Goal: Task Accomplishment & Management: Manage account settings

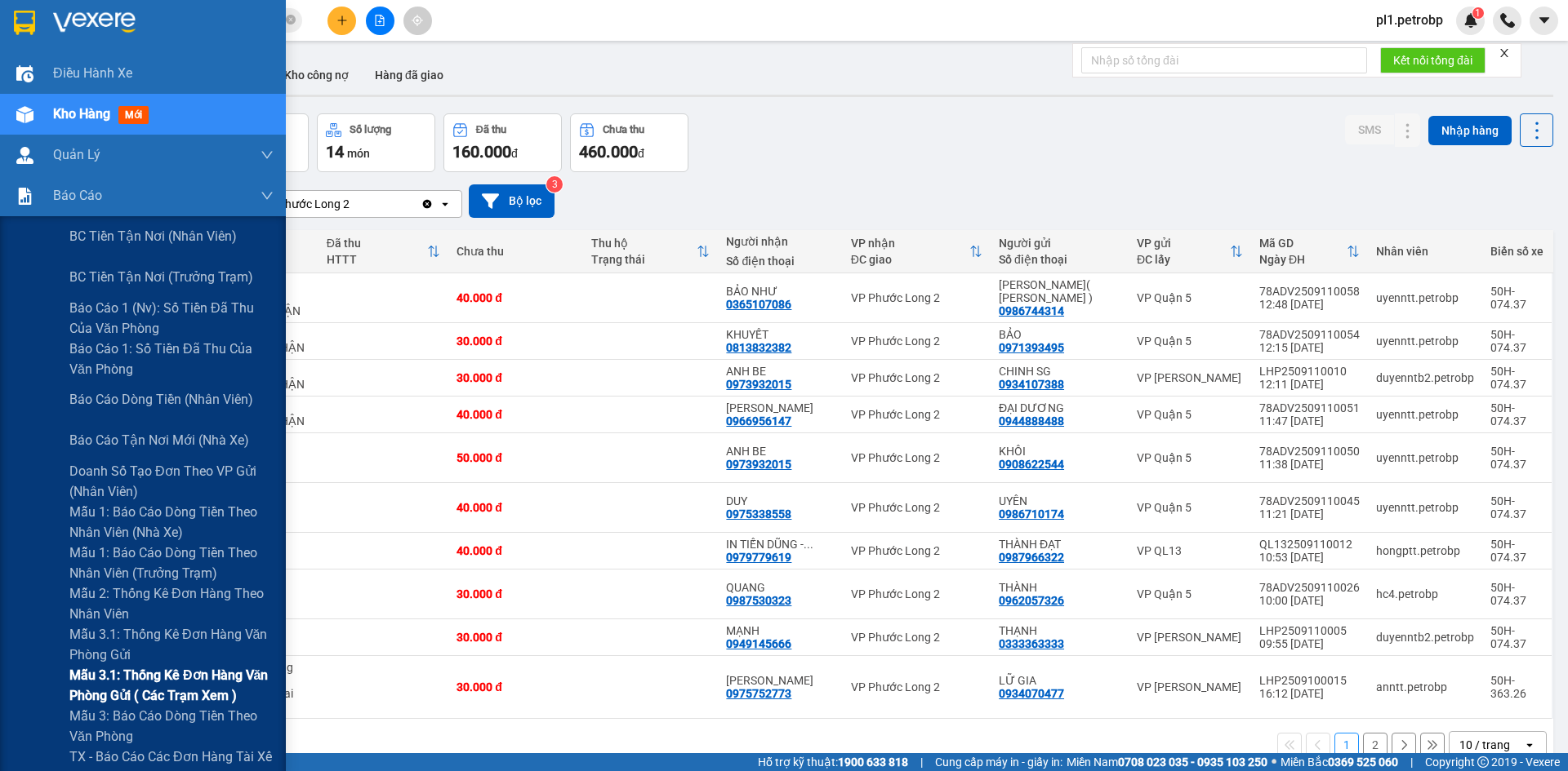
click at [176, 666] on span "Mẫu 3.1: Thống kê đơn hàng văn phòng gửi ( các trạm xem )" at bounding box center [172, 686] width 204 height 41
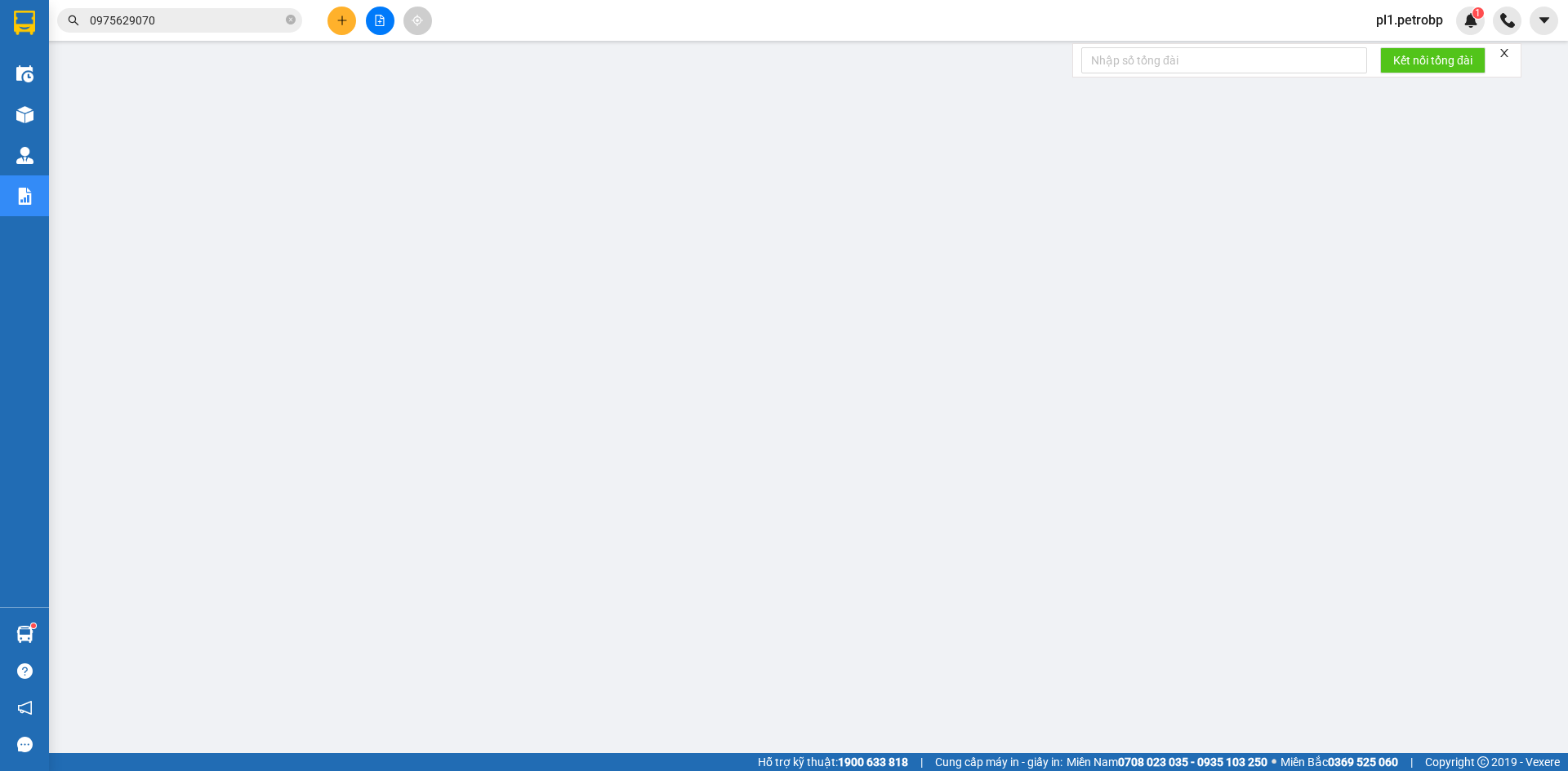
click at [204, 24] on input "0975629070" at bounding box center [186, 20] width 193 height 18
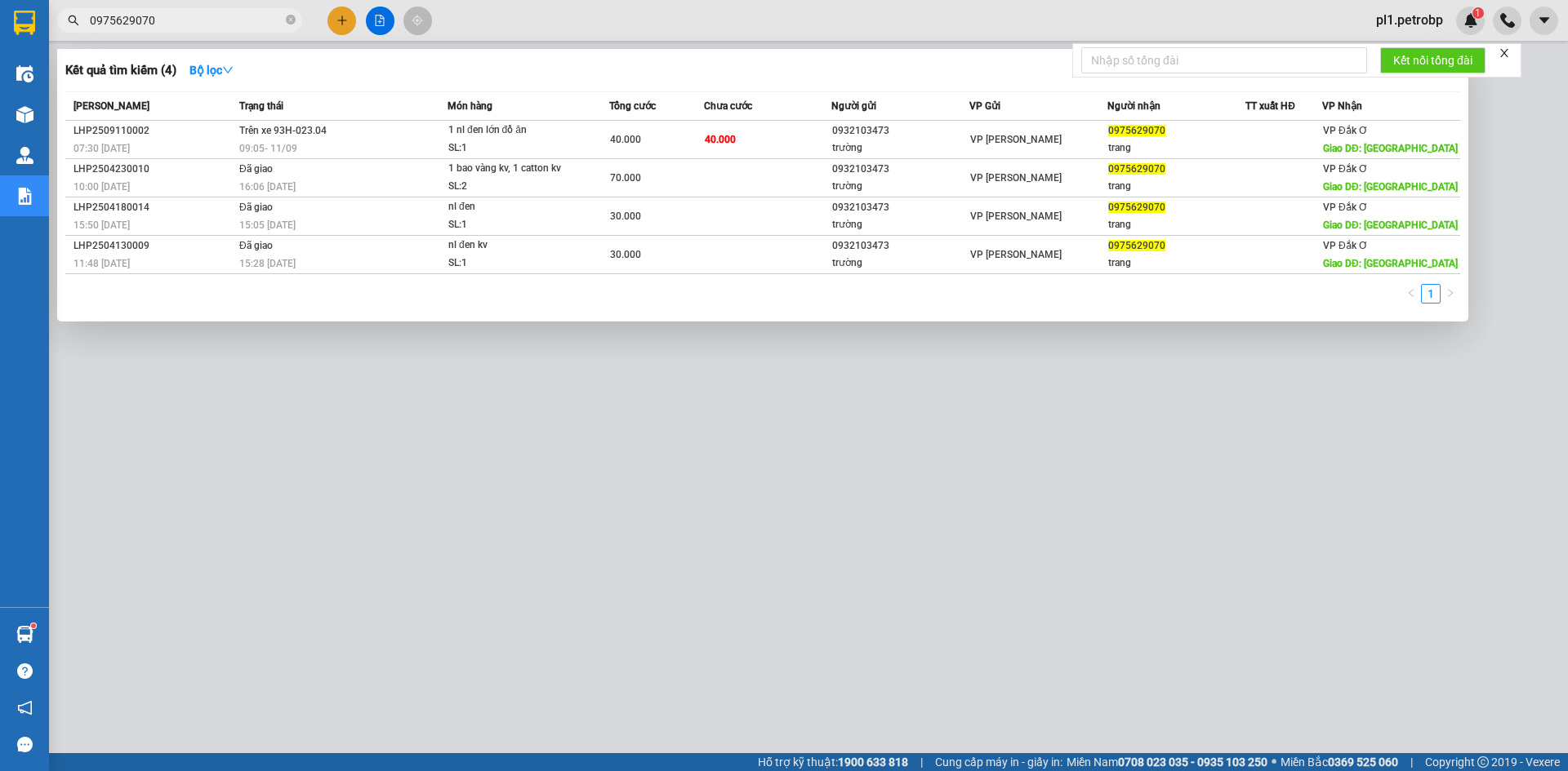
click at [204, 24] on input "0975629070" at bounding box center [186, 20] width 193 height 18
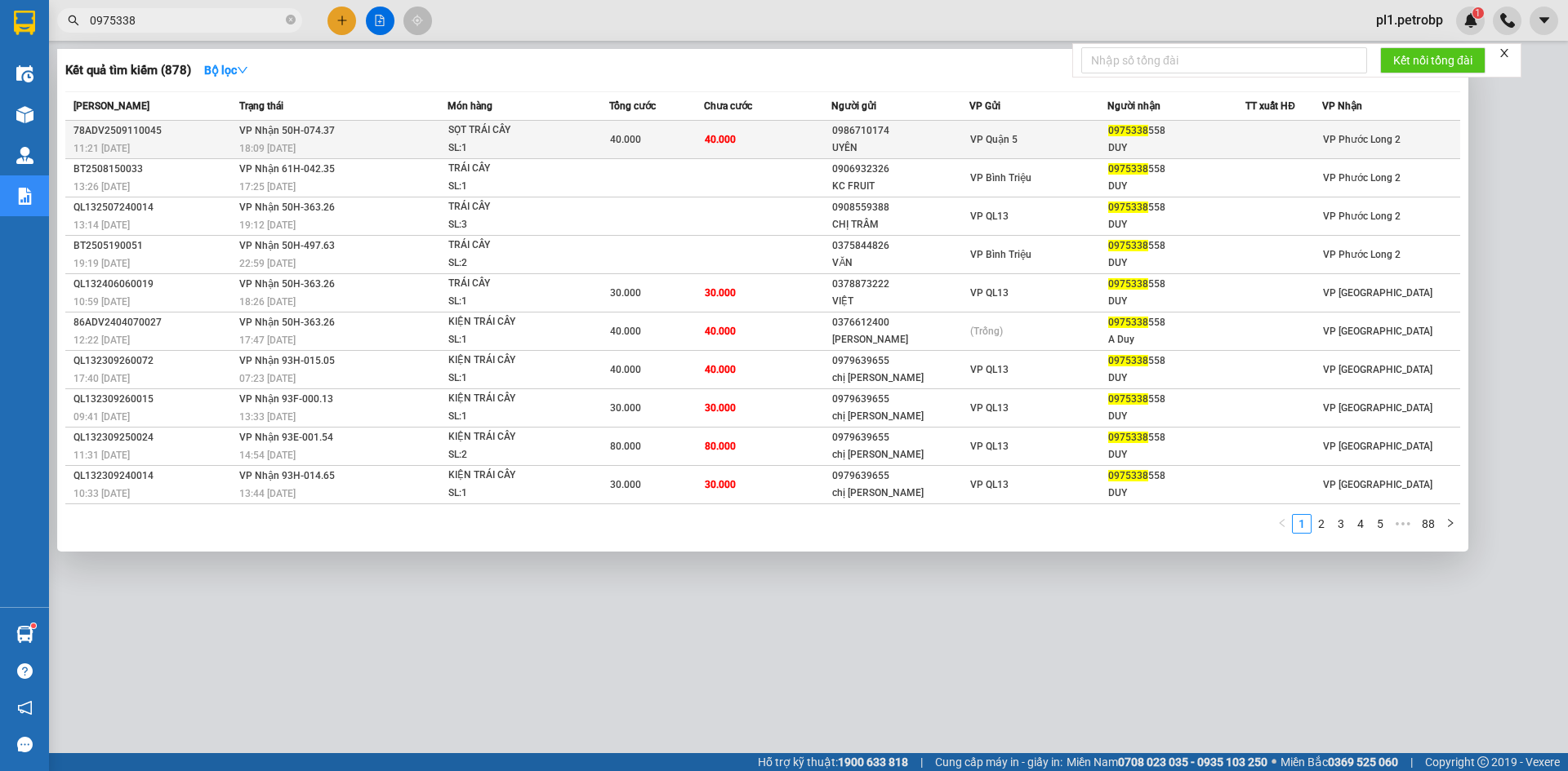
type input "0975338"
click at [408, 136] on td "VP Nhận 50H-074.37 18:09 [DATE]" at bounding box center [341, 140] width 212 height 39
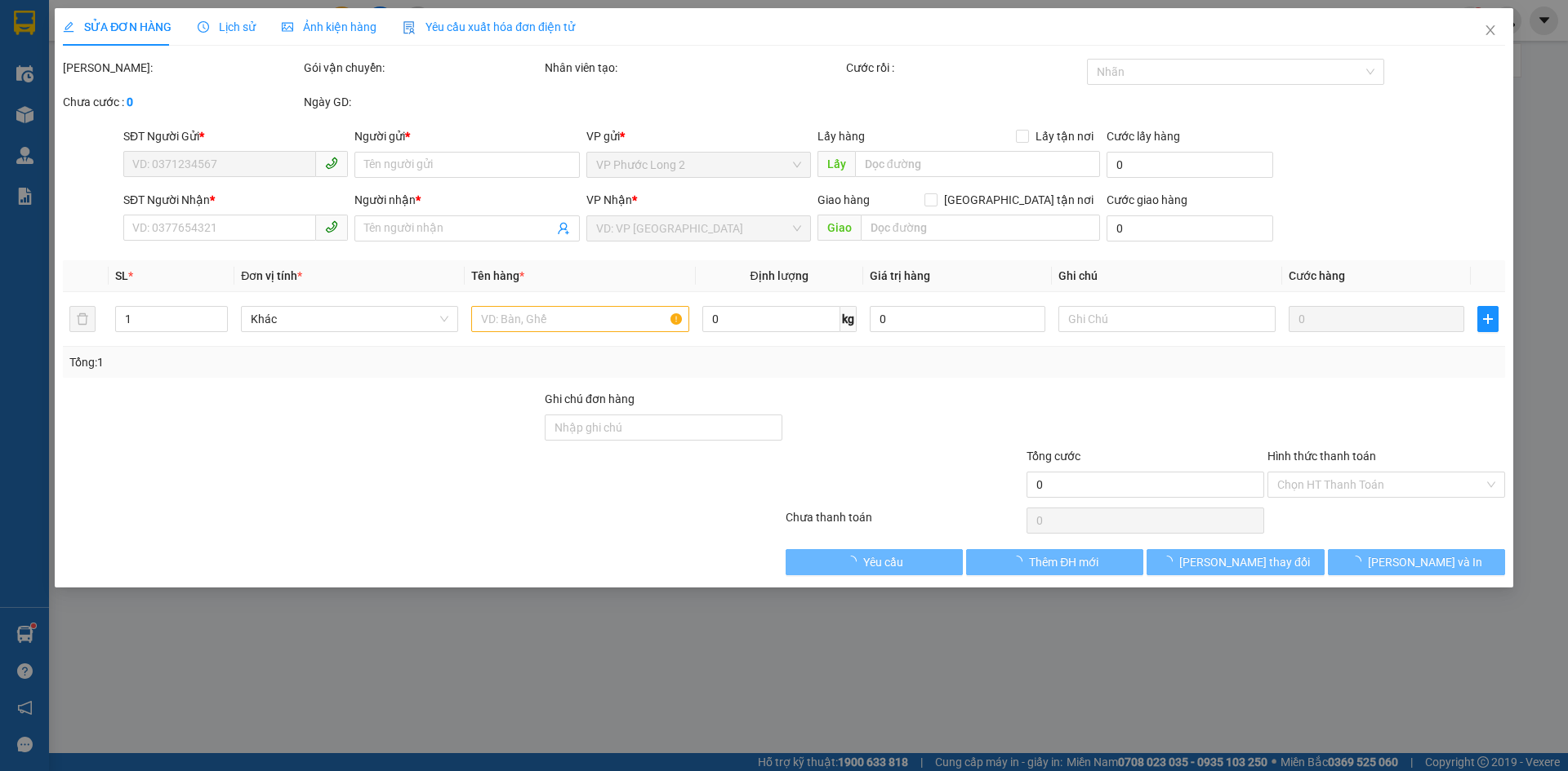
type input "0986710174"
type input "UYÊN"
type input "0975338558"
type input "DUY"
type input "40.000"
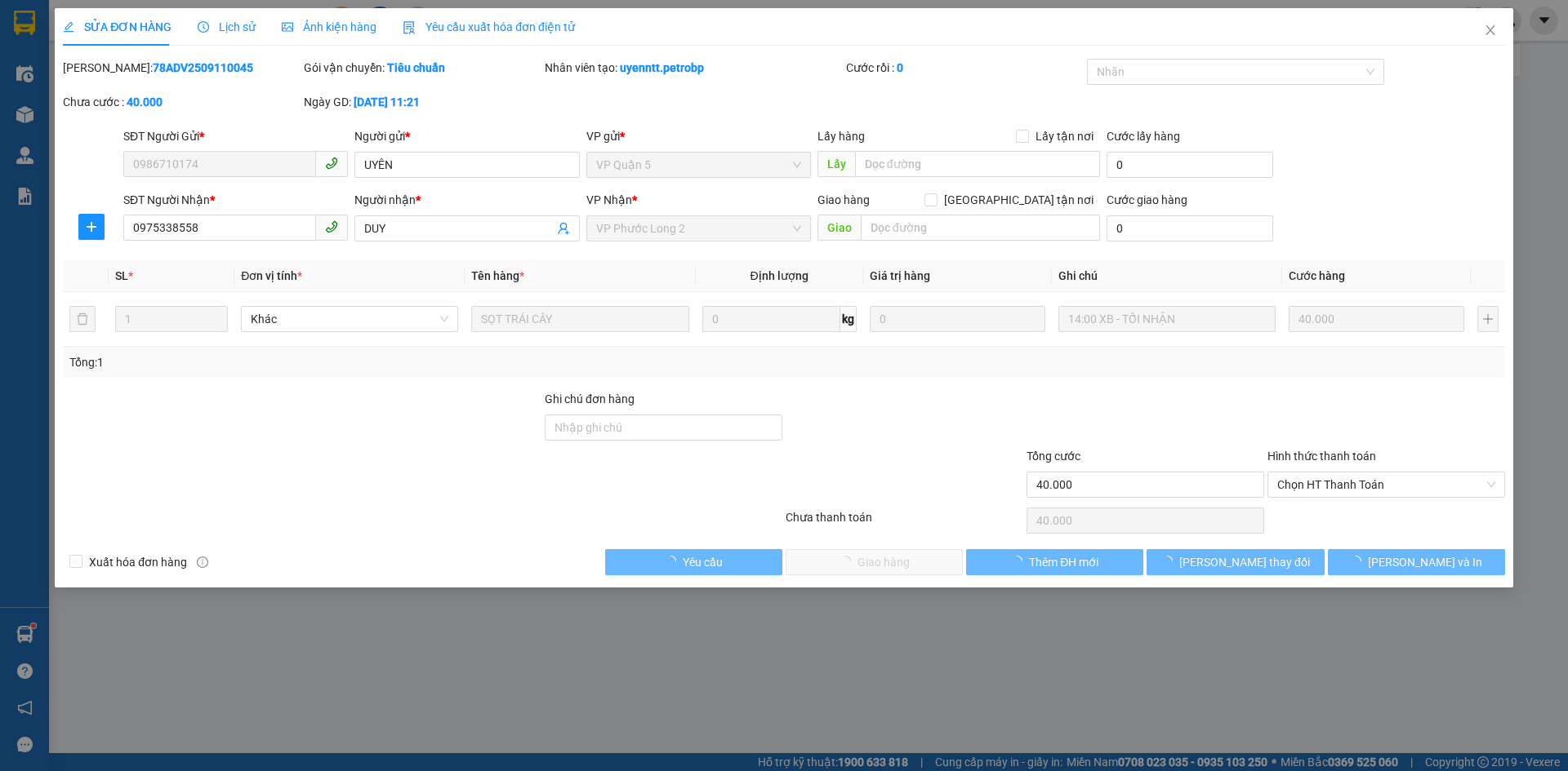
click at [1333, 481] on span "Chọn HT Thanh Toán" at bounding box center [1386, 485] width 218 height 25
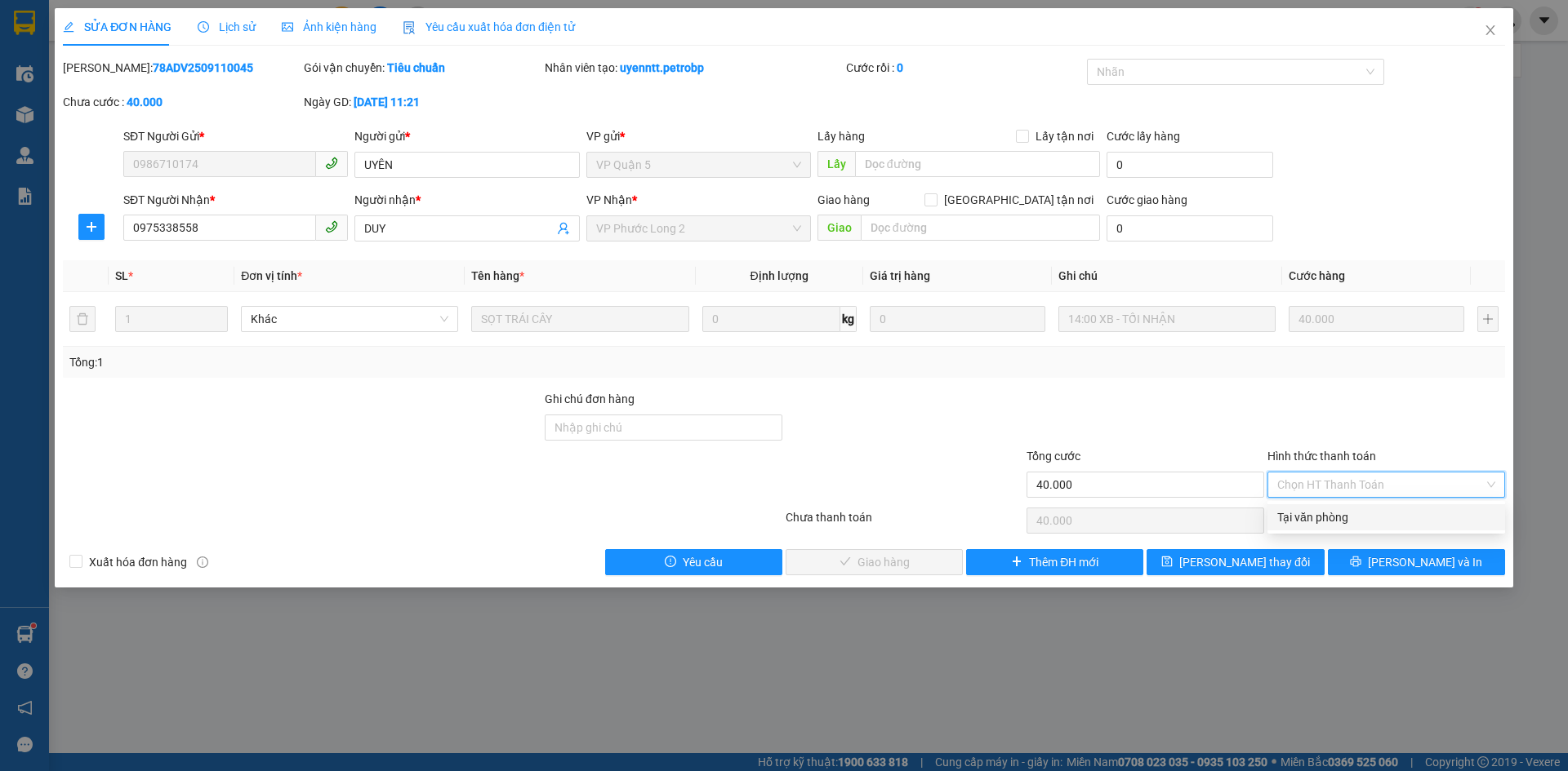
click at [1321, 510] on div "Tại văn phòng" at bounding box center [1386, 517] width 218 height 18
type input "0"
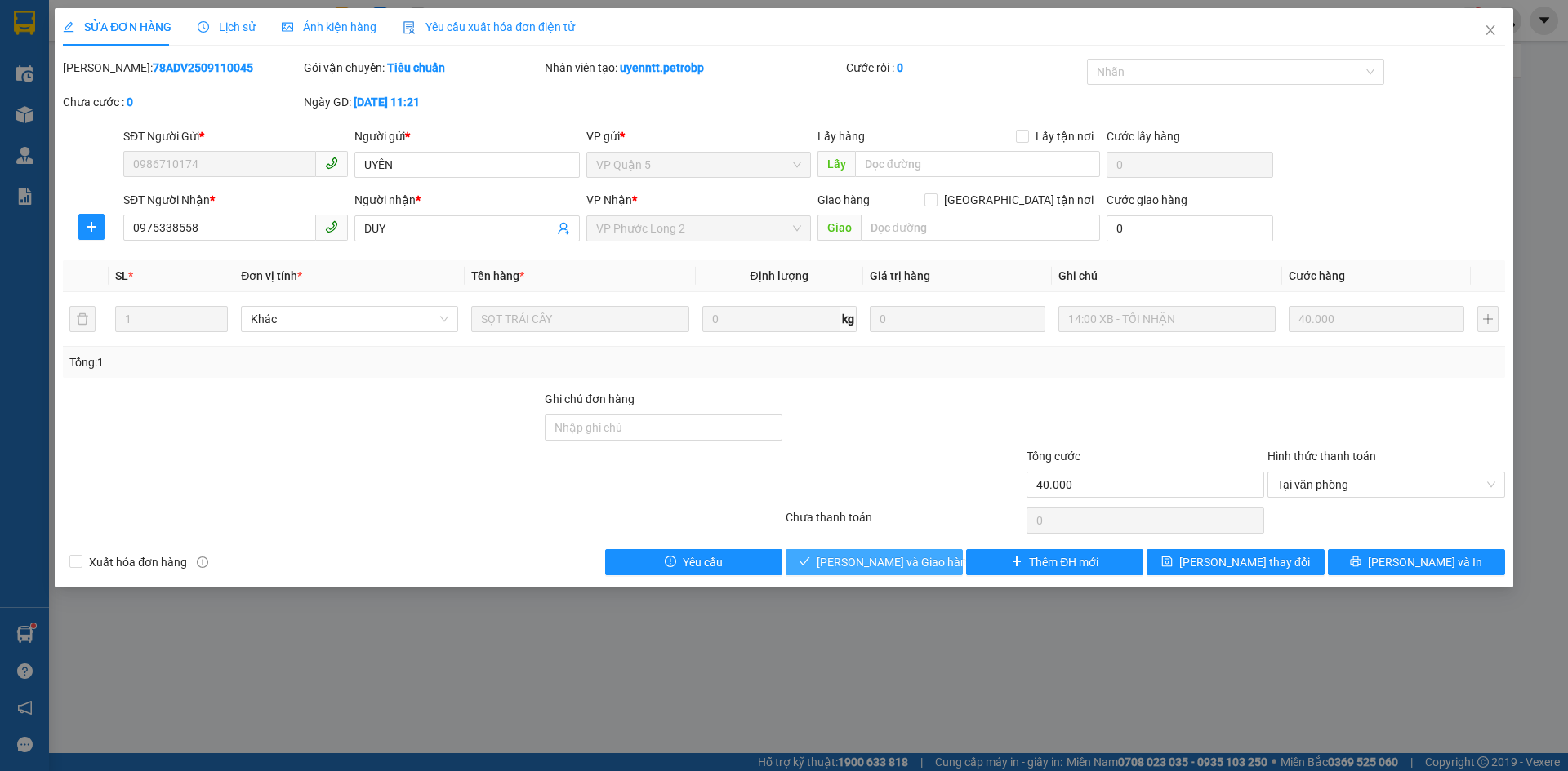
click at [937, 560] on button "[PERSON_NAME] và Giao hàng" at bounding box center [873, 562] width 177 height 26
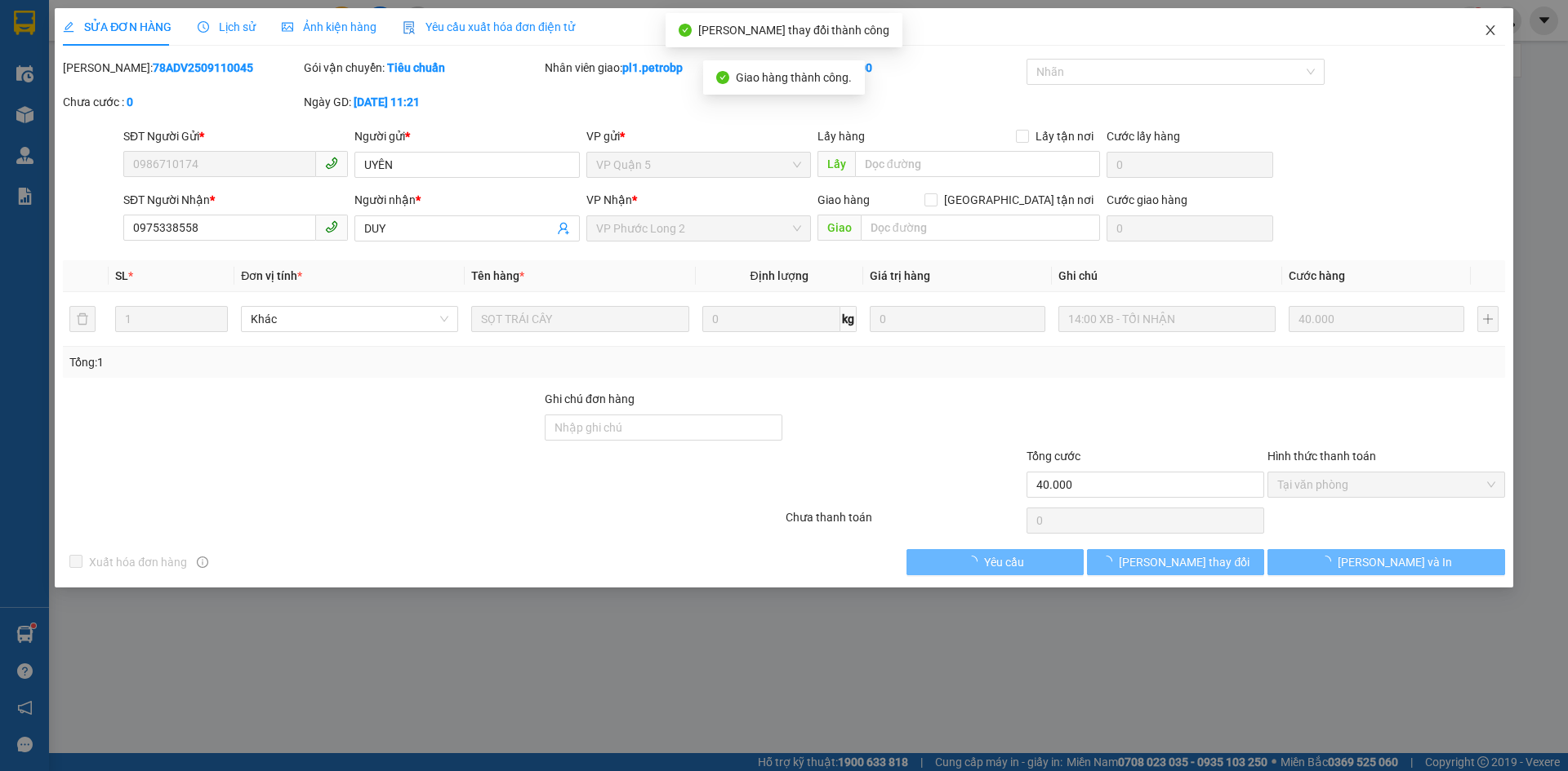
click at [1497, 38] on span "Close" at bounding box center [1490, 31] width 46 height 46
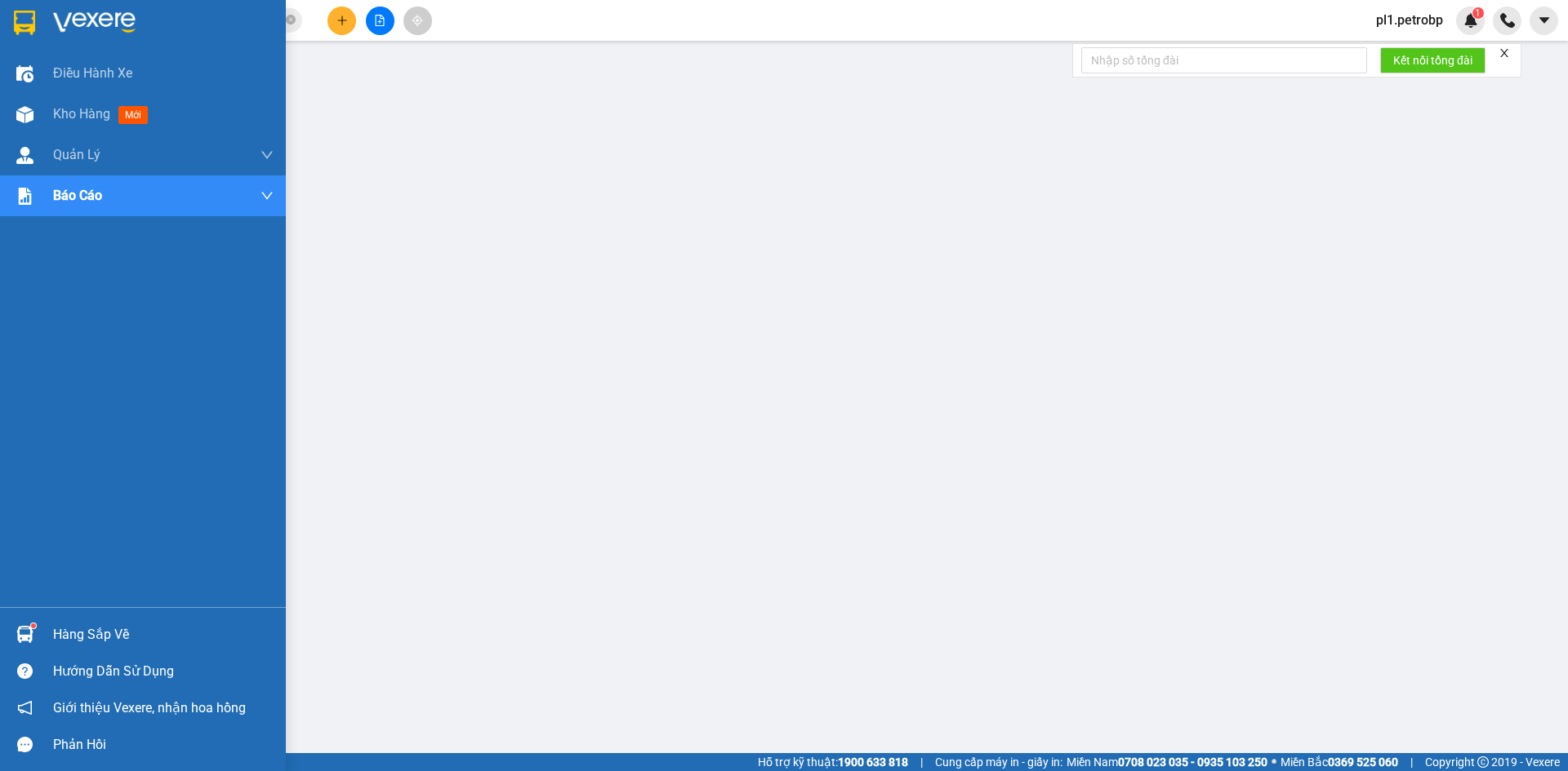
click at [57, 626] on div "Hàng sắp về" at bounding box center [163, 635] width 220 height 25
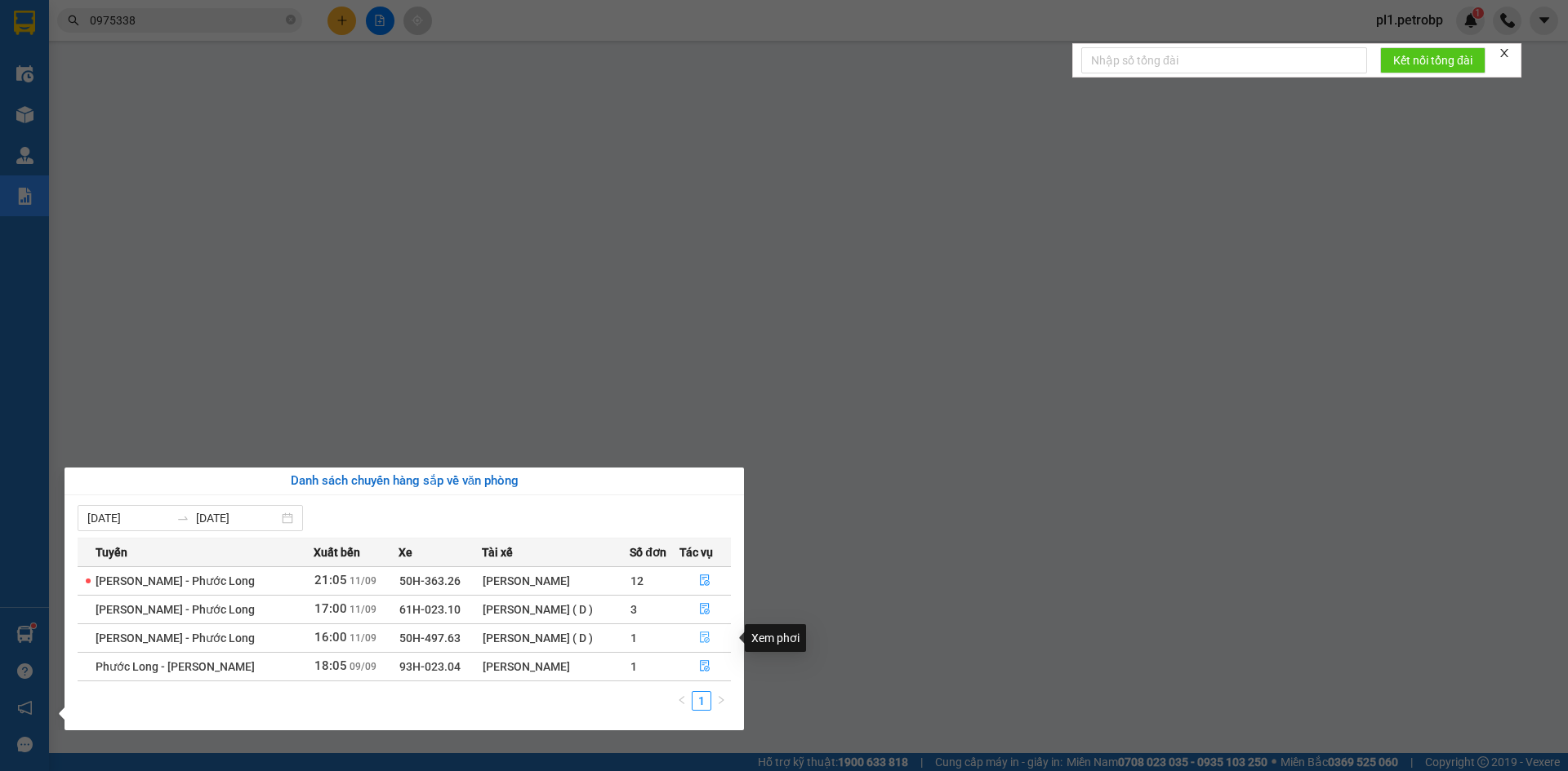
click at [703, 632] on icon "file-done" at bounding box center [704, 637] width 11 height 11
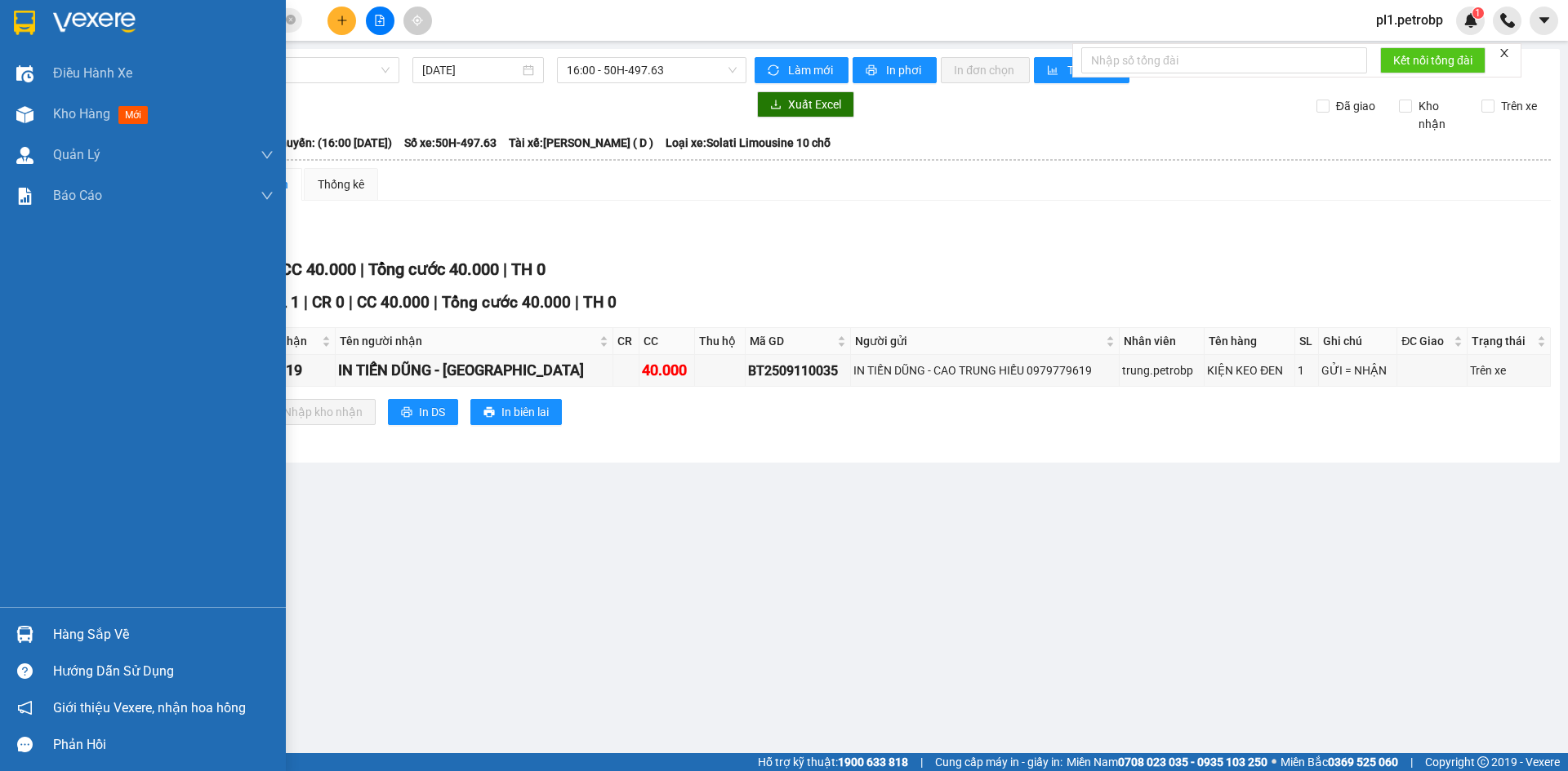
click at [14, 649] on div "Hàng sắp về" at bounding box center [143, 634] width 286 height 37
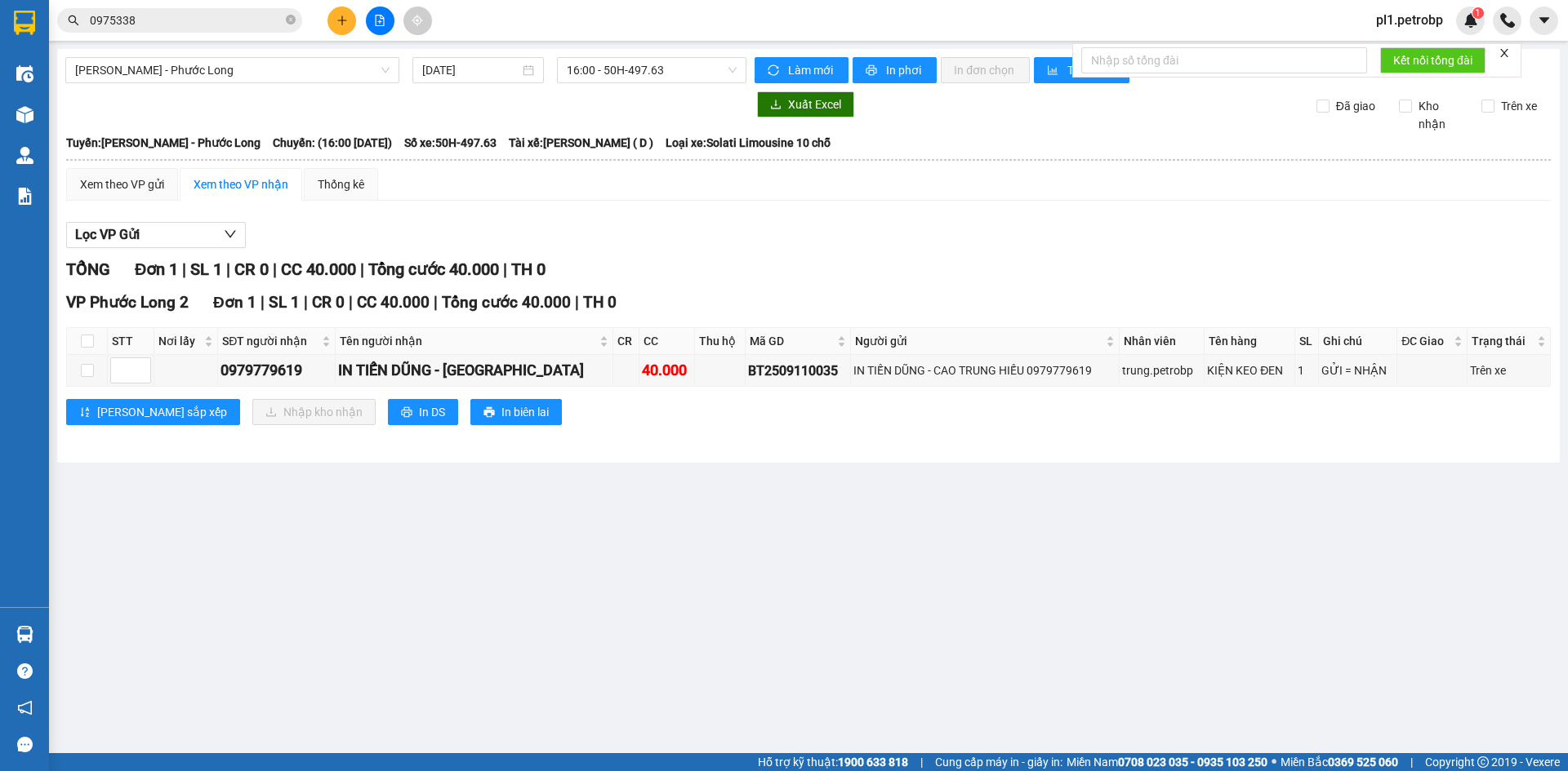
click at [1020, 525] on section "Kết quả tìm kiếm ( 878 ) Bộ lọc Mã ĐH Trạng thái Món hàng Tổng cước Chưa cước N…" at bounding box center [784, 385] width 1568 height 771
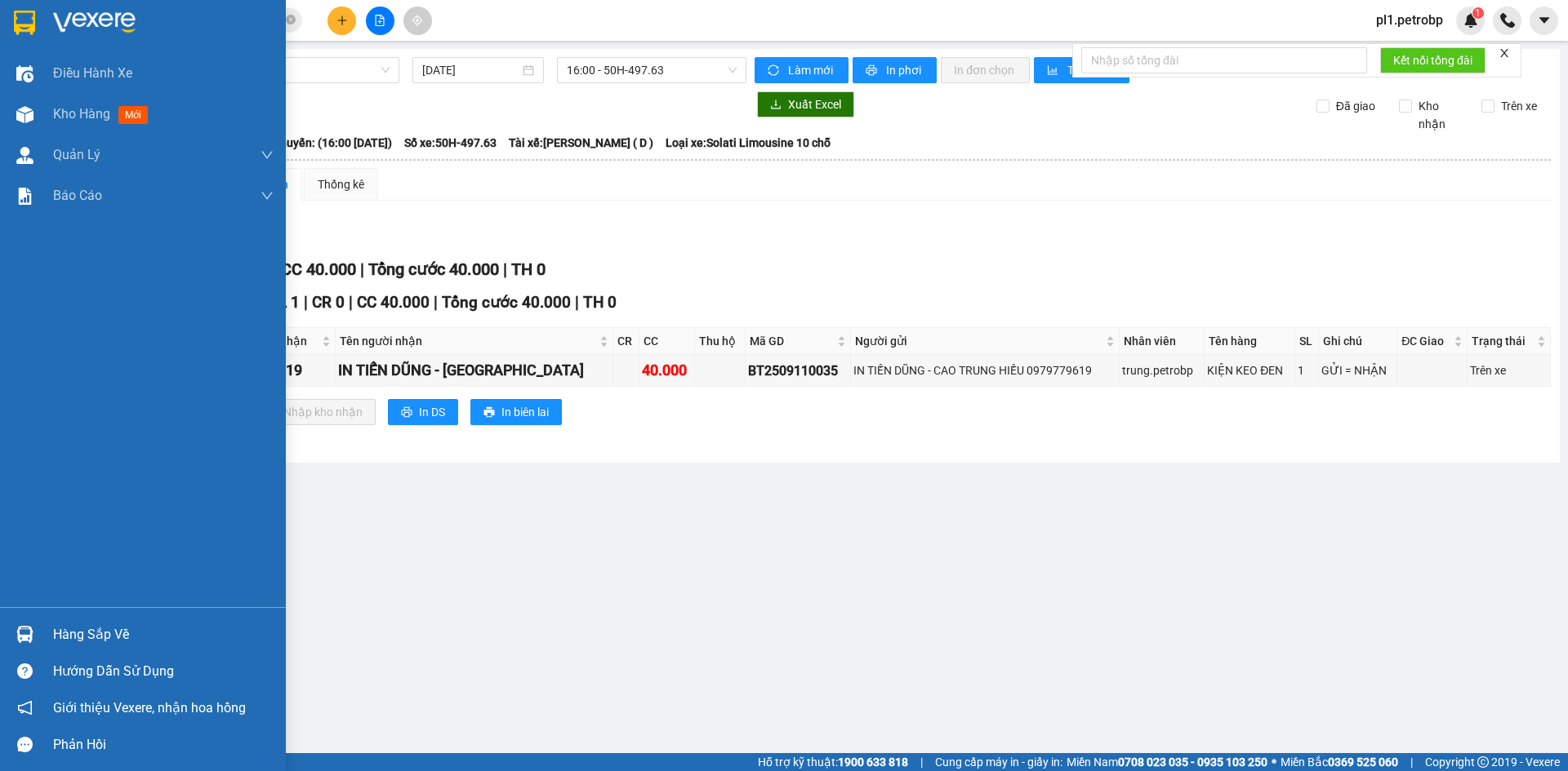
click at [49, 641] on div "Hàng sắp về" at bounding box center [143, 634] width 286 height 37
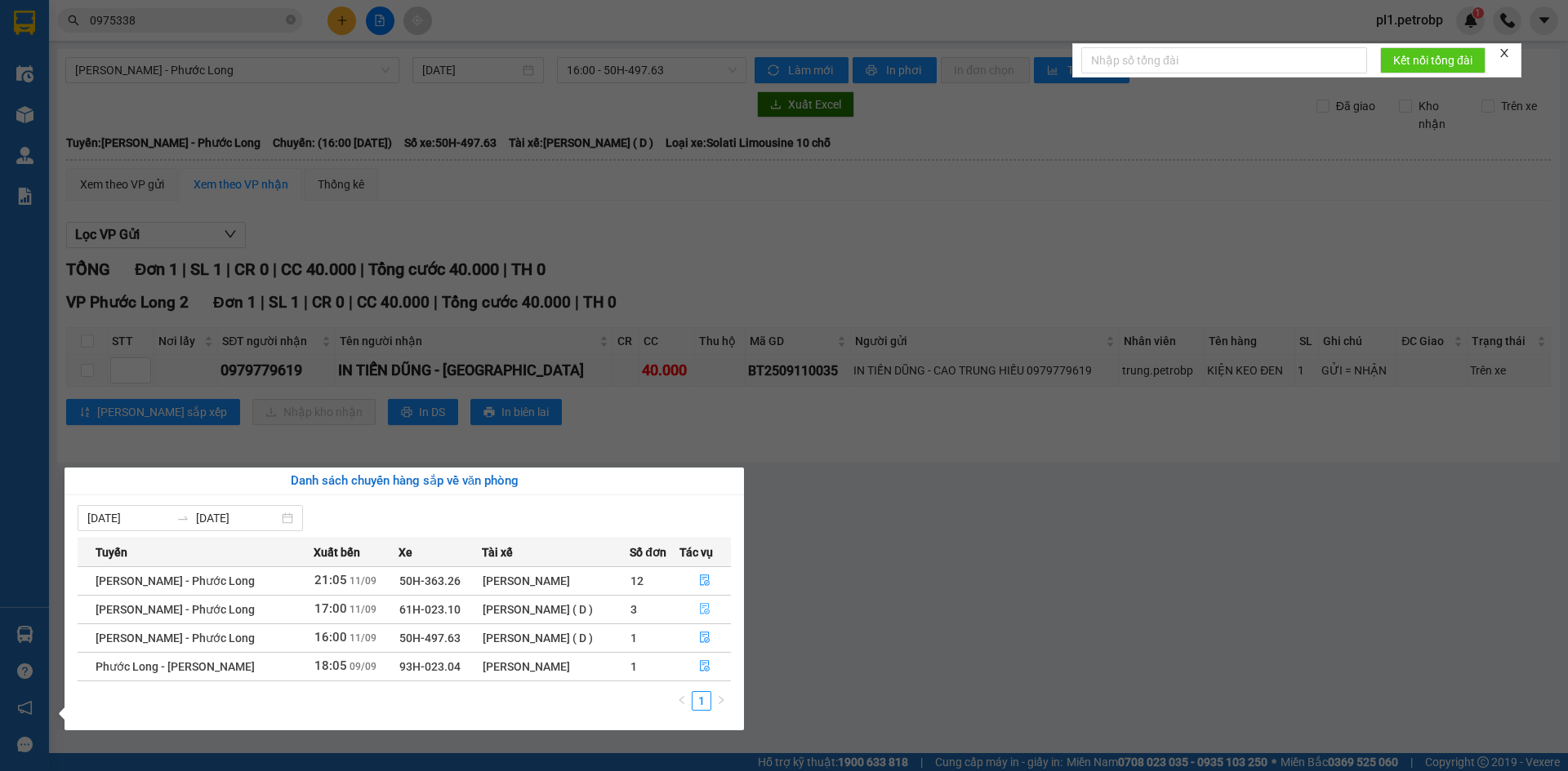
click at [699, 608] on icon "file-done" at bounding box center [704, 609] width 11 height 11
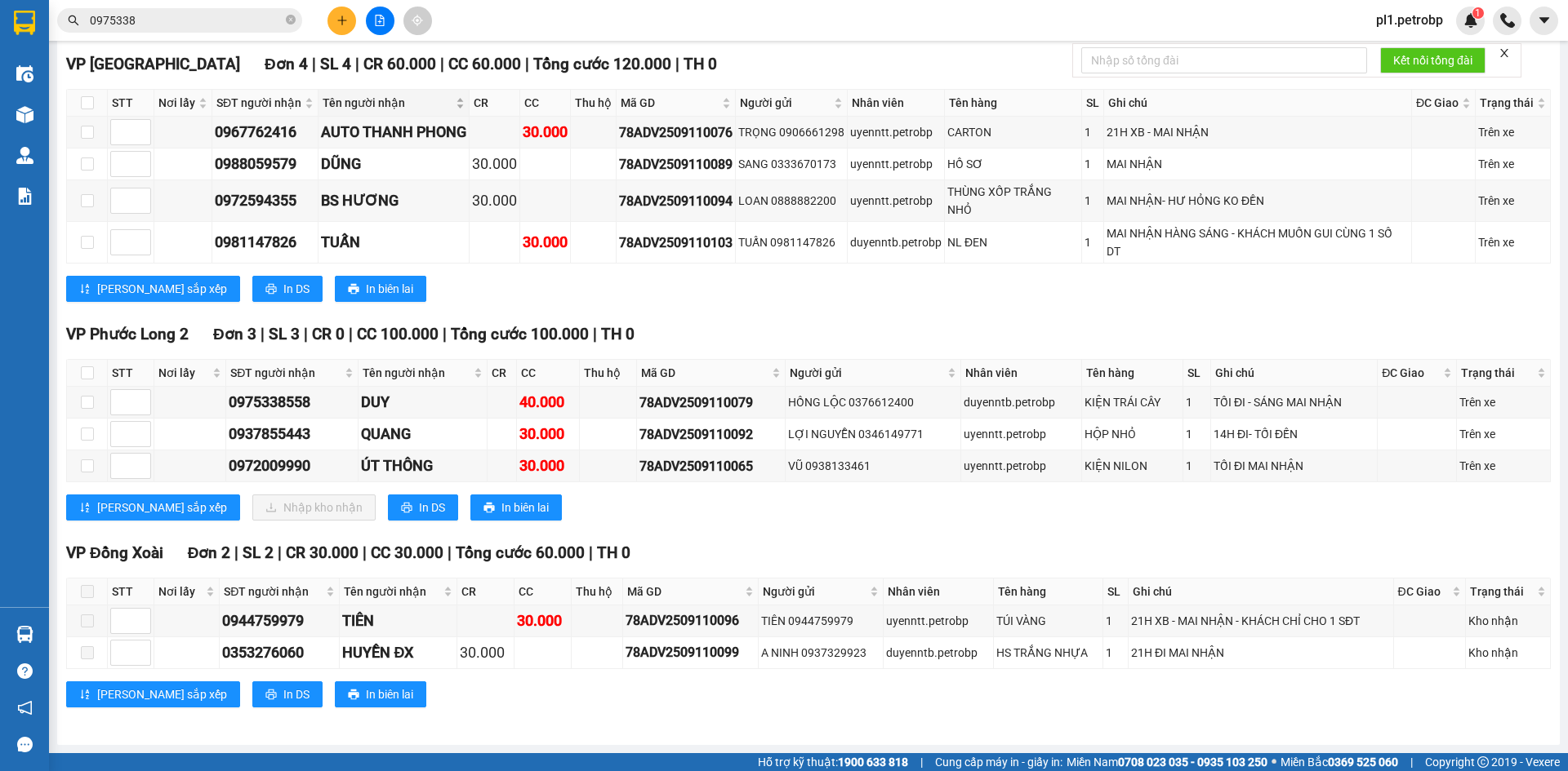
scroll to position [256, 0]
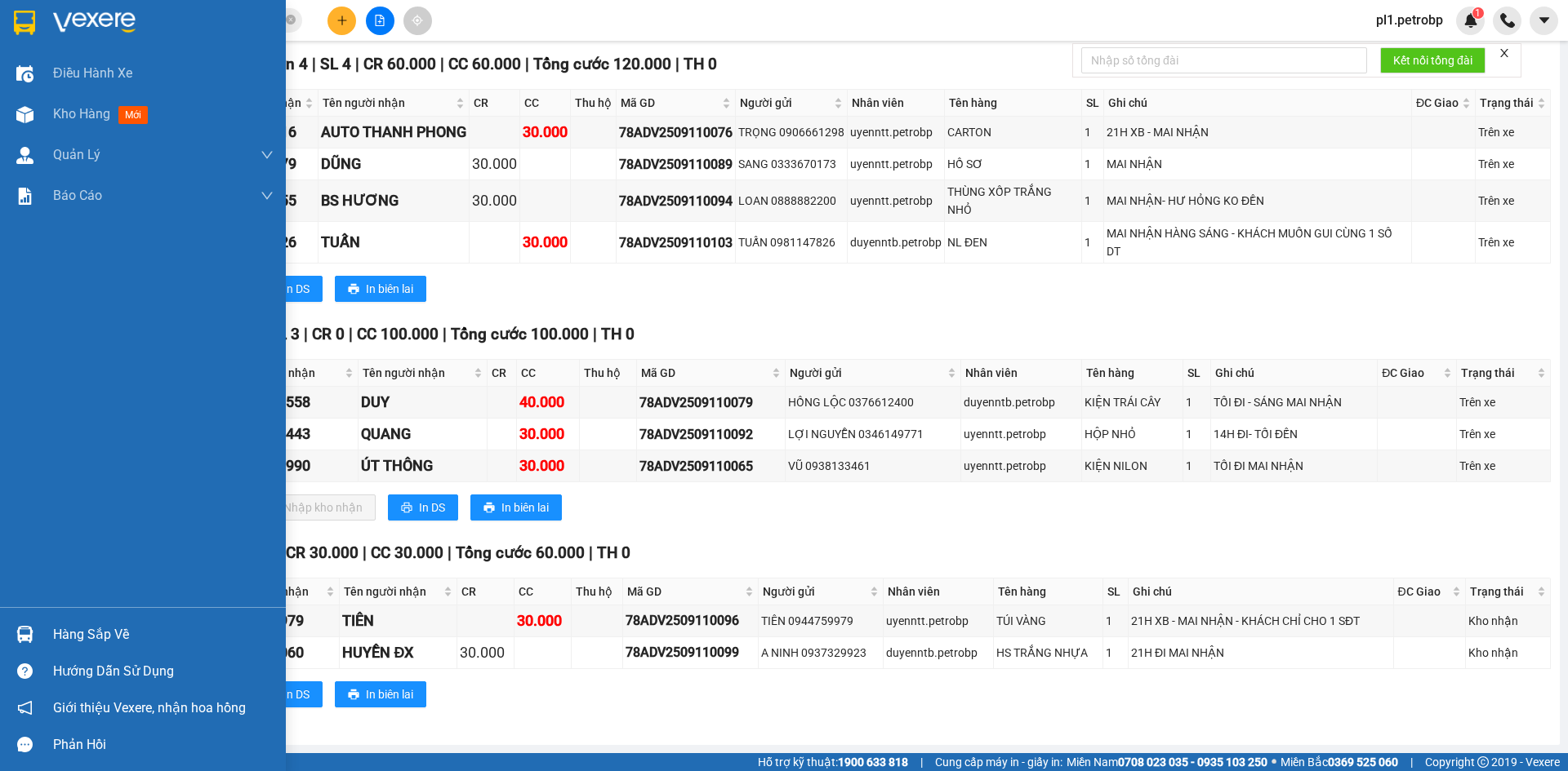
click at [11, 638] on div at bounding box center [25, 634] width 28 height 28
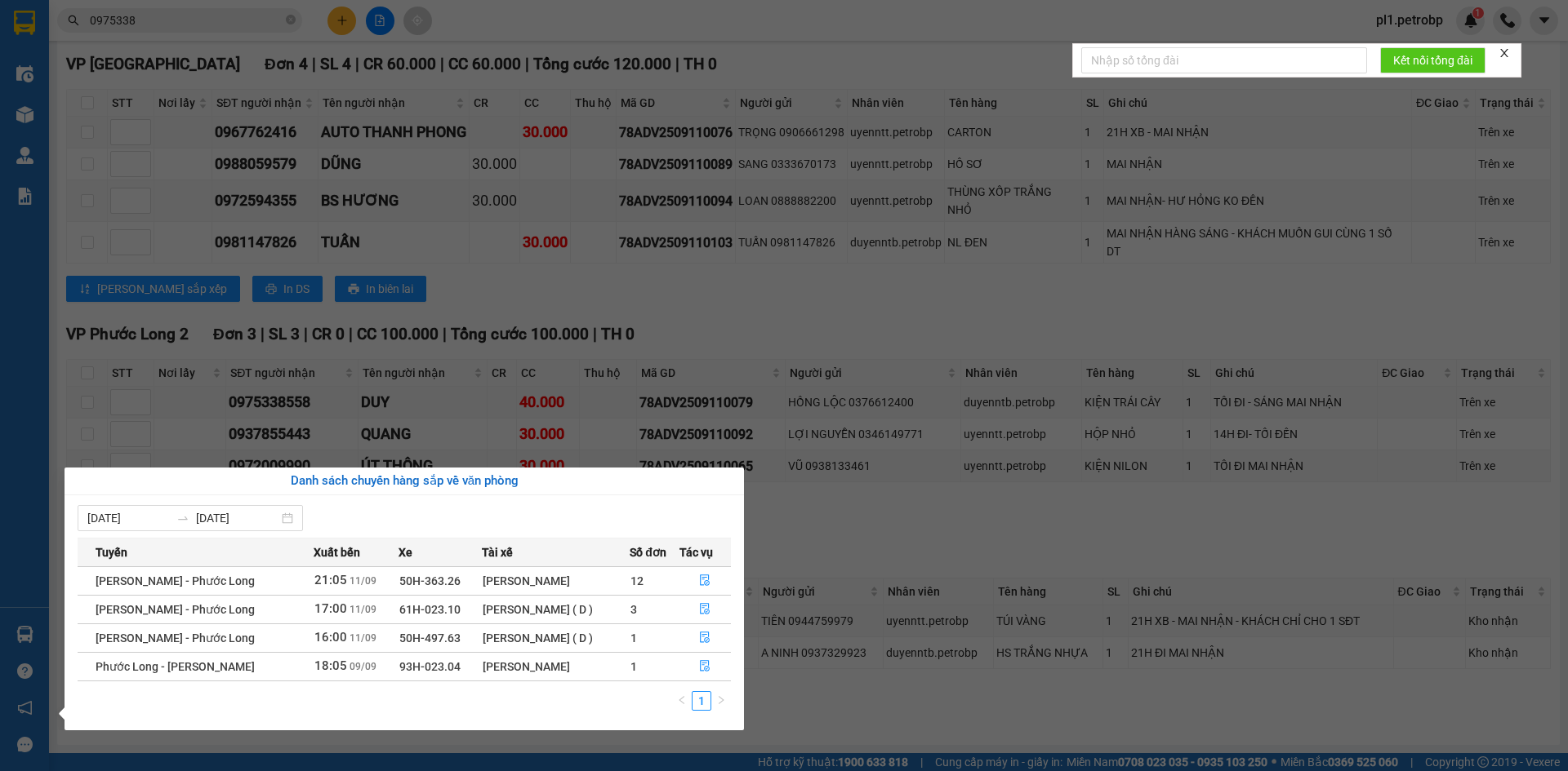
click at [925, 515] on section "Kết quả tìm kiếm ( 878 ) Bộ lọc Mã ĐH Trạng thái Món hàng Tổng cước Chưa cước N…" at bounding box center [784, 385] width 1568 height 771
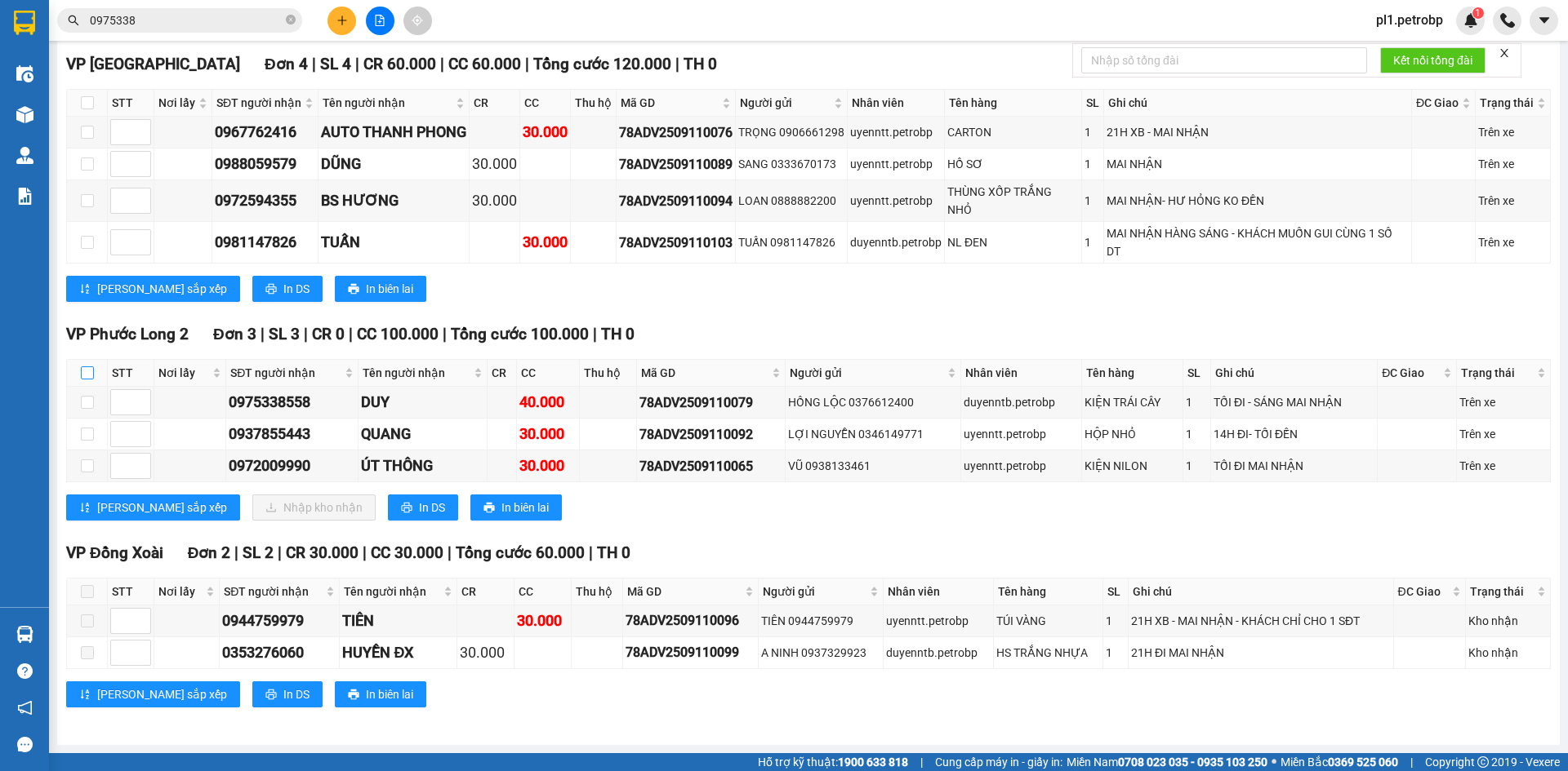
click at [88, 367] on input "checkbox" at bounding box center [87, 373] width 13 height 13
checkbox input "true"
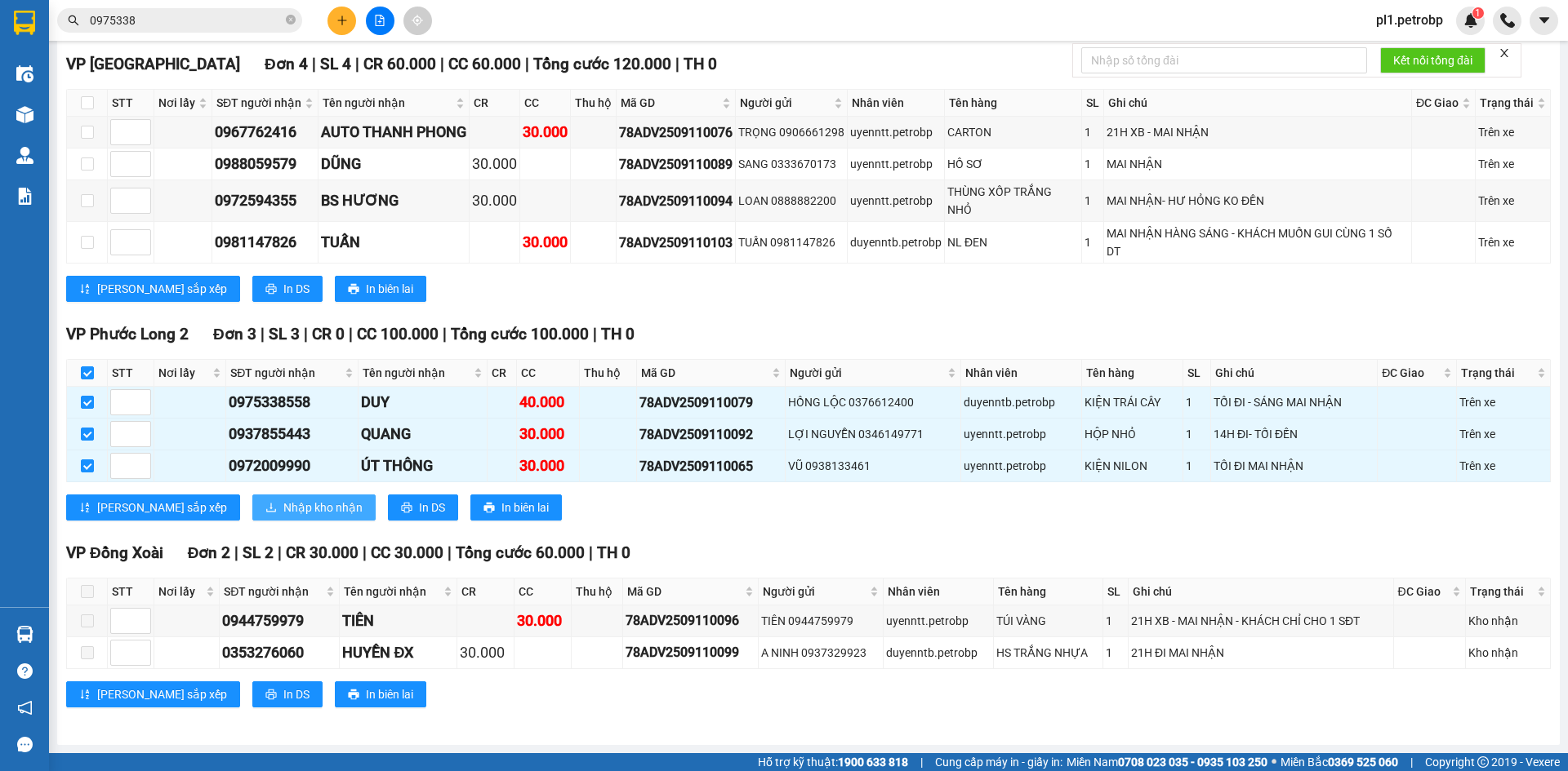
click at [283, 512] on span "Nhập kho nhận" at bounding box center [323, 508] width 79 height 18
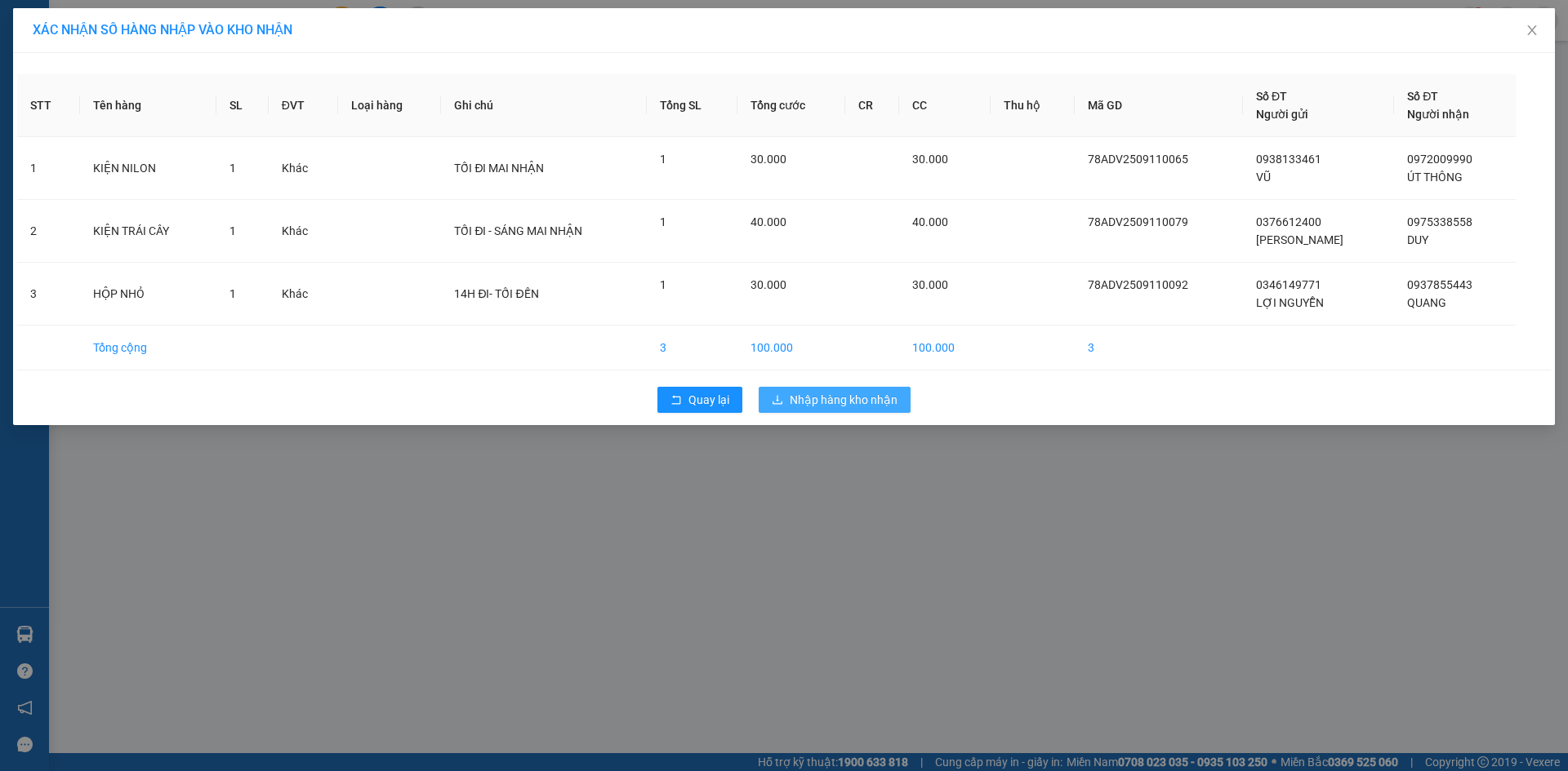
click at [836, 404] on span "Nhập hàng kho nhận" at bounding box center [843, 400] width 108 height 18
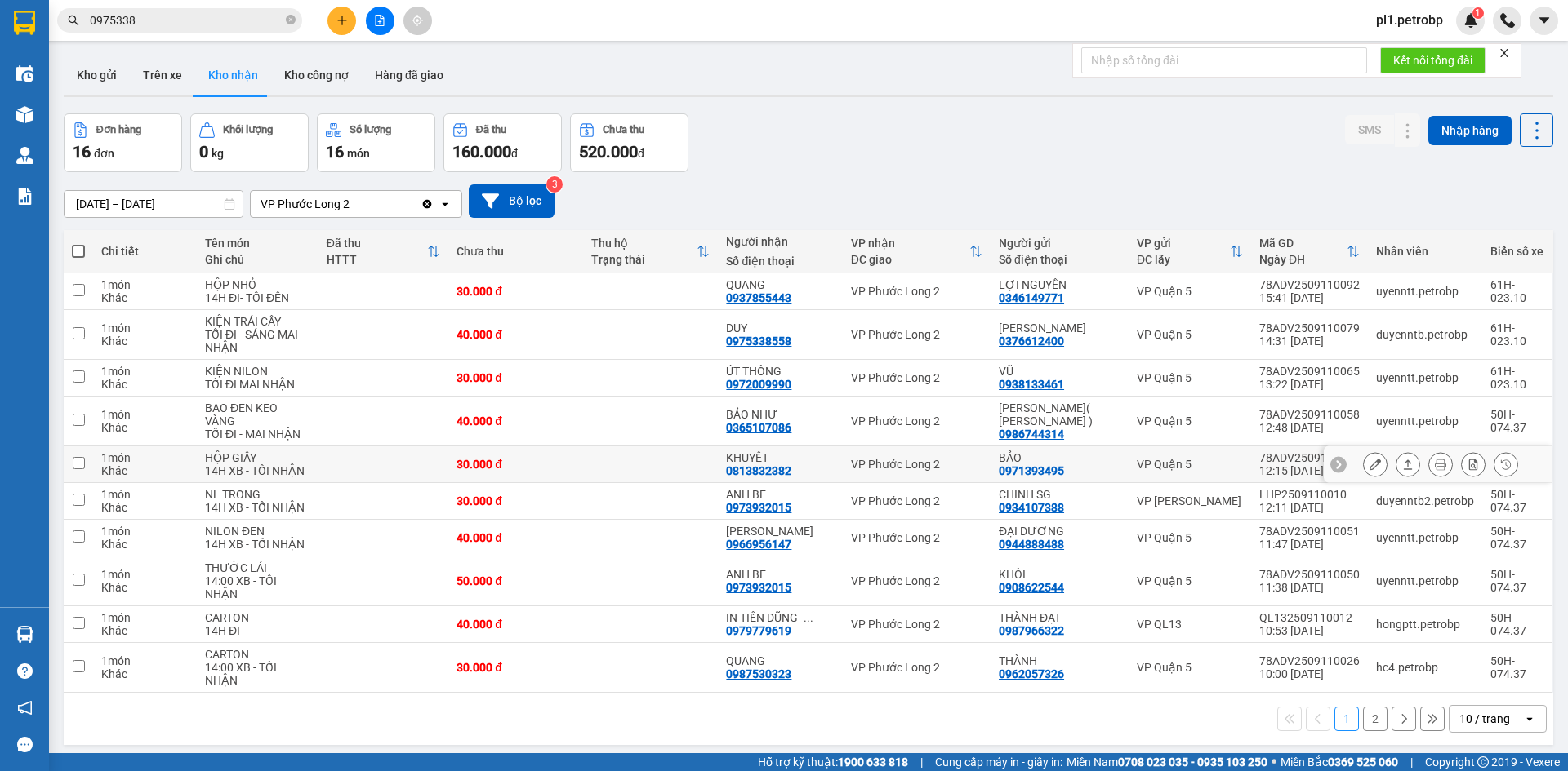
click at [1347, 466] on div at bounding box center [1438, 465] width 228 height 37
click at [1369, 471] on icon at bounding box center [1374, 464] width 11 height 11
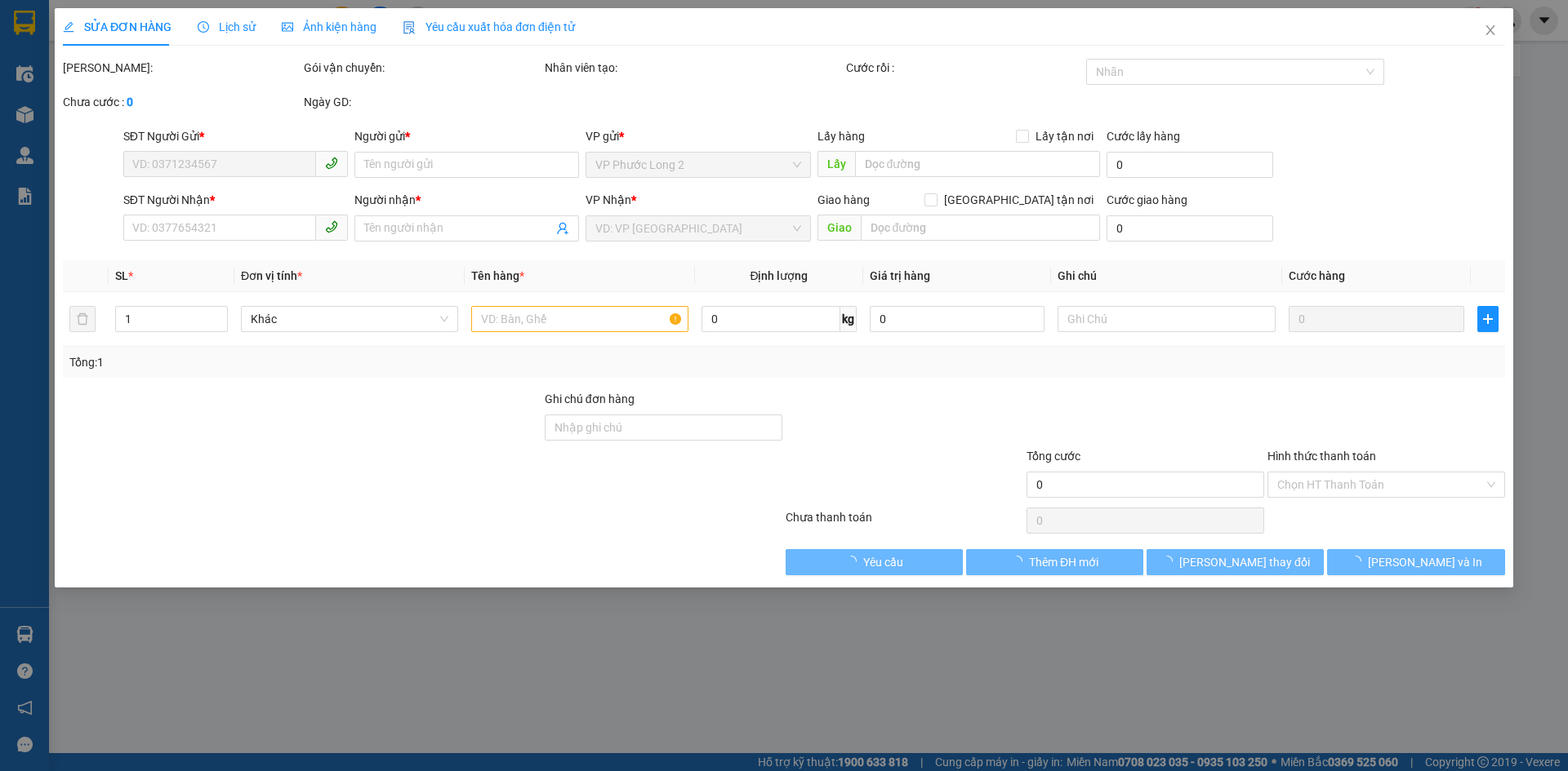
type input "0971393495"
type input "BẢO"
type input "0813832382"
type input "KHUYẾT"
type input "30.000"
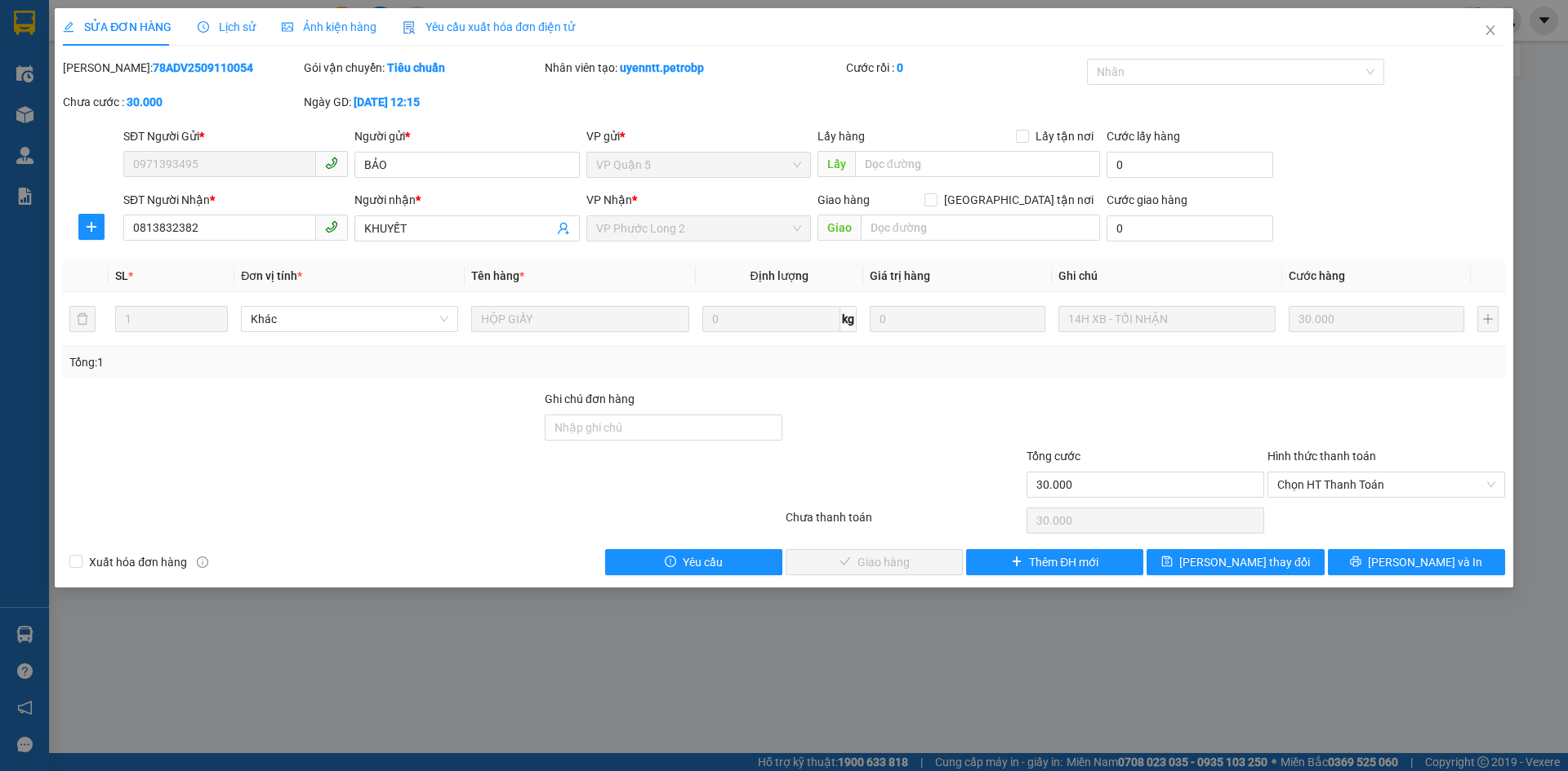
click at [1304, 499] on div "Hình thức thanh toán Chọn HT Thanh Toán" at bounding box center [1386, 476] width 238 height 57
click at [1304, 499] on div "Hình thức thanh toán Chọn HT Thanh Toán" at bounding box center [1386, 476] width 238 height 57
click at [1306, 493] on span "Chọn HT Thanh Toán" at bounding box center [1386, 485] width 218 height 25
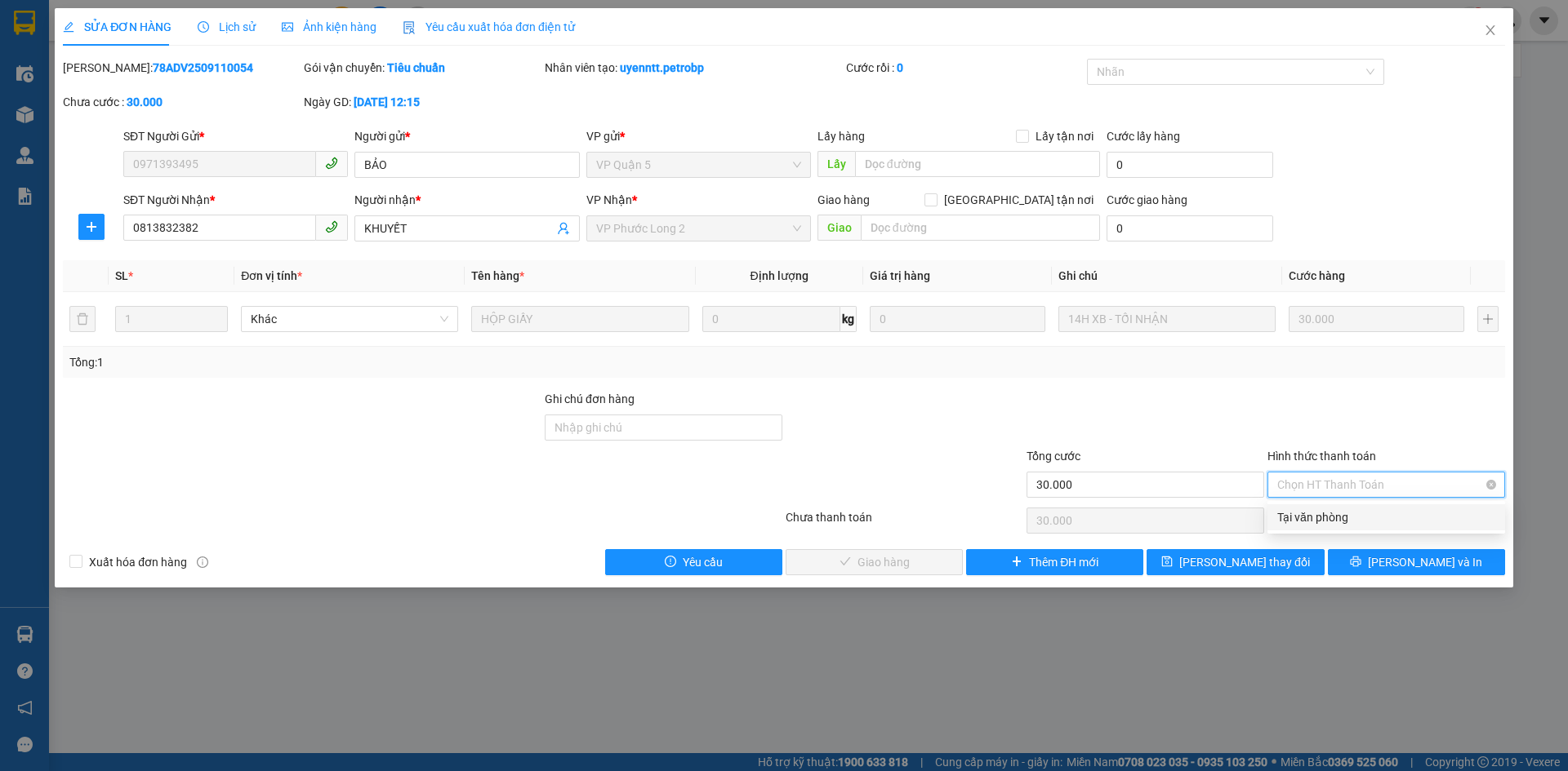
click at [1298, 515] on div "Tại văn phòng" at bounding box center [1386, 517] width 218 height 18
type input "0"
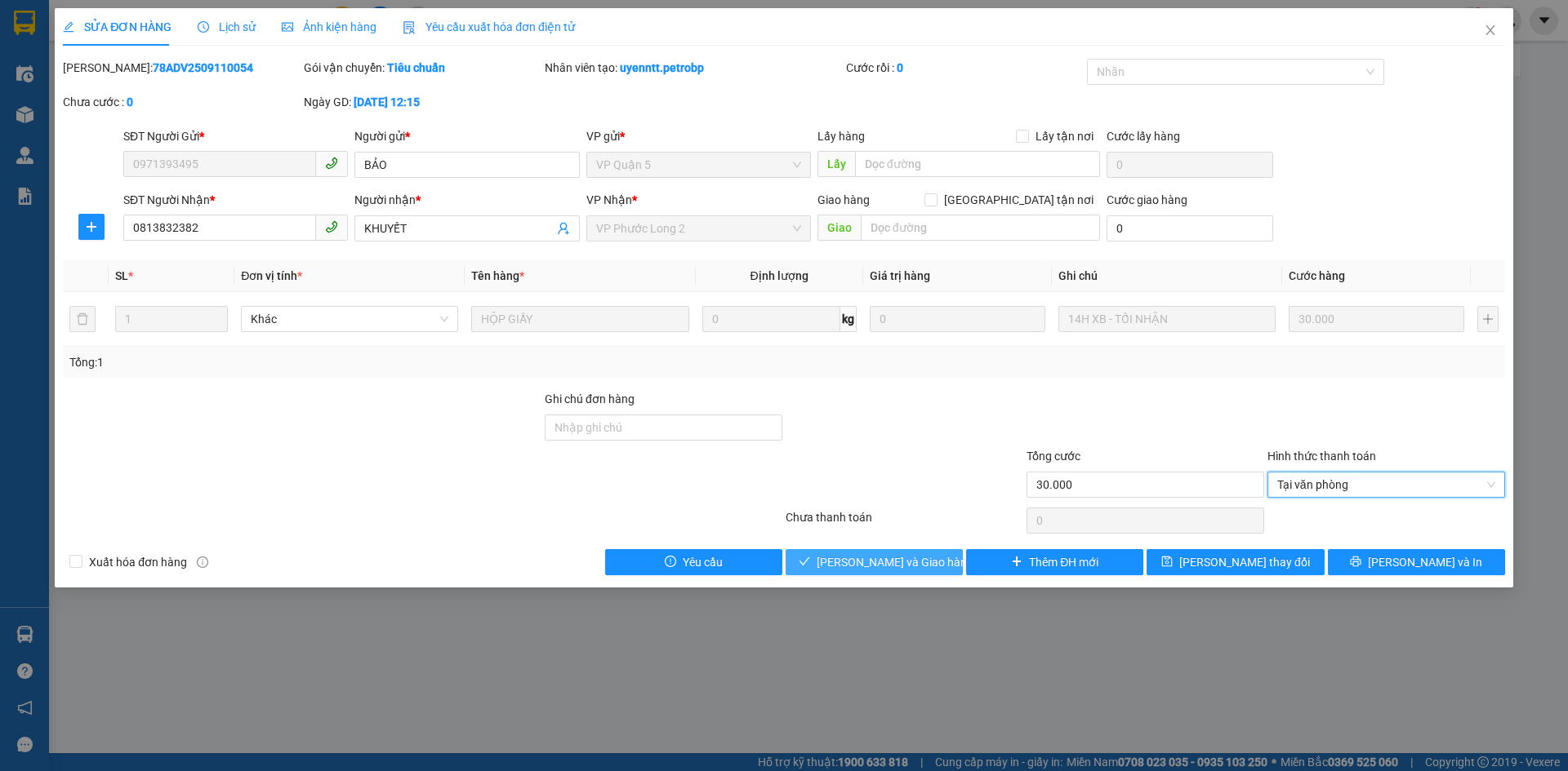
click at [916, 558] on span "[PERSON_NAME] và Giao hàng" at bounding box center [895, 562] width 157 height 18
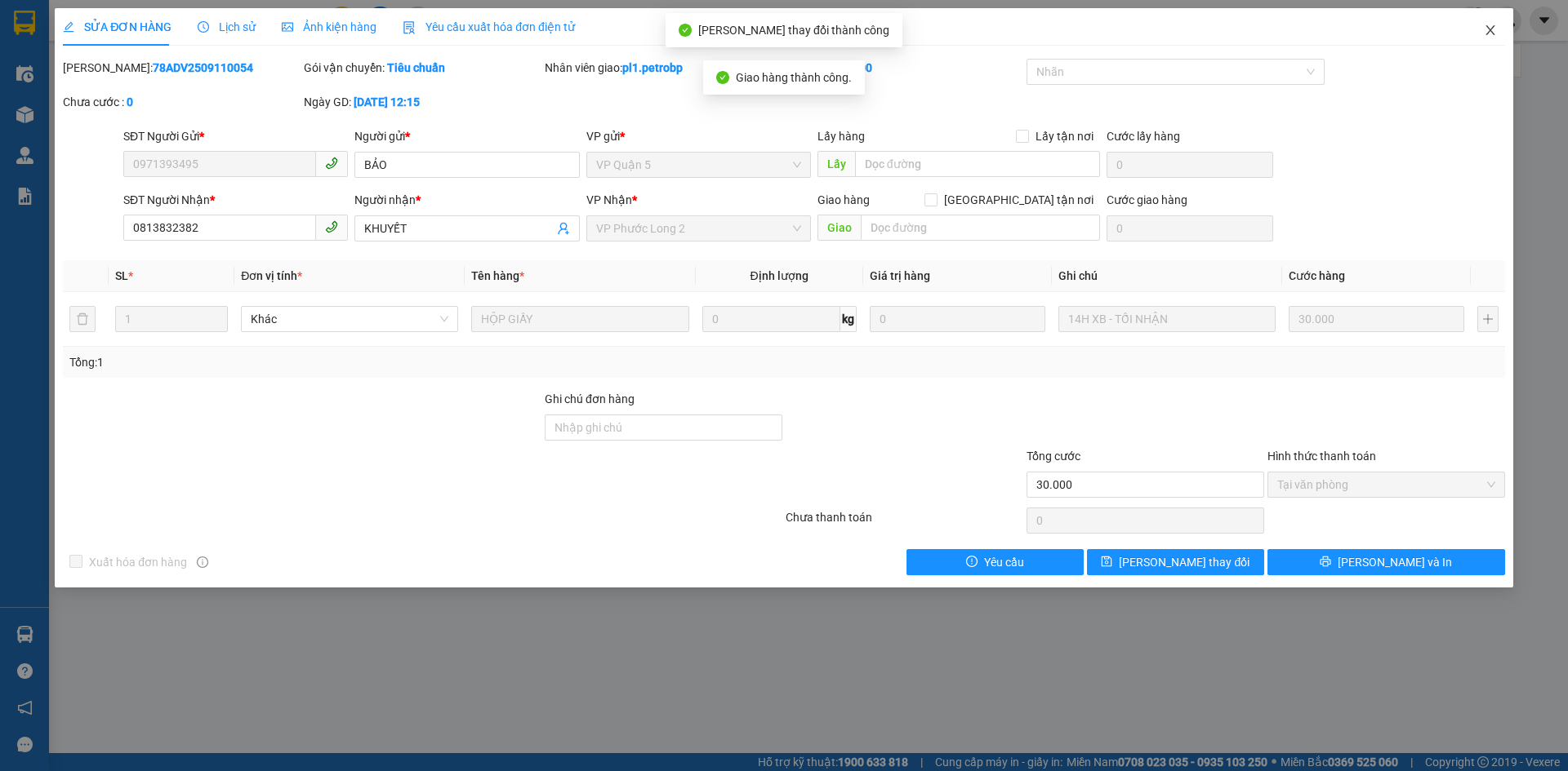
click at [1482, 40] on span "Close" at bounding box center [1490, 31] width 46 height 46
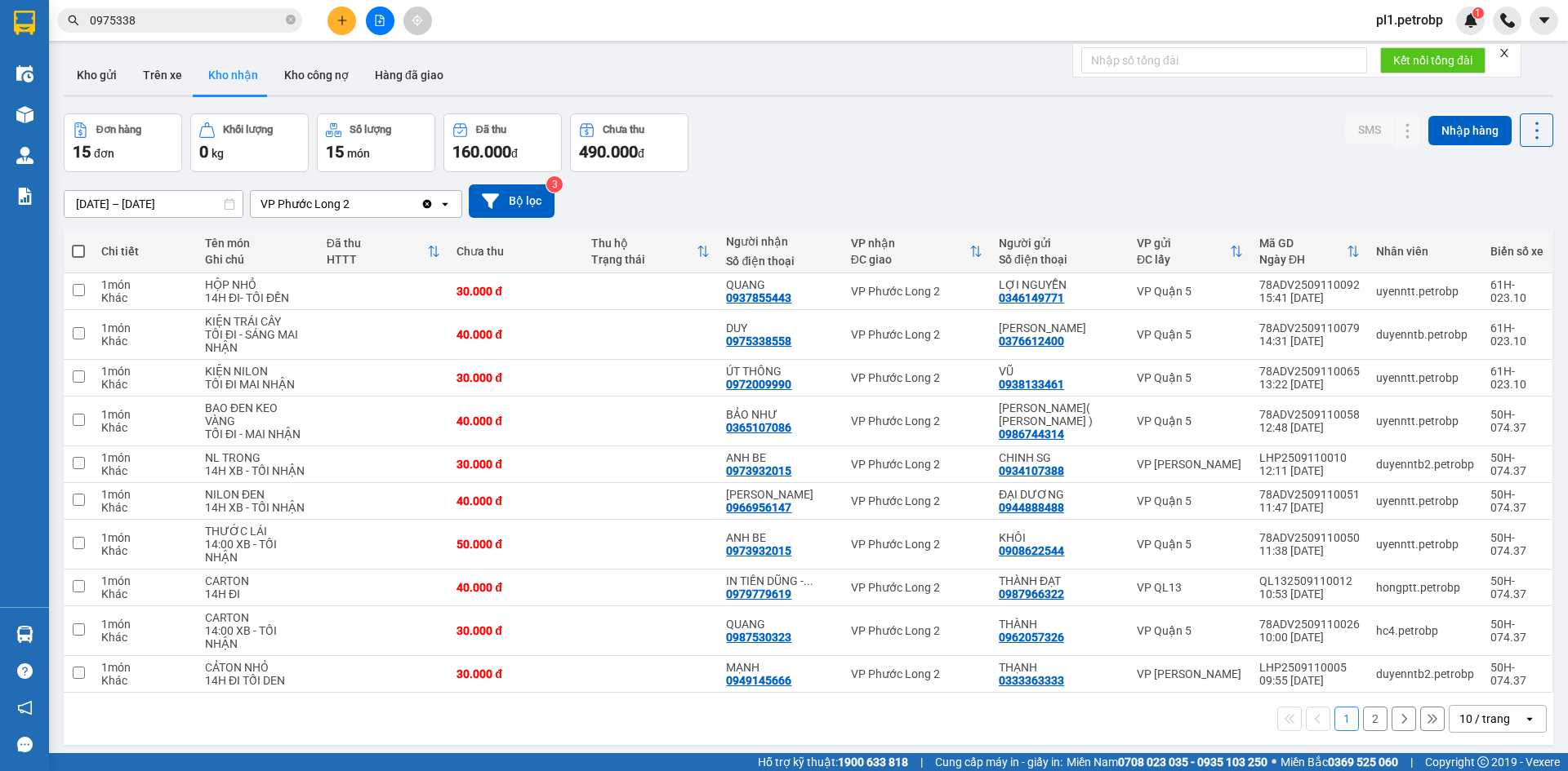
click at [271, 19] on input "0975338" at bounding box center [186, 20] width 193 height 18
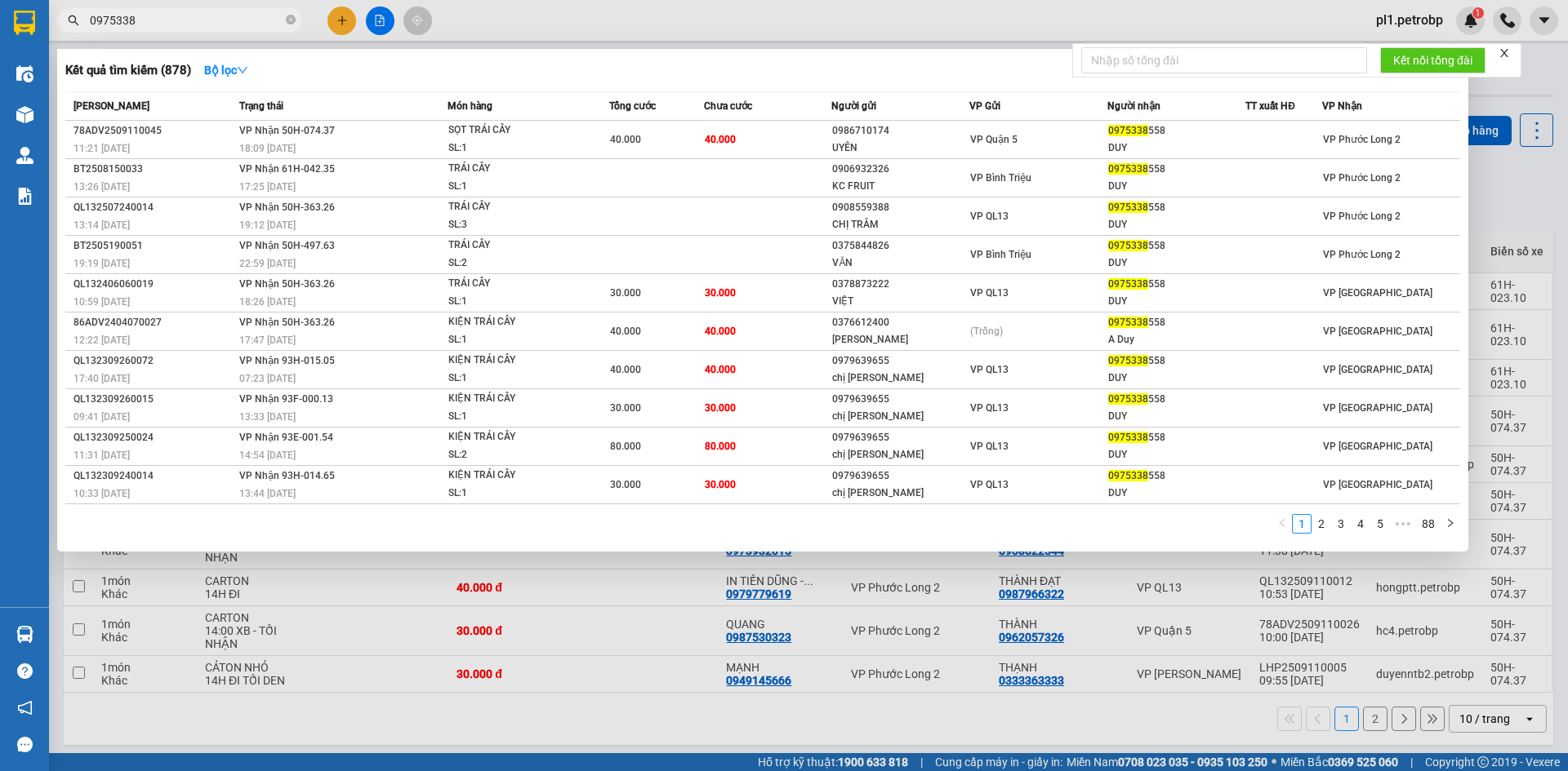
click at [271, 19] on input "0975338" at bounding box center [186, 20] width 193 height 18
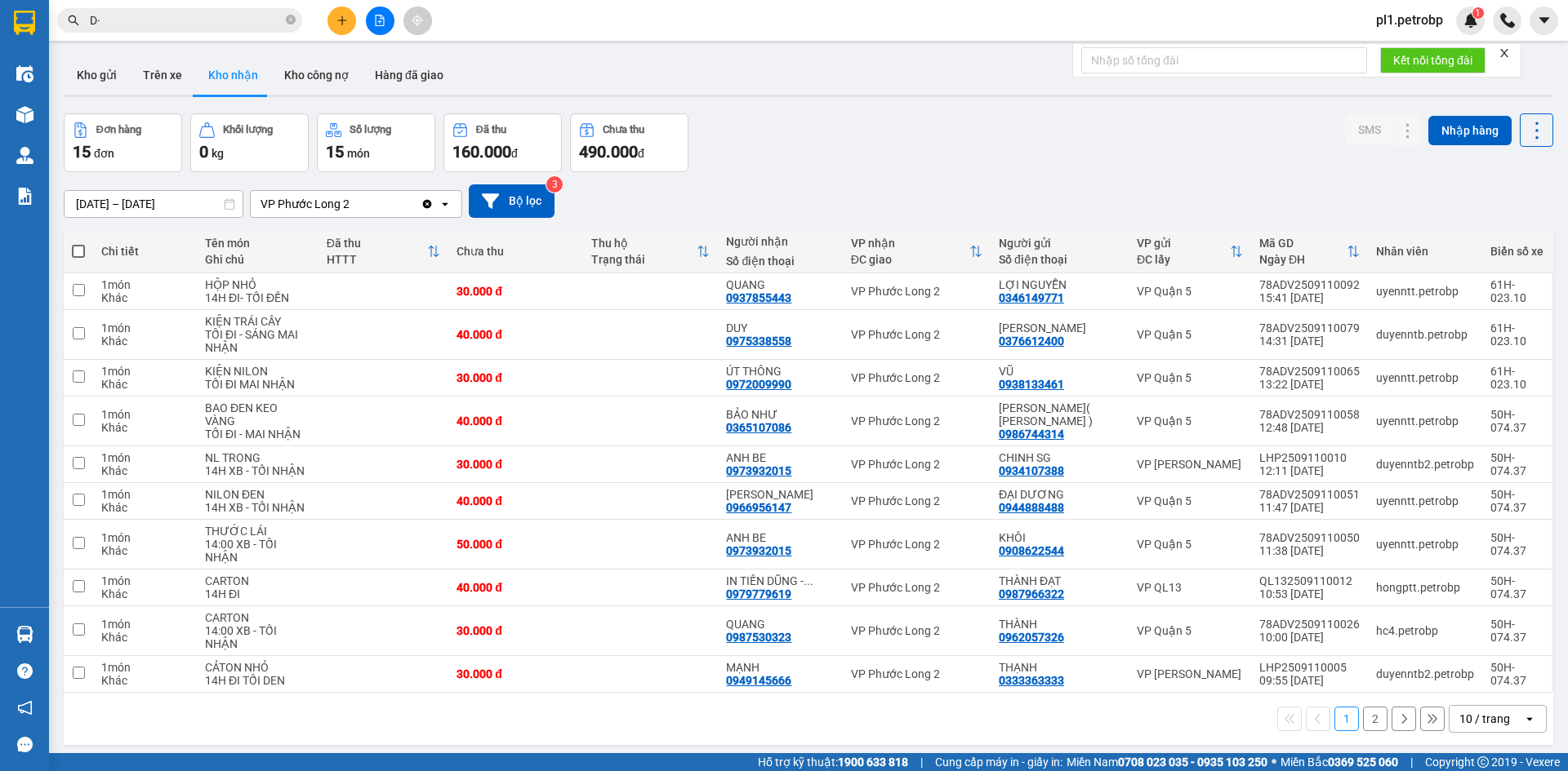
type input "D"
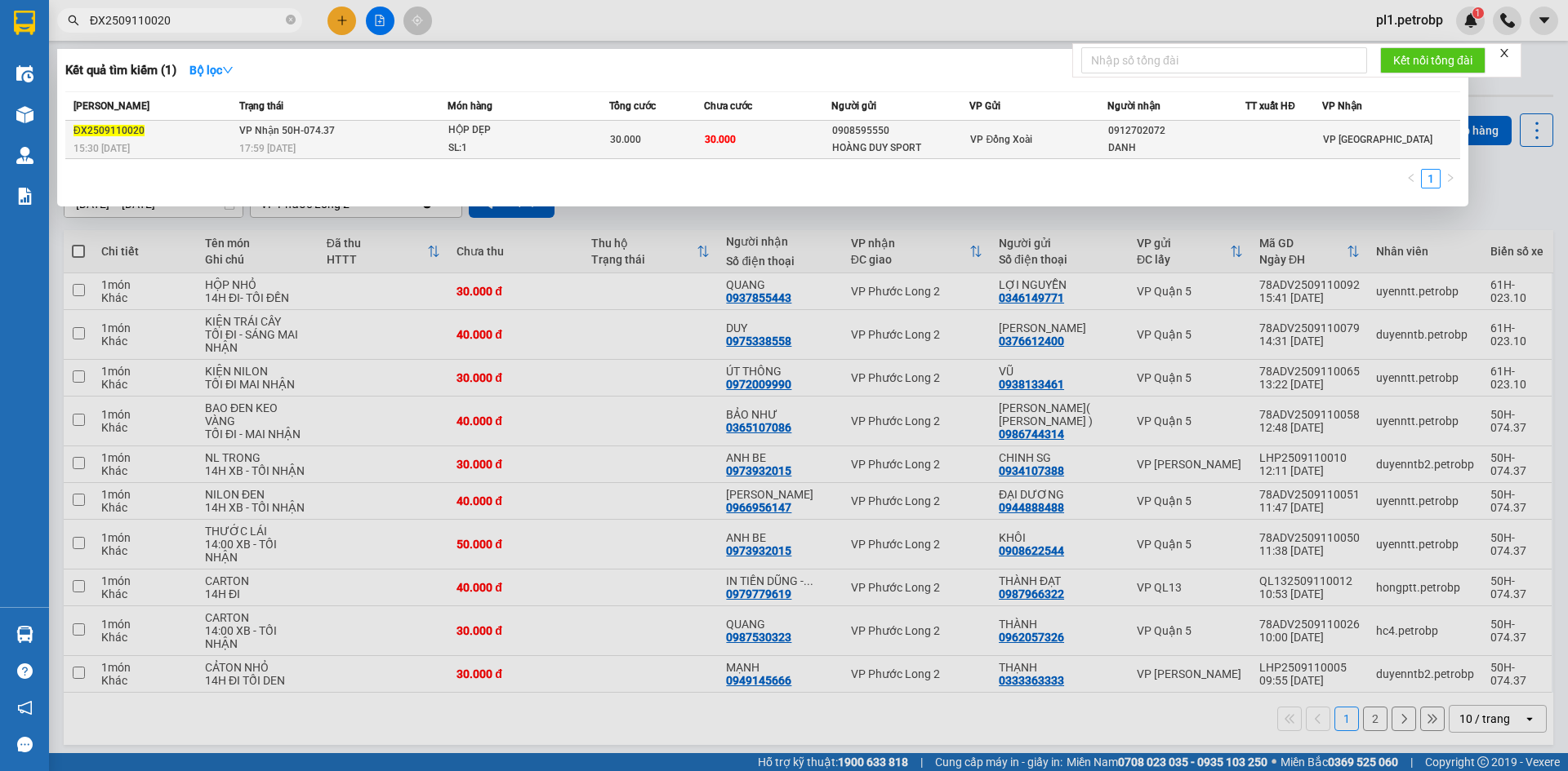
type input "ĐX2509110020"
click at [992, 147] on div "VP Đồng Xoài" at bounding box center [1037, 139] width 137 height 18
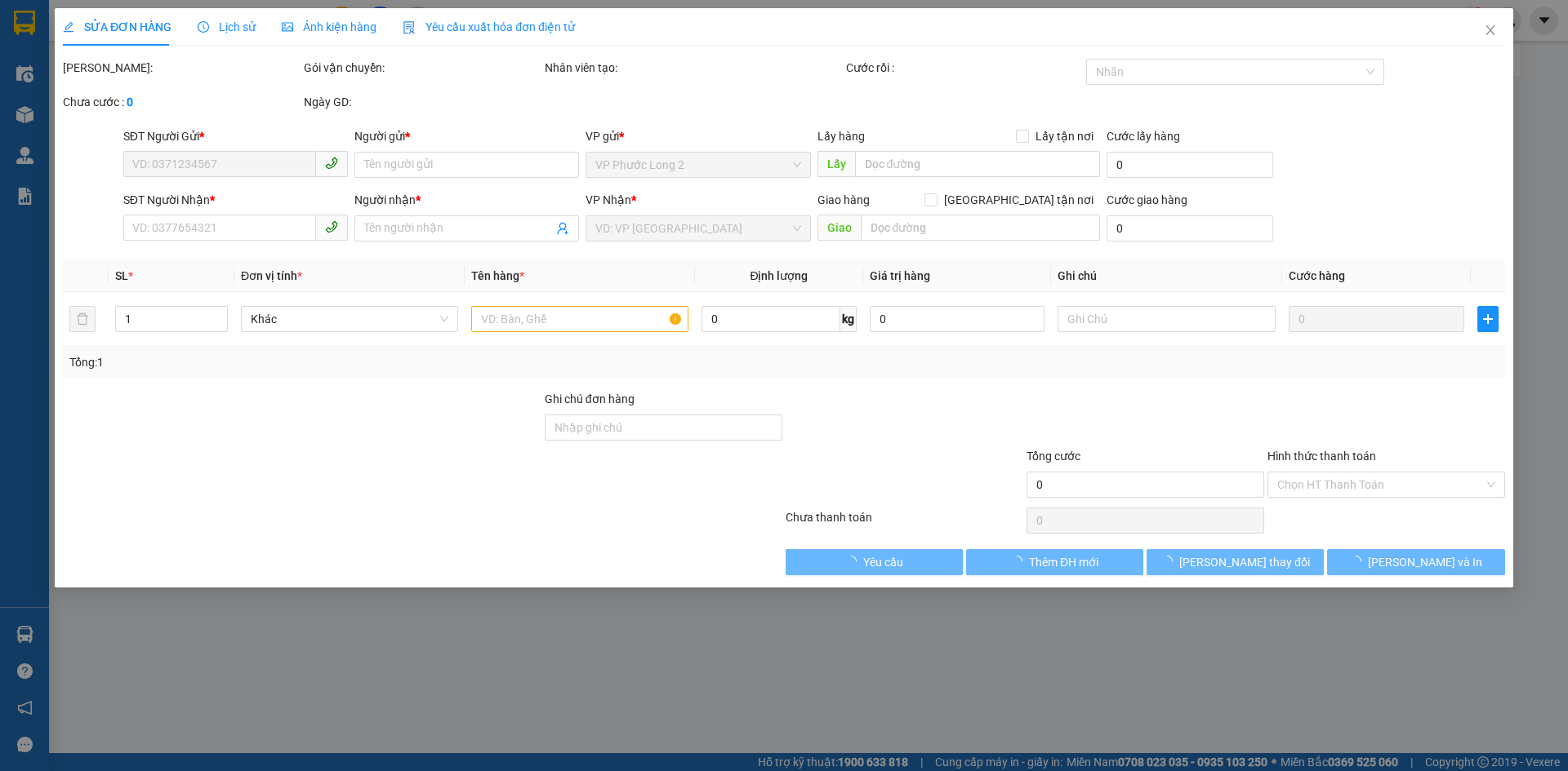
type input "0908595550"
type input "HOÀNG DUY SPORT"
type input "0912702072"
type input "DANH"
type input "30.000"
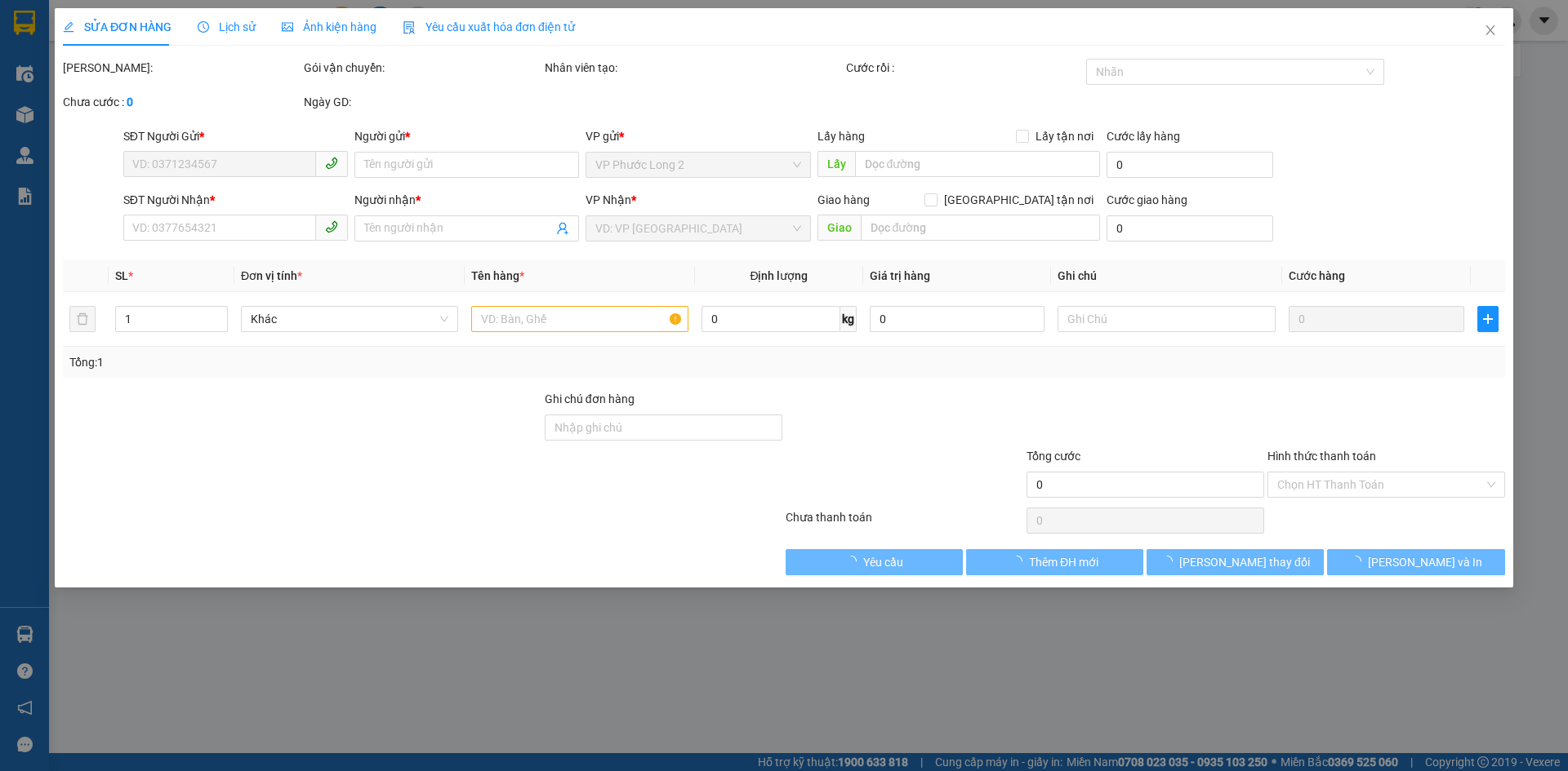
type input "30.000"
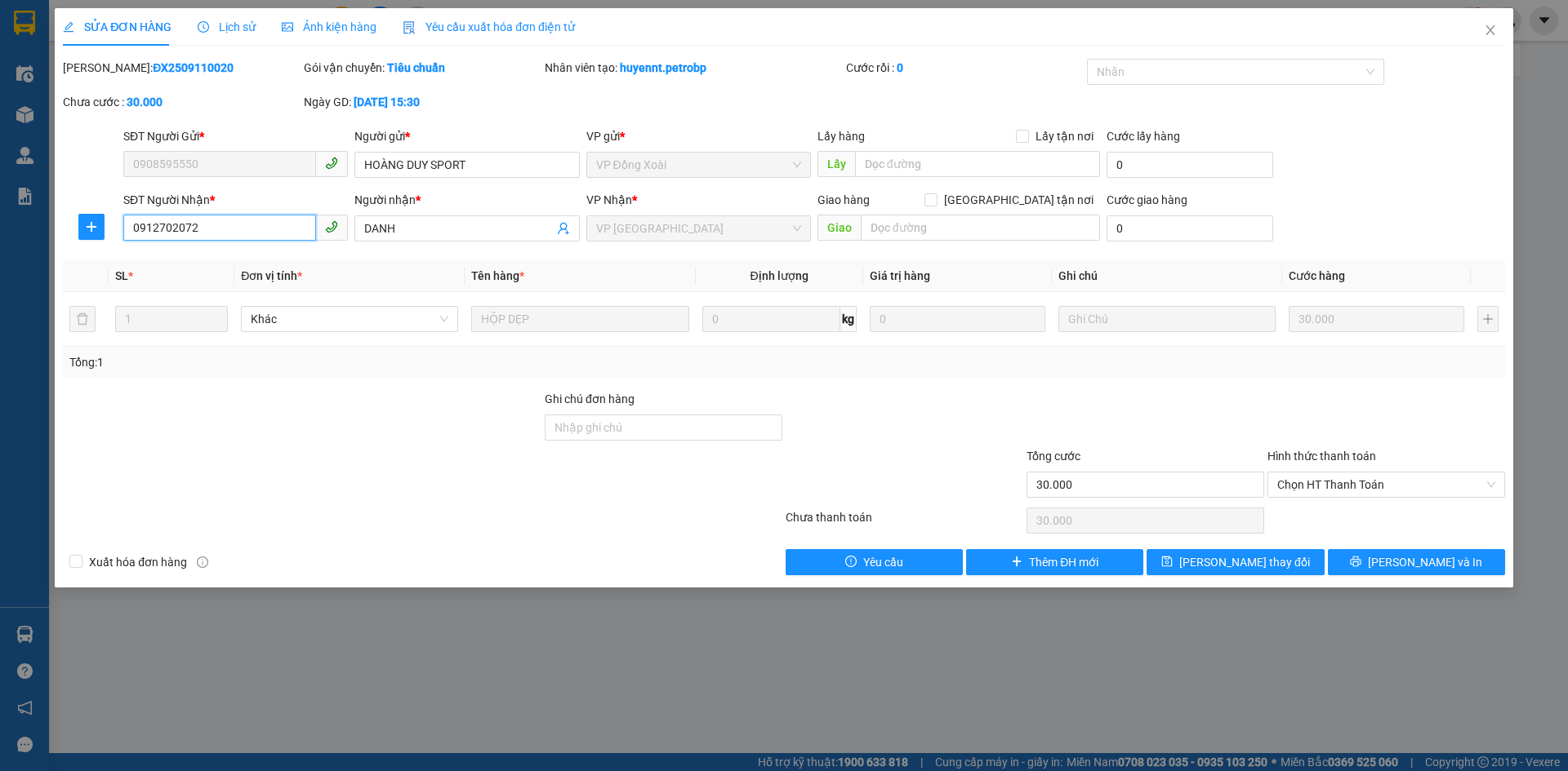
click at [227, 227] on input "0912702072" at bounding box center [219, 228] width 193 height 26
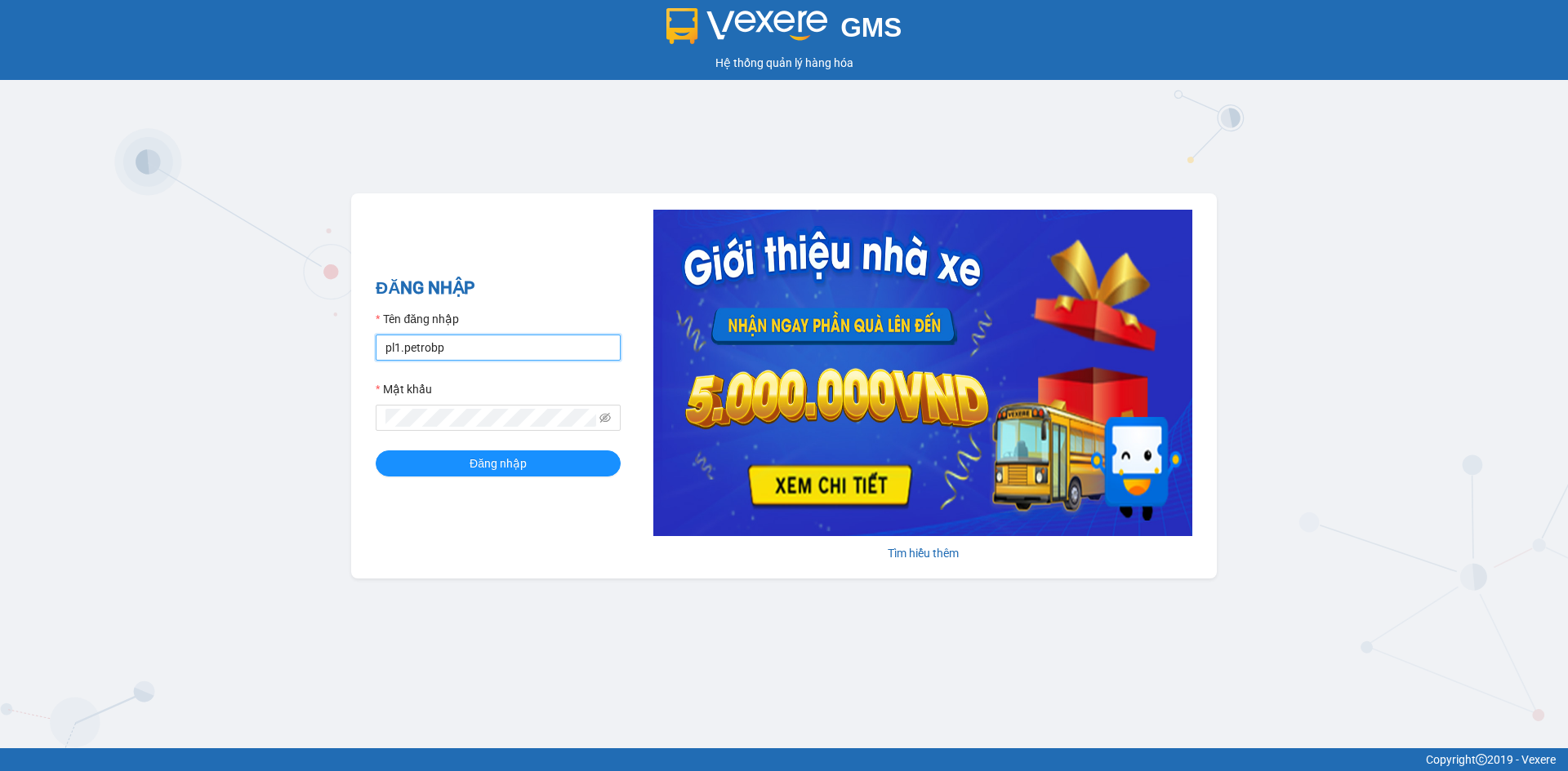
click at [502, 352] on input "pl1.petrobp" at bounding box center [498, 348] width 245 height 26
type input "loid.petrobp"
click at [495, 460] on span "Đăng nhập" at bounding box center [498, 463] width 57 height 18
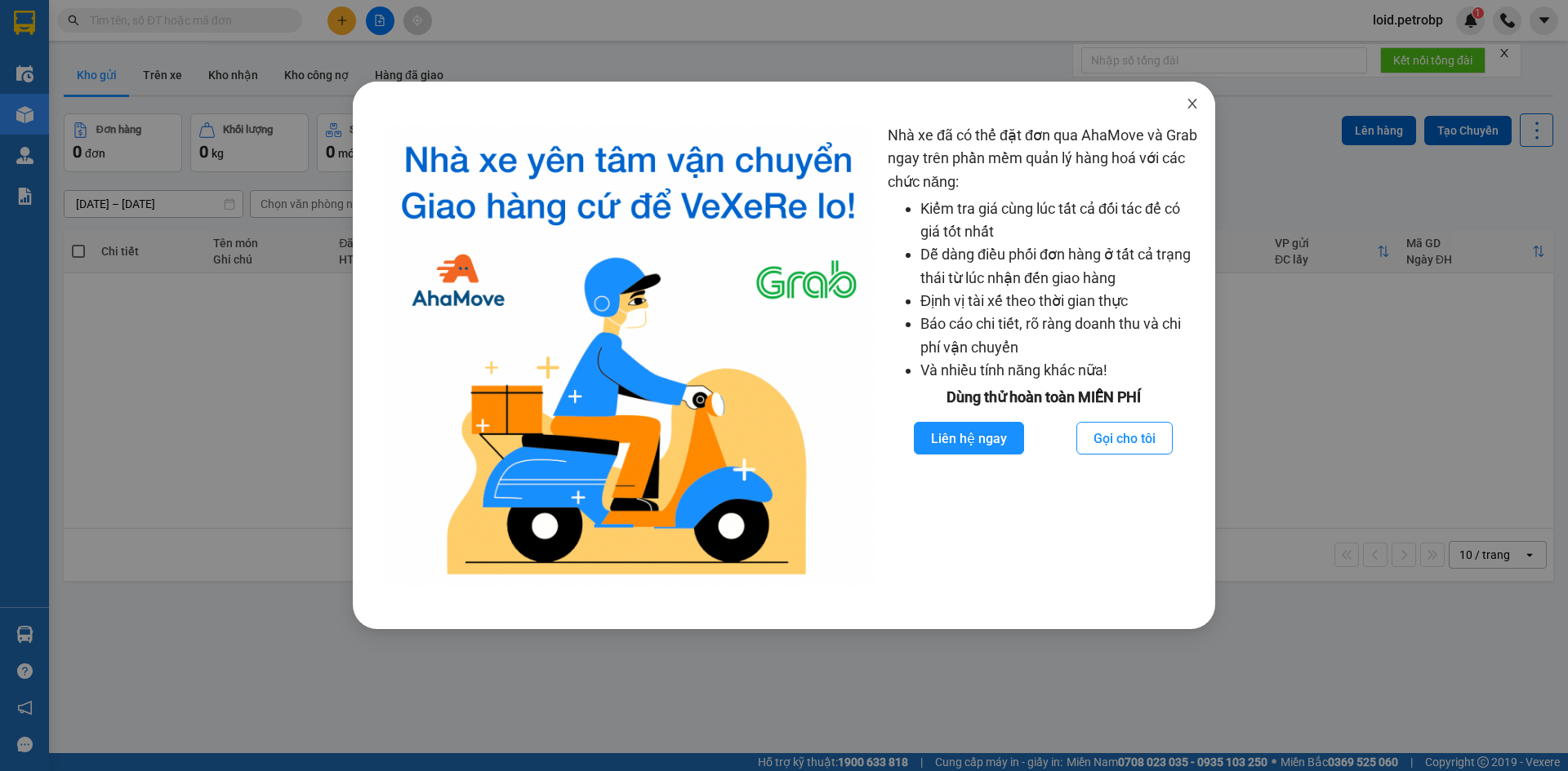
click at [1198, 105] on icon "close" at bounding box center [1192, 103] width 13 height 13
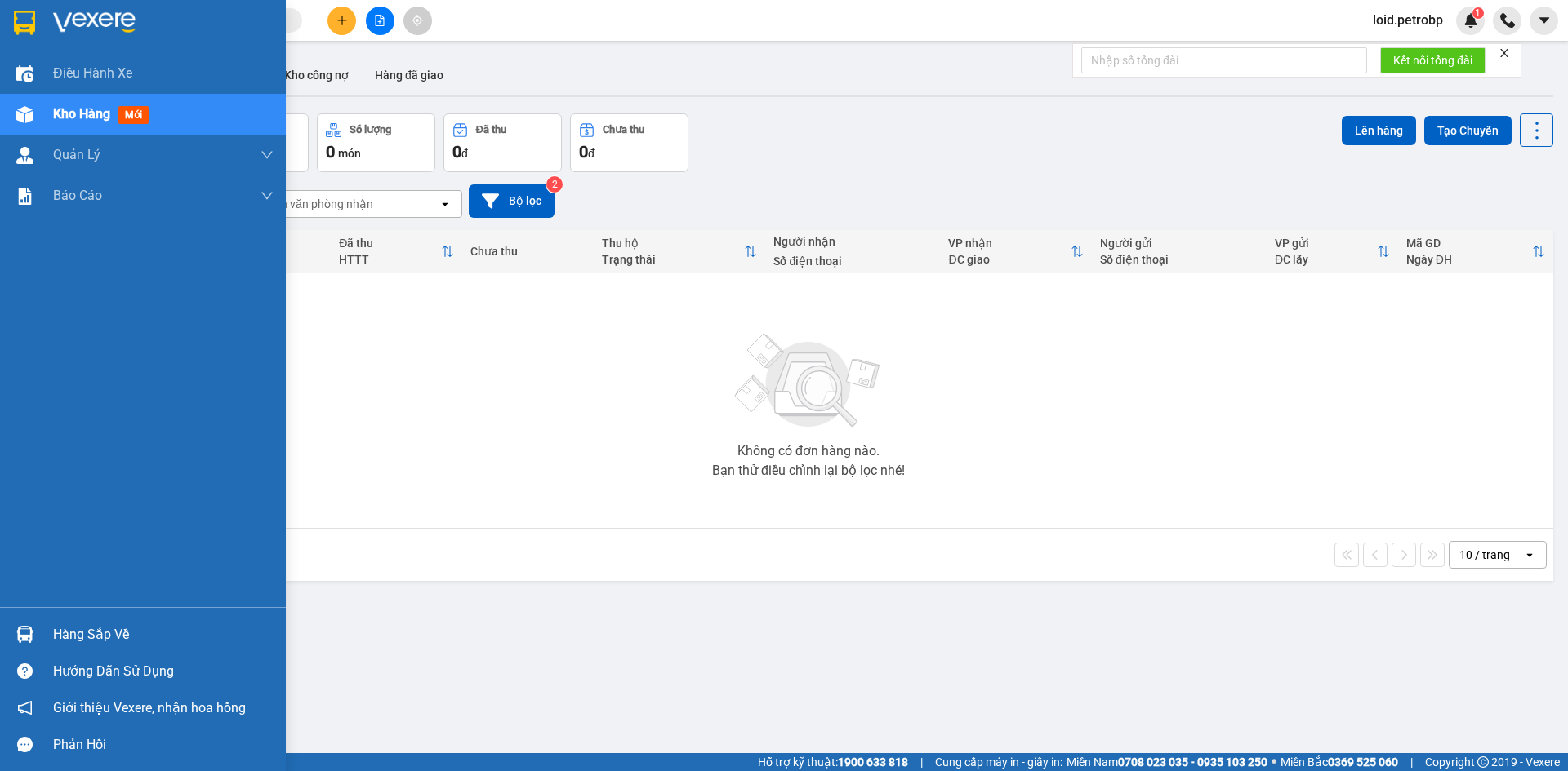
click at [41, 634] on div "Hàng sắp về" at bounding box center [143, 634] width 286 height 37
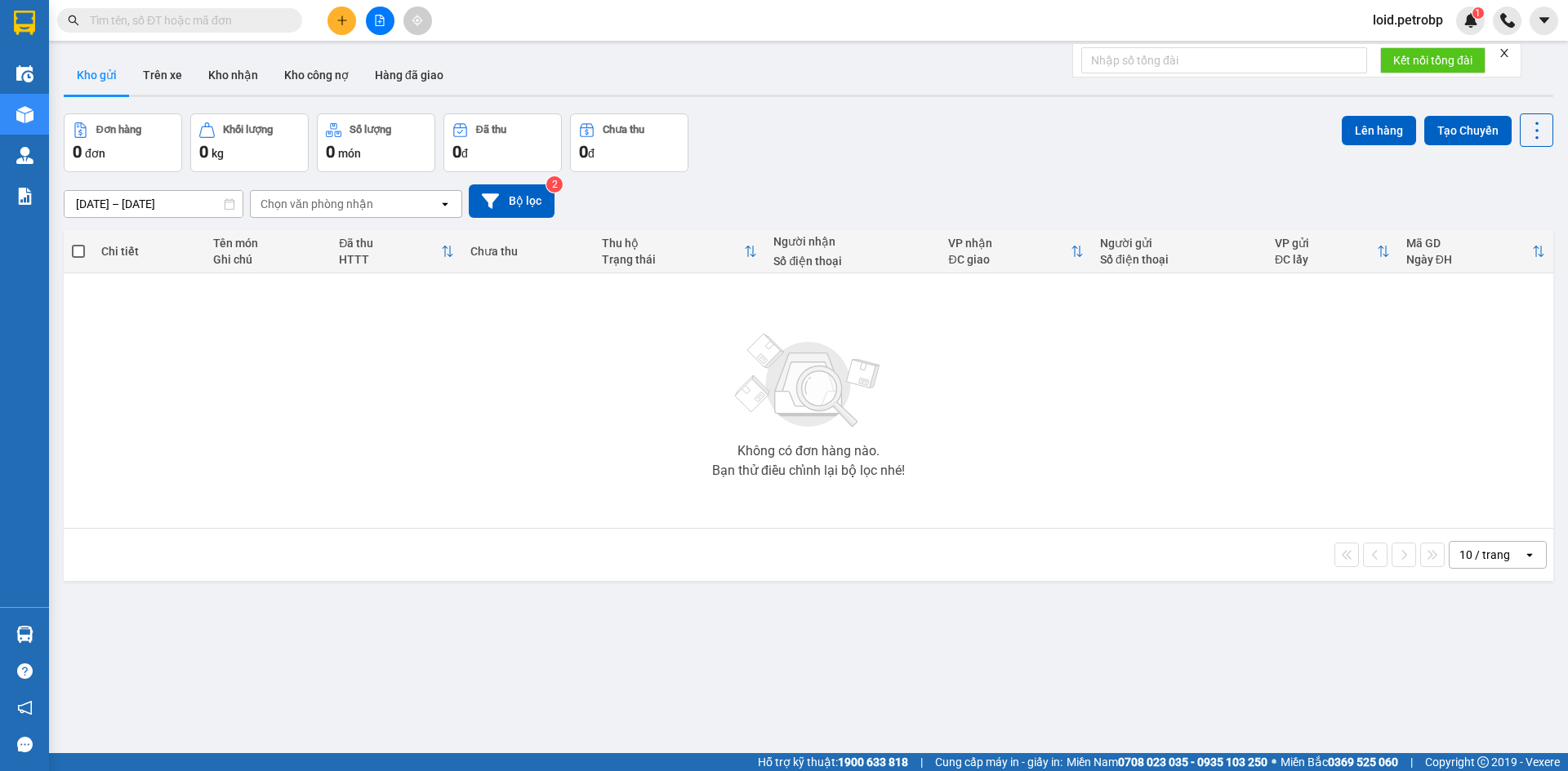
click at [814, 626] on section "Kết quả tìm kiếm ( 0 ) Bộ lọc No Data loid.petrobp 1 Điều hành xe Kho hàng mới …" at bounding box center [784, 385] width 1568 height 771
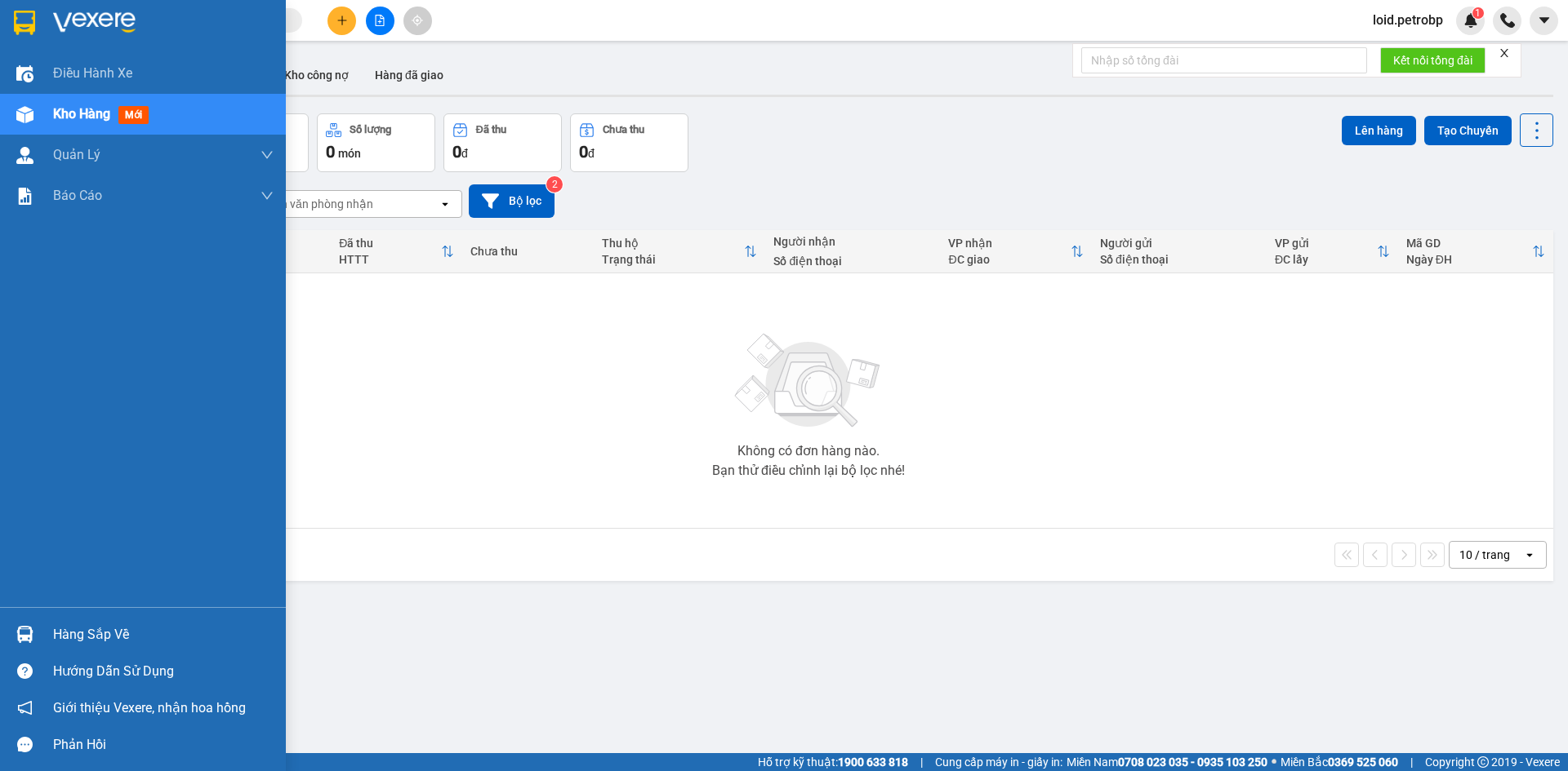
click at [56, 629] on div "Hàng sắp về" at bounding box center [163, 635] width 220 height 25
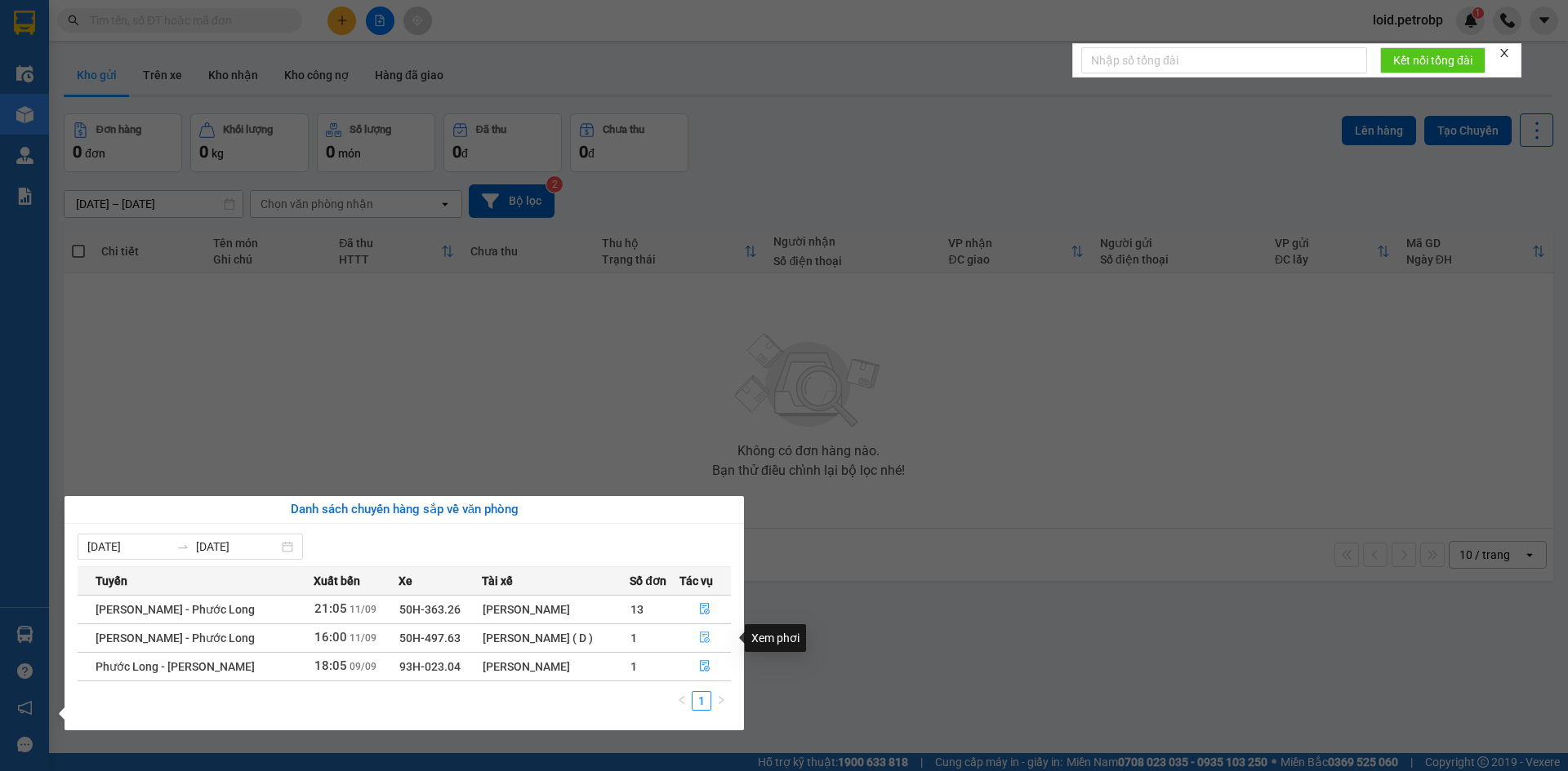
click at [702, 635] on icon "file-done" at bounding box center [705, 638] width 10 height 11
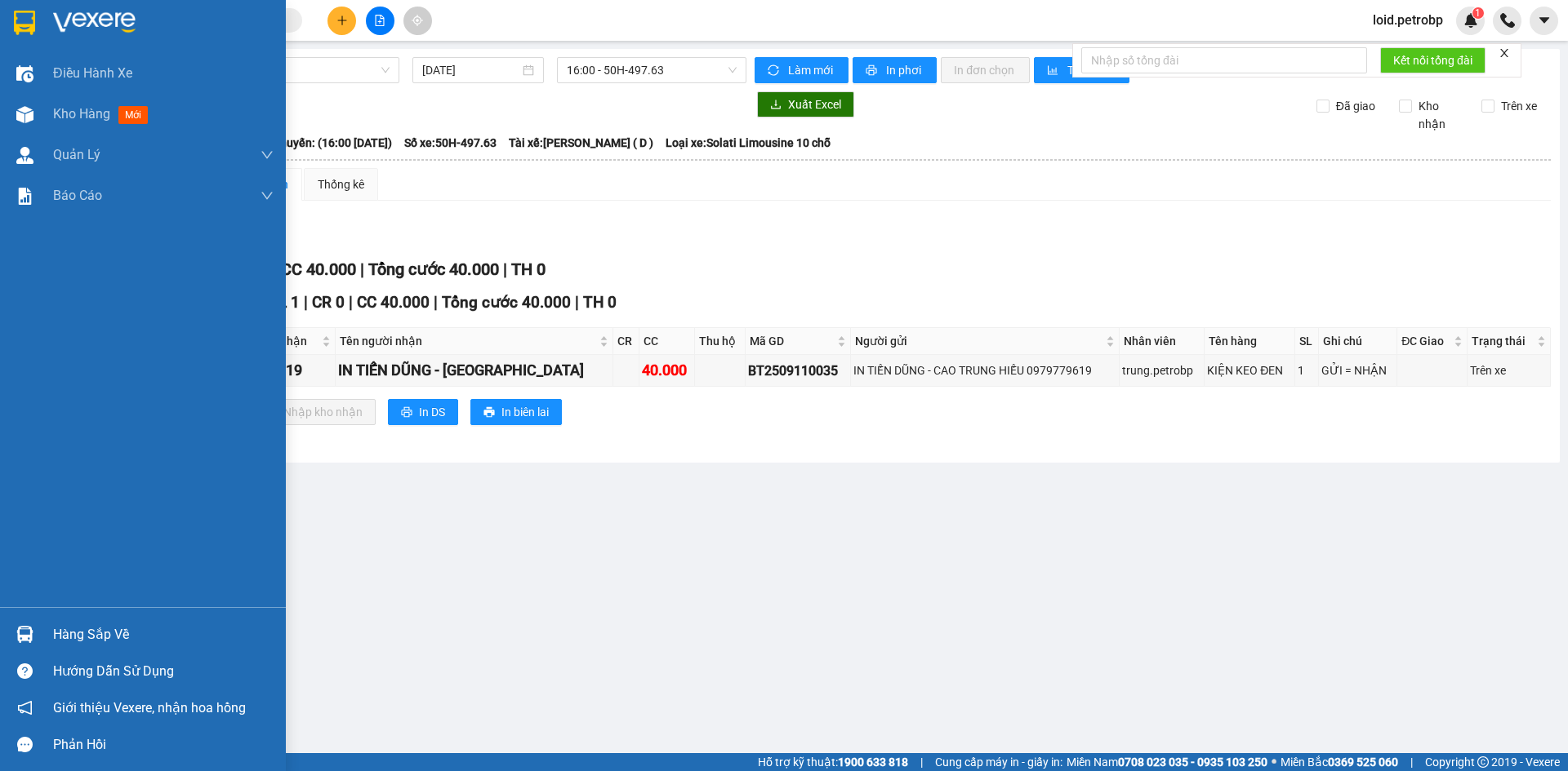
click at [67, 633] on div "Hàng sắp về" at bounding box center [163, 635] width 220 height 25
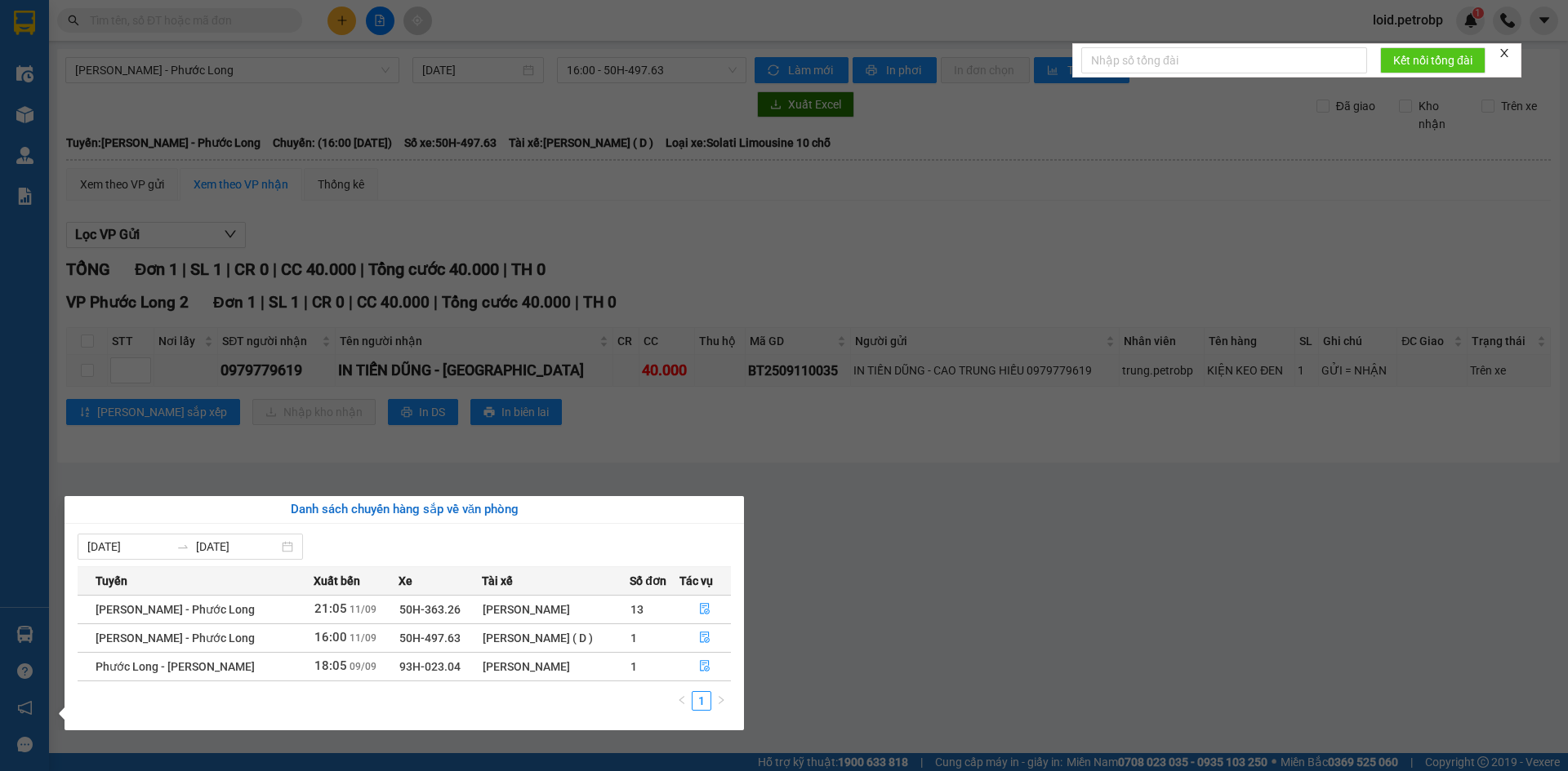
click at [974, 599] on section "Kết quả tìm kiếm ( 0 ) Bộ lọc No Data loid.petrobp 1 Điều hành xe Kho hàng mới …" at bounding box center [784, 385] width 1568 height 771
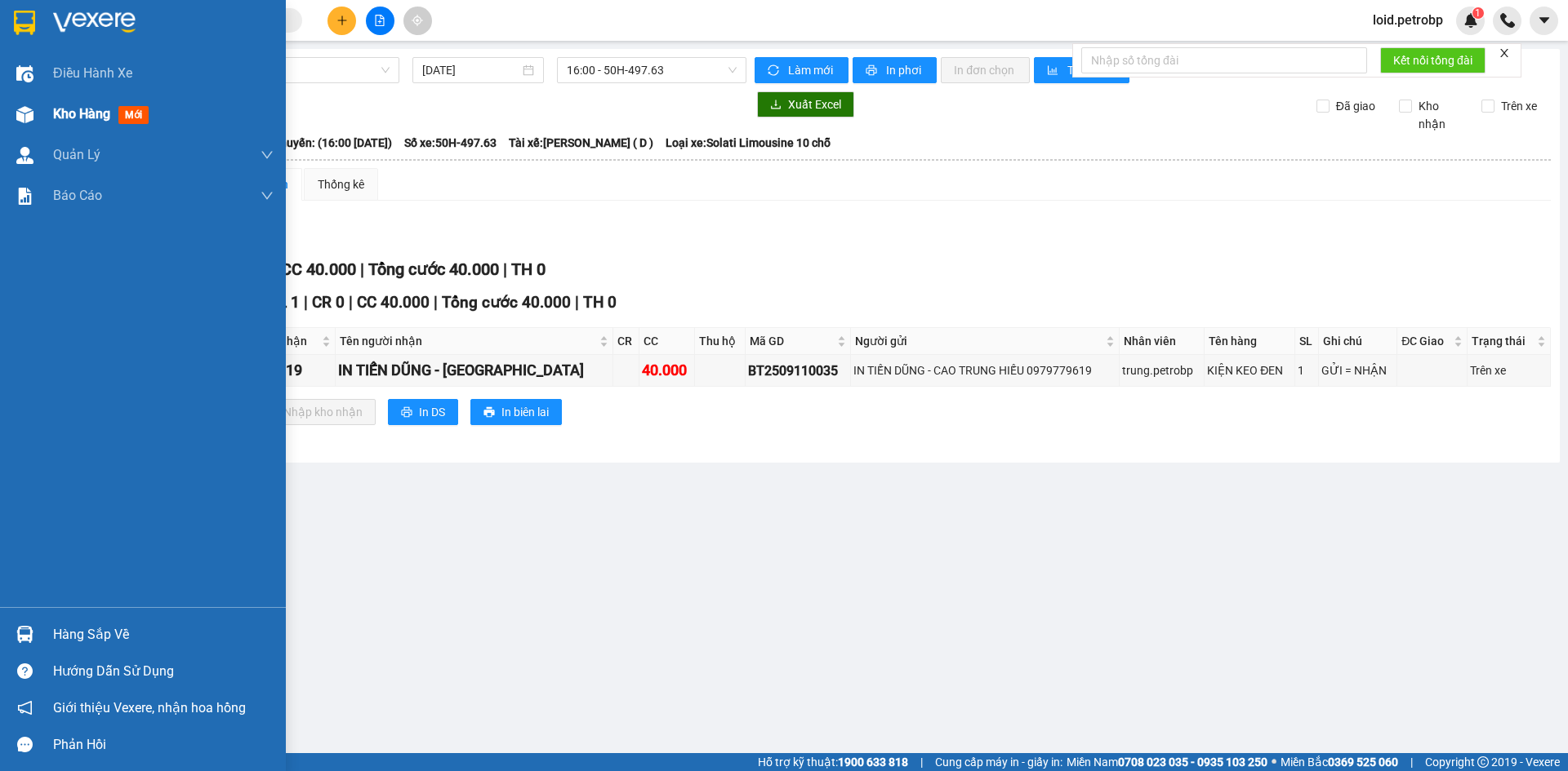
click at [79, 109] on span "Kho hàng" at bounding box center [81, 114] width 57 height 16
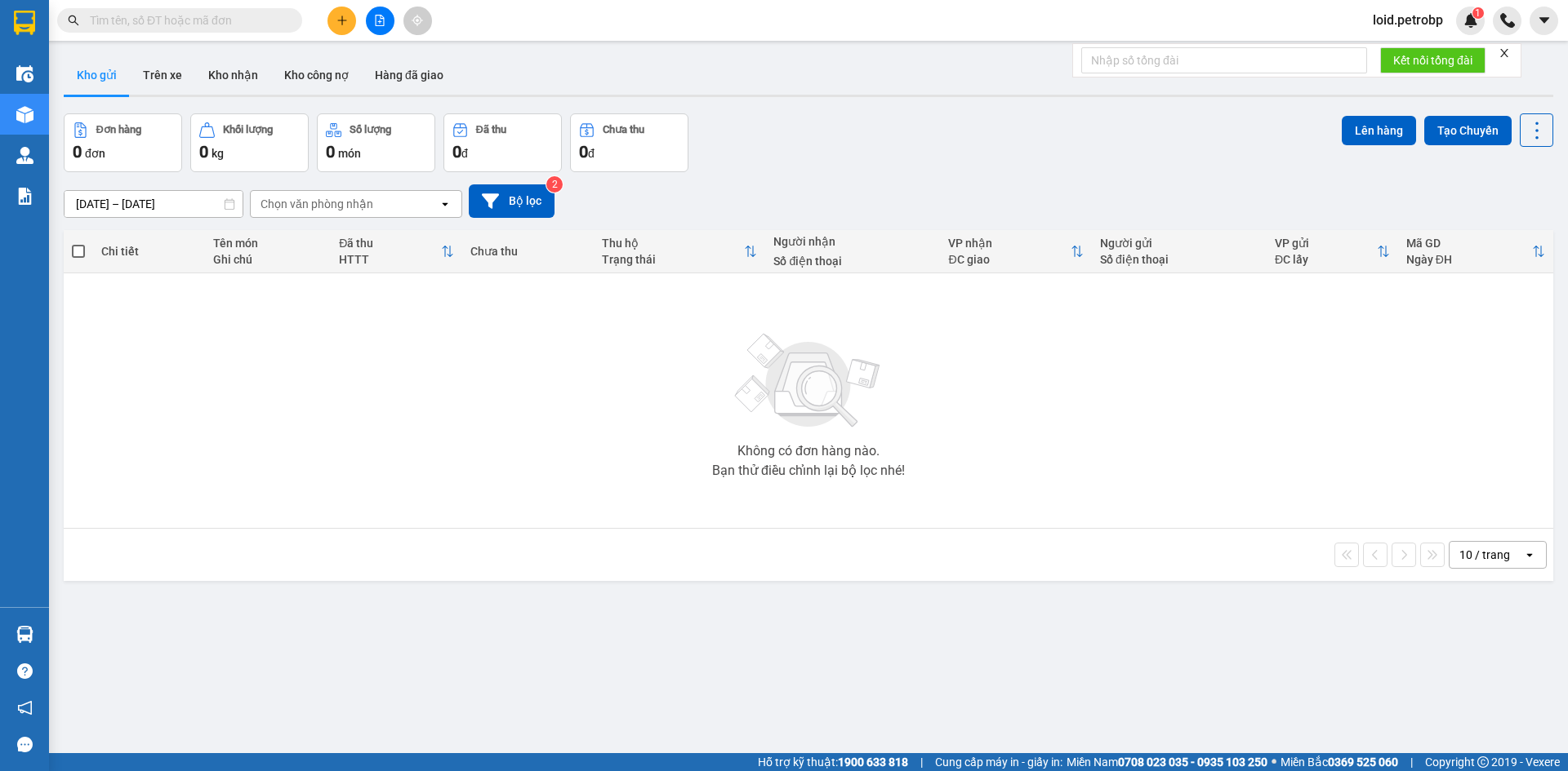
click at [102, 73] on button "Kho gửi" at bounding box center [96, 75] width 66 height 39
click at [234, 81] on button "Kho nhận" at bounding box center [233, 75] width 76 height 39
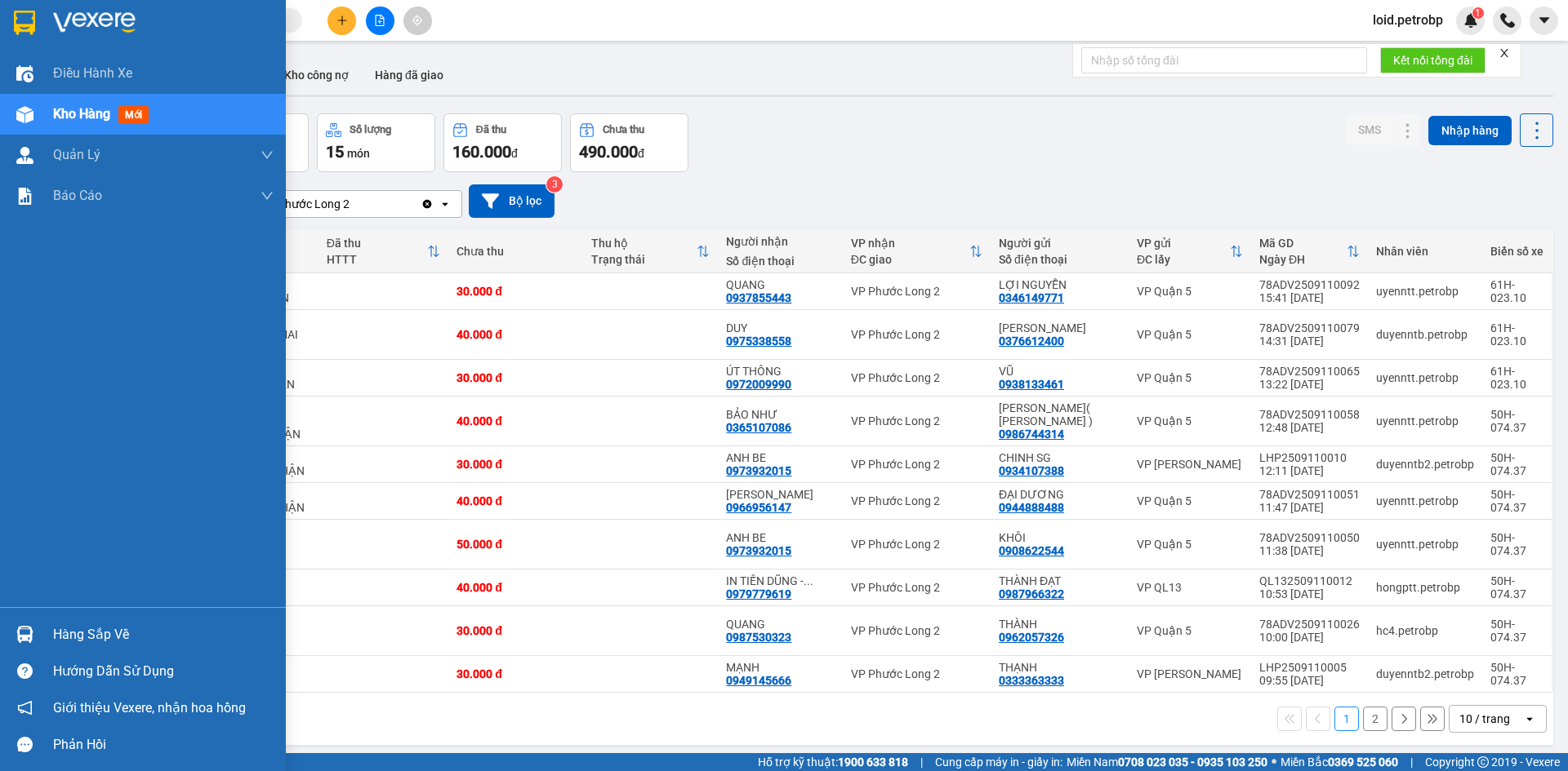
click at [75, 632] on div "Hàng sắp về" at bounding box center [163, 635] width 220 height 25
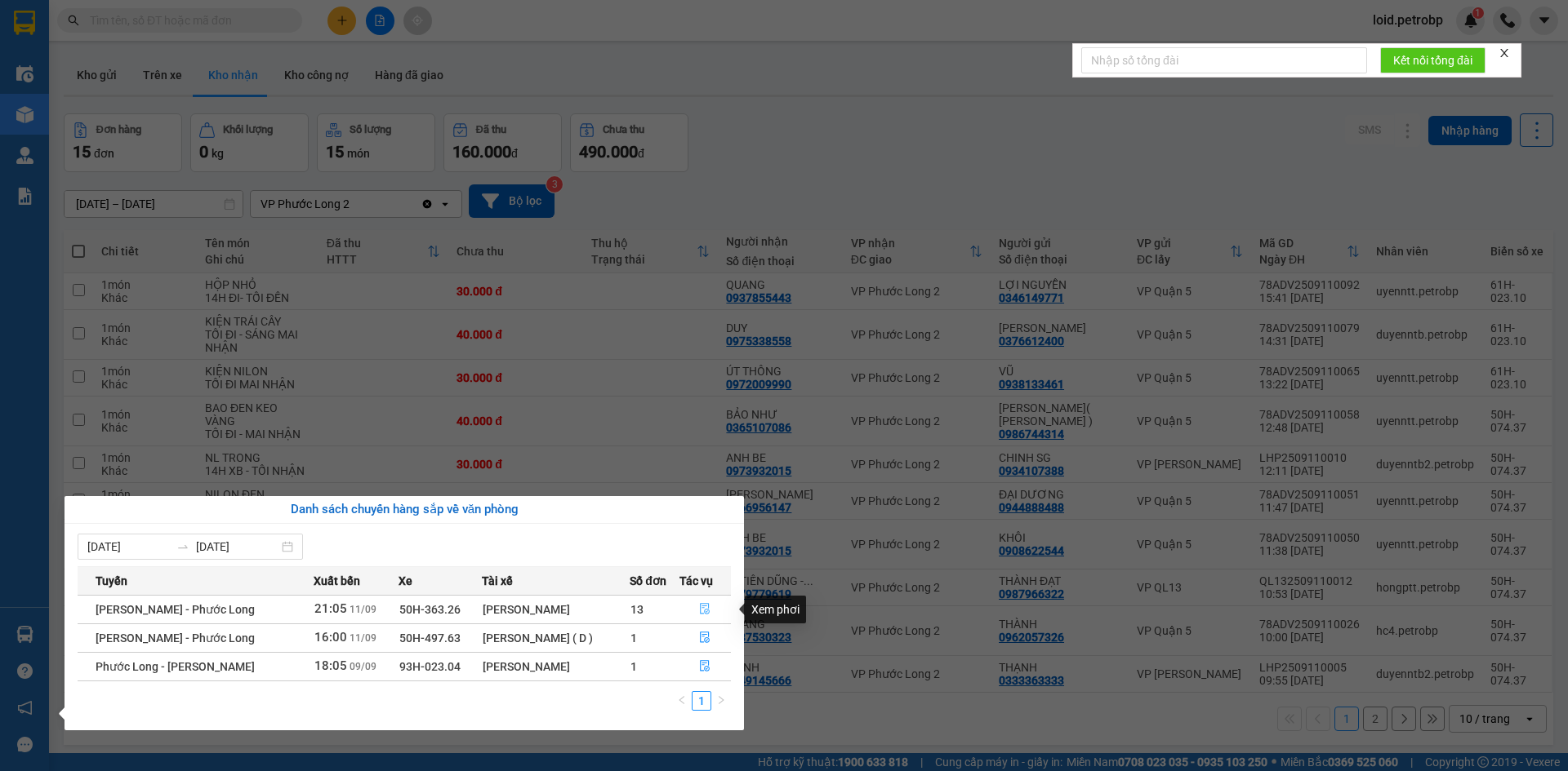
click at [709, 605] on icon "file-done" at bounding box center [704, 609] width 11 height 11
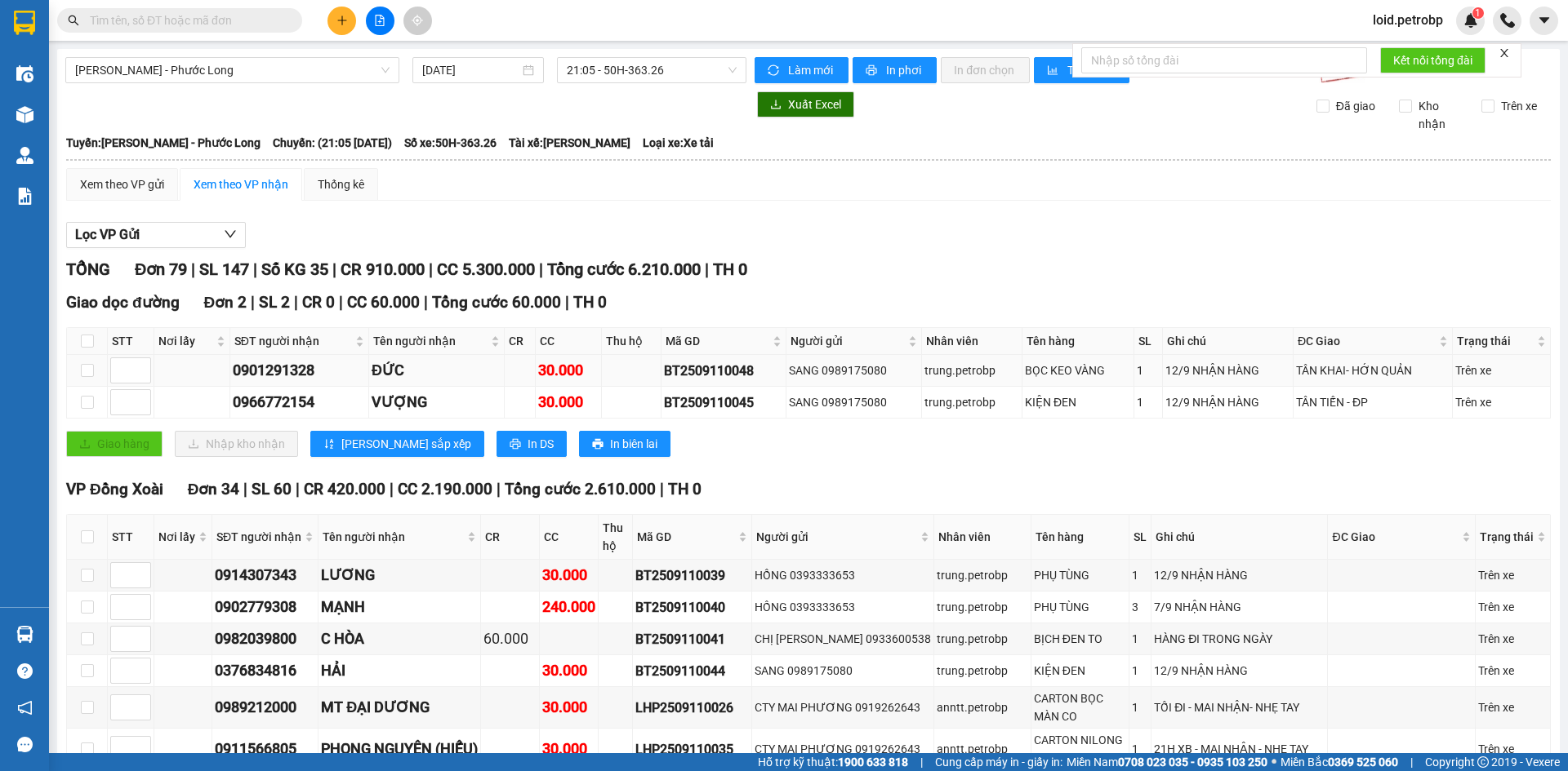
click at [710, 363] on div "BT2509110048" at bounding box center [723, 370] width 119 height 20
copy div "BT2509110048"
click at [697, 395] on div "BT2509110045" at bounding box center [723, 403] width 119 height 20
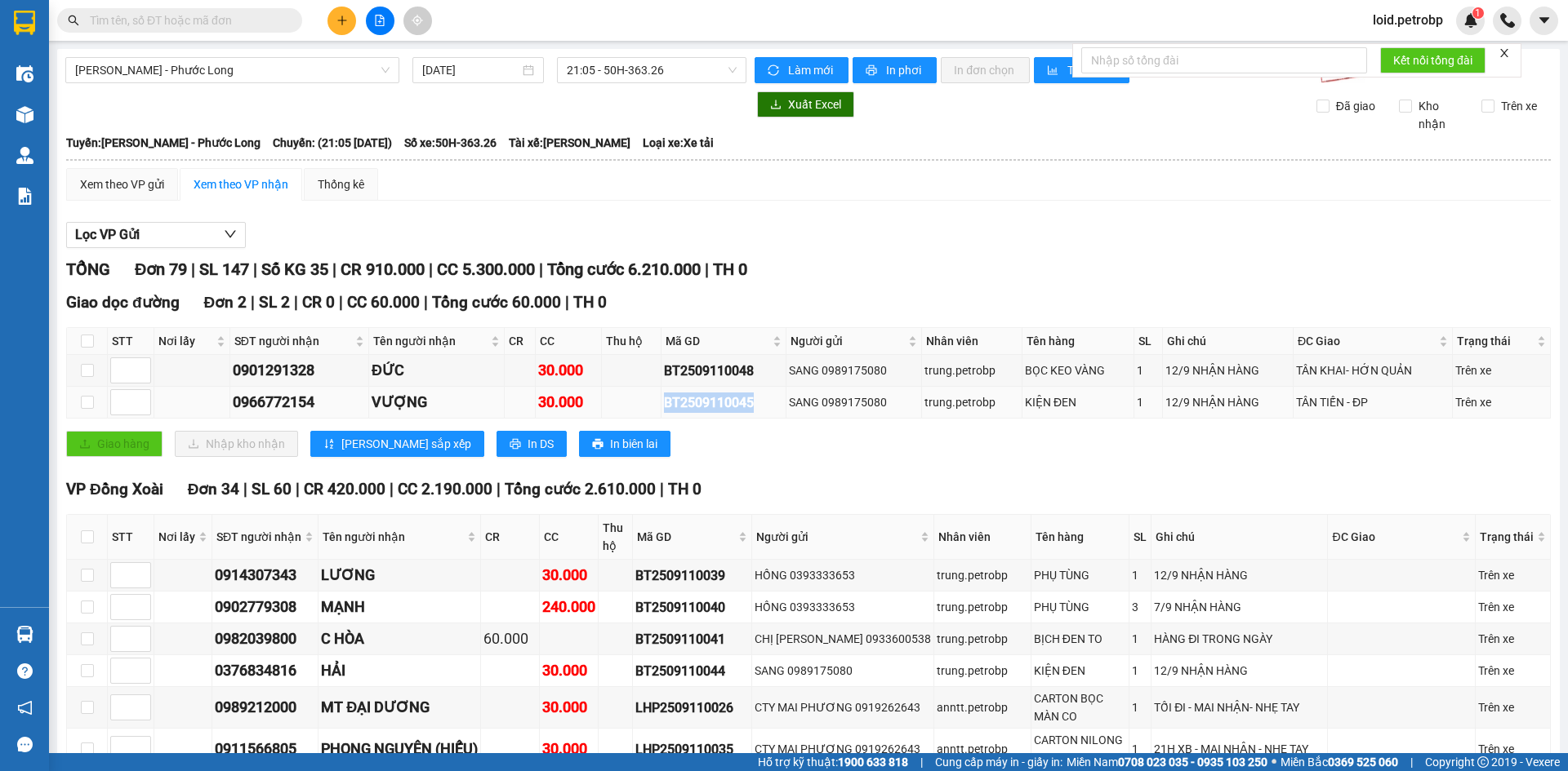
copy div "BT2509110045"
click at [343, 23] on icon "plus" at bounding box center [342, 20] width 11 height 11
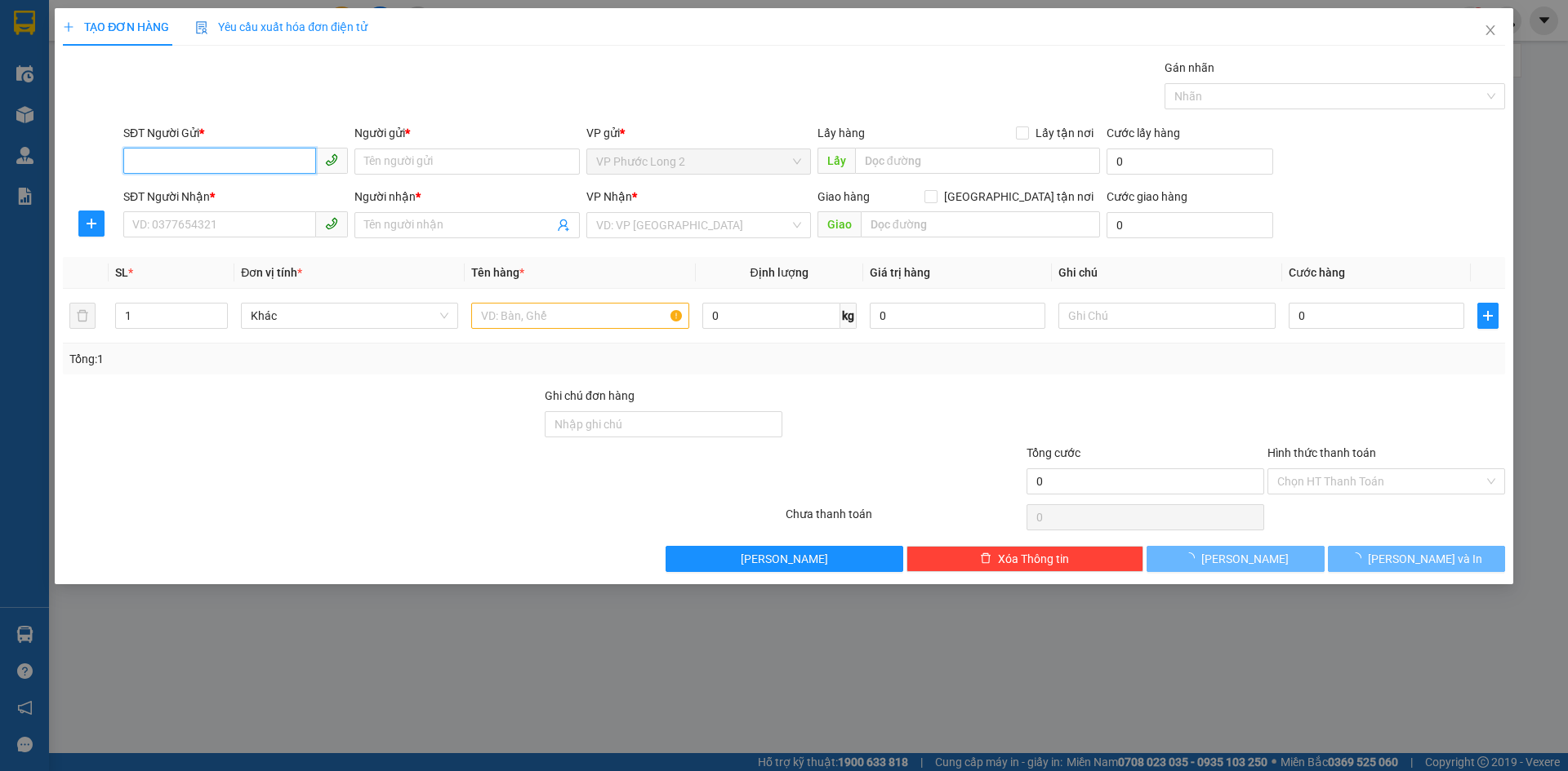
click at [243, 158] on input "SĐT Người Gửi *" at bounding box center [219, 161] width 193 height 26
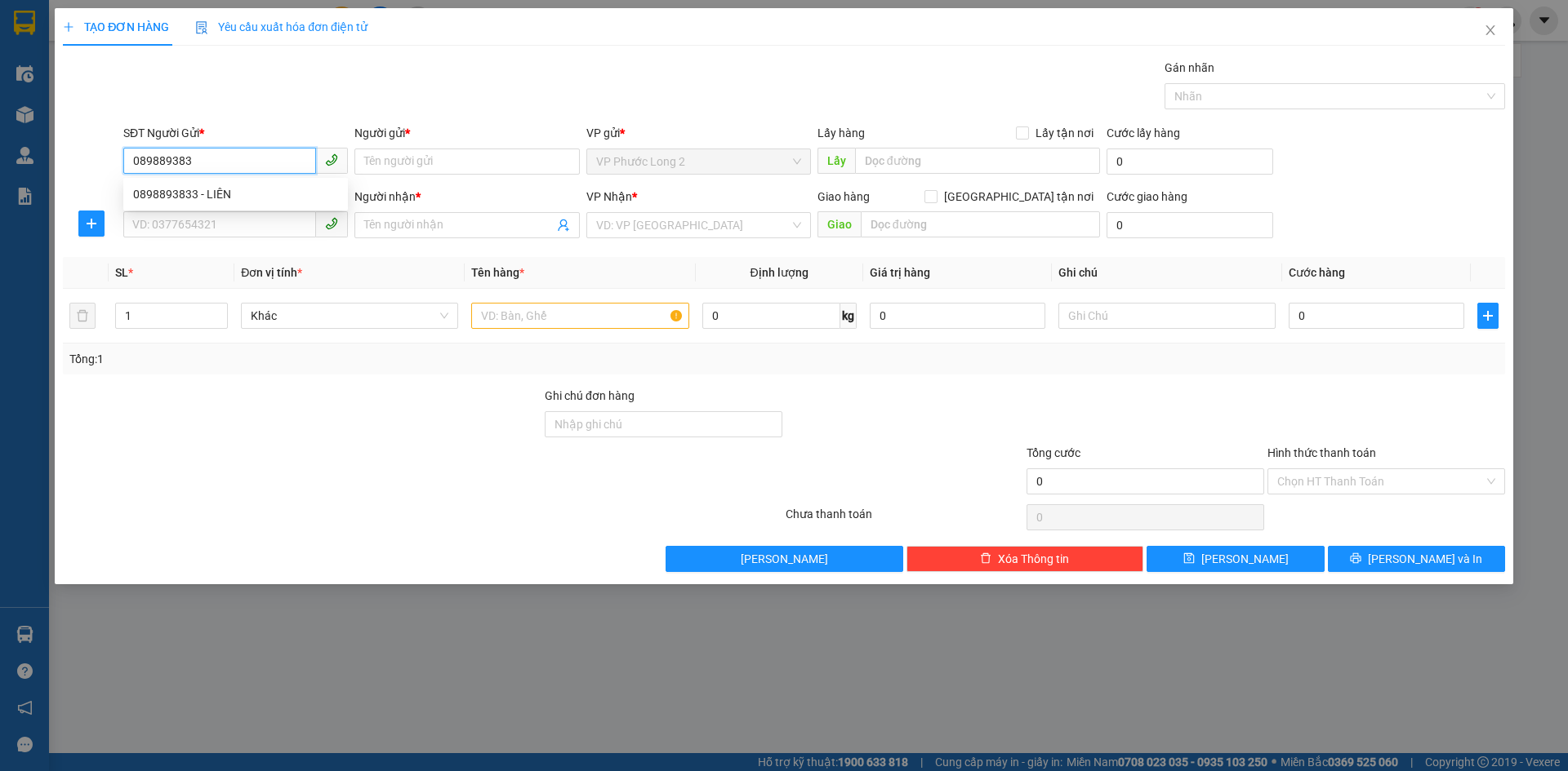
type input "0898893833"
click at [235, 185] on div "0898893833 - LIÊN" at bounding box center [235, 194] width 205 height 18
type input "LIÊN"
type input "0907649222"
type input "THU"
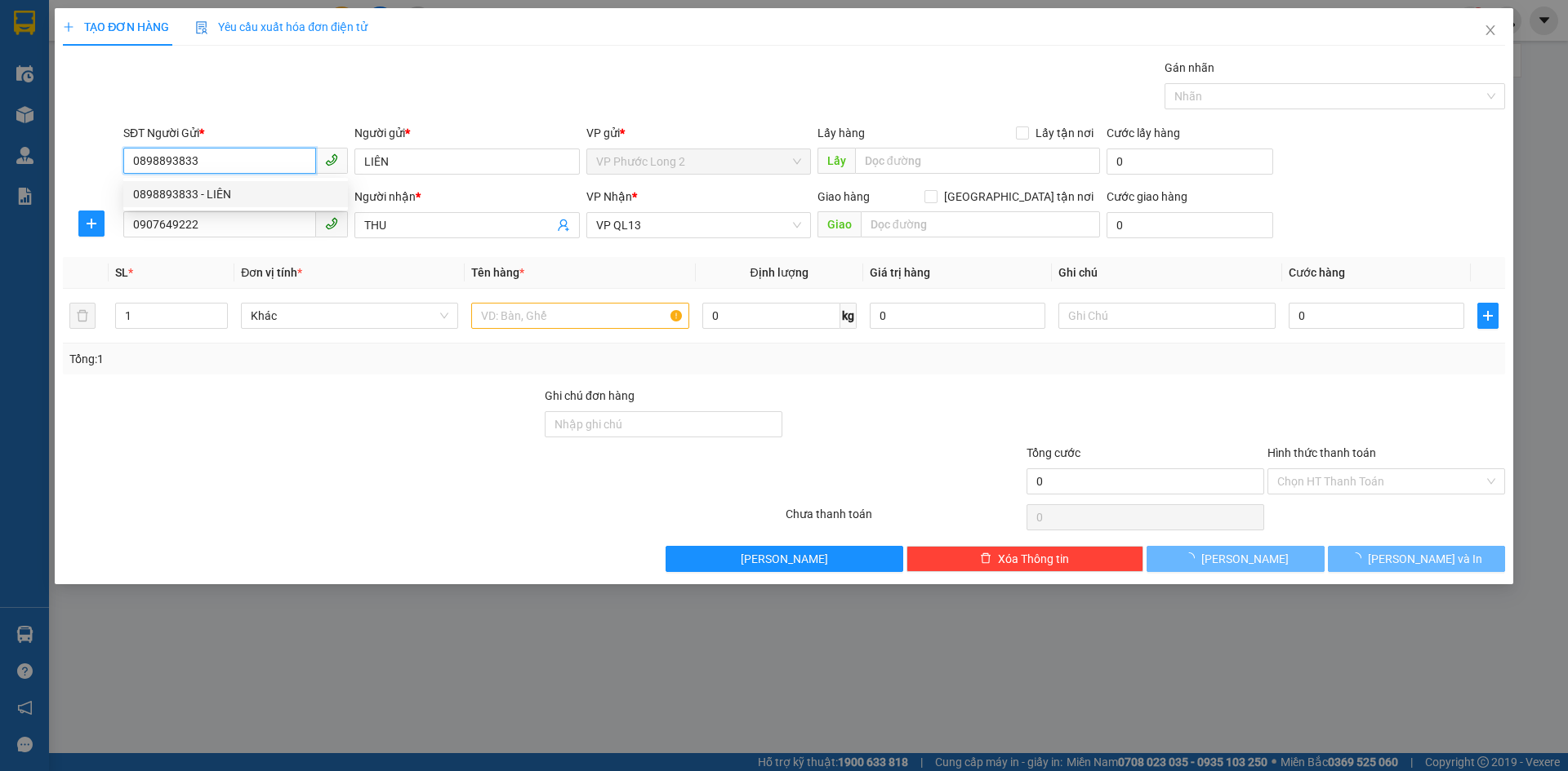
type input "30.000"
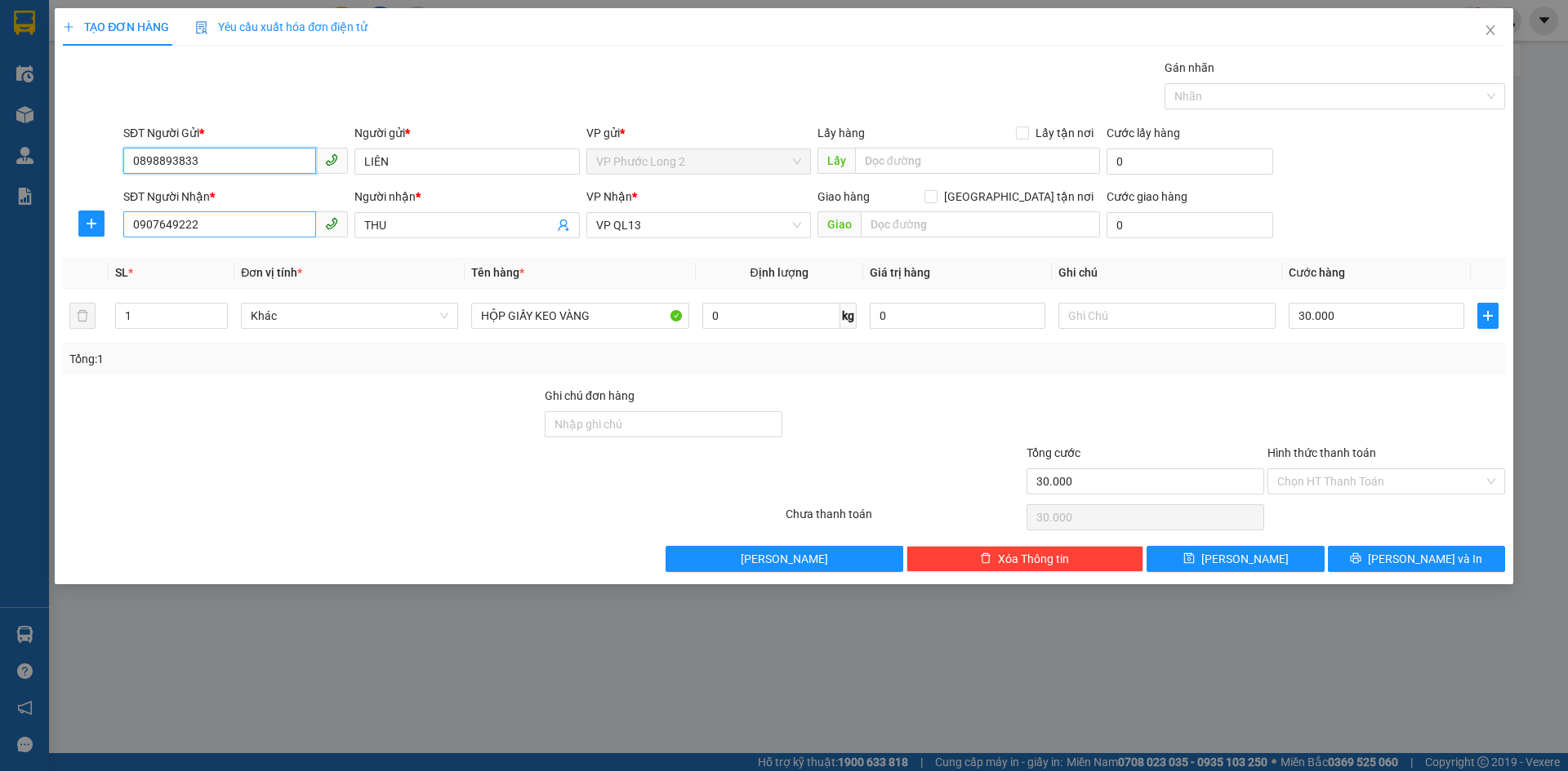
type input "0898893833"
click at [250, 222] on input "0907649222" at bounding box center [219, 225] width 193 height 26
click at [230, 254] on div "0919343939 - THỨC" at bounding box center [235, 258] width 205 height 18
type input "0919343939"
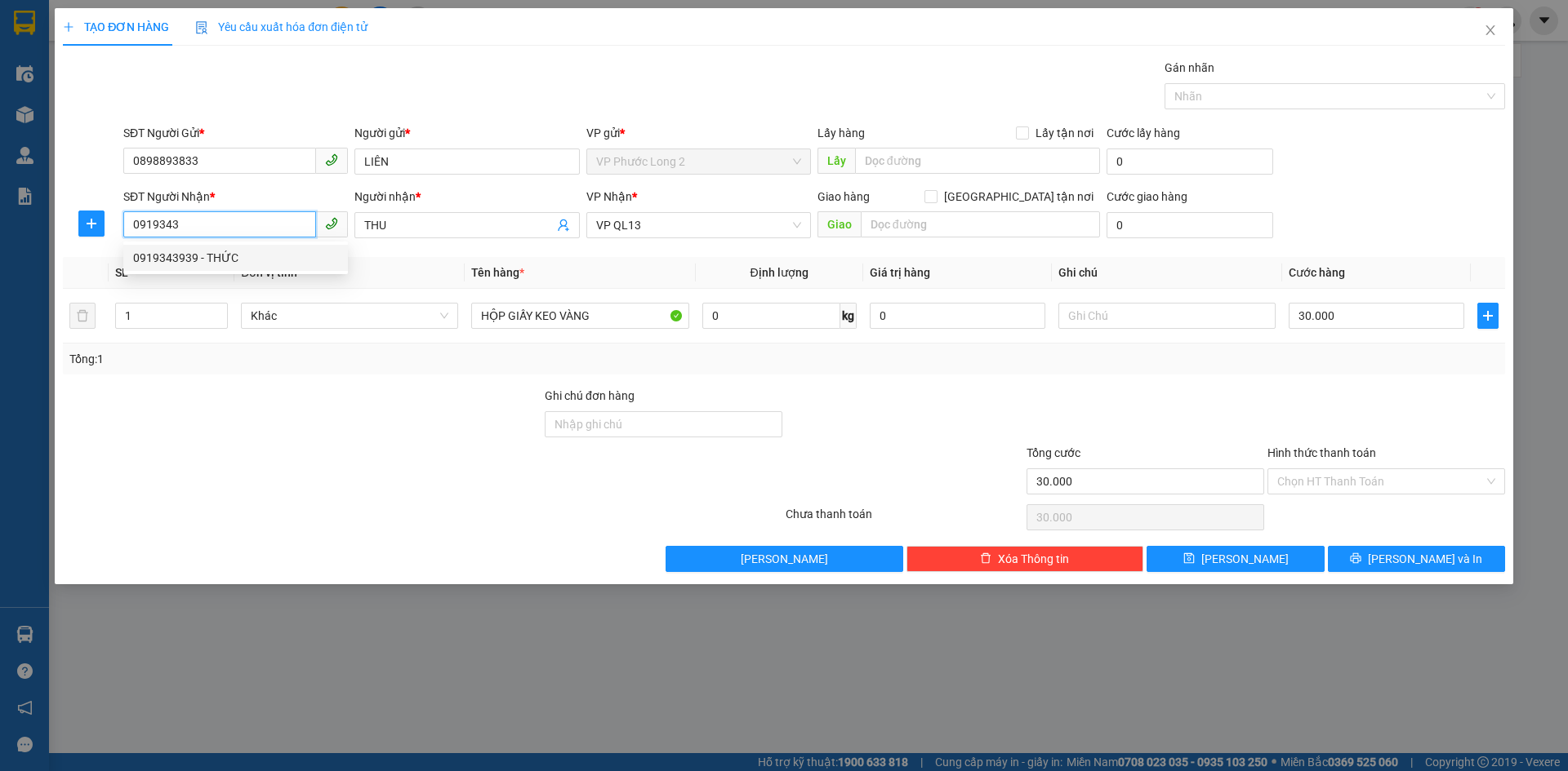
type input "THỨC"
type input "0919343939"
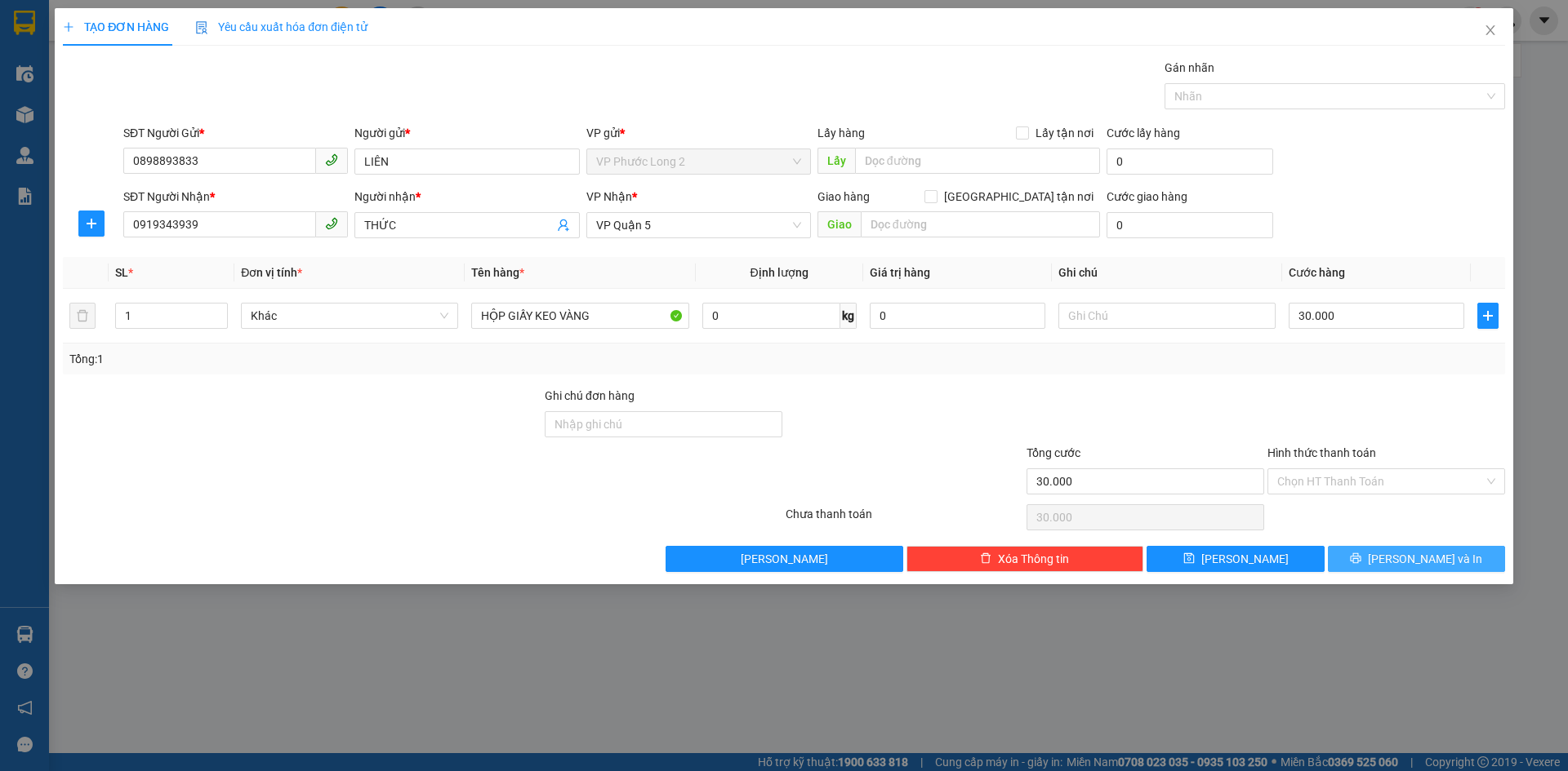
click at [1426, 554] on span "[PERSON_NAME] và In" at bounding box center [1425, 559] width 115 height 18
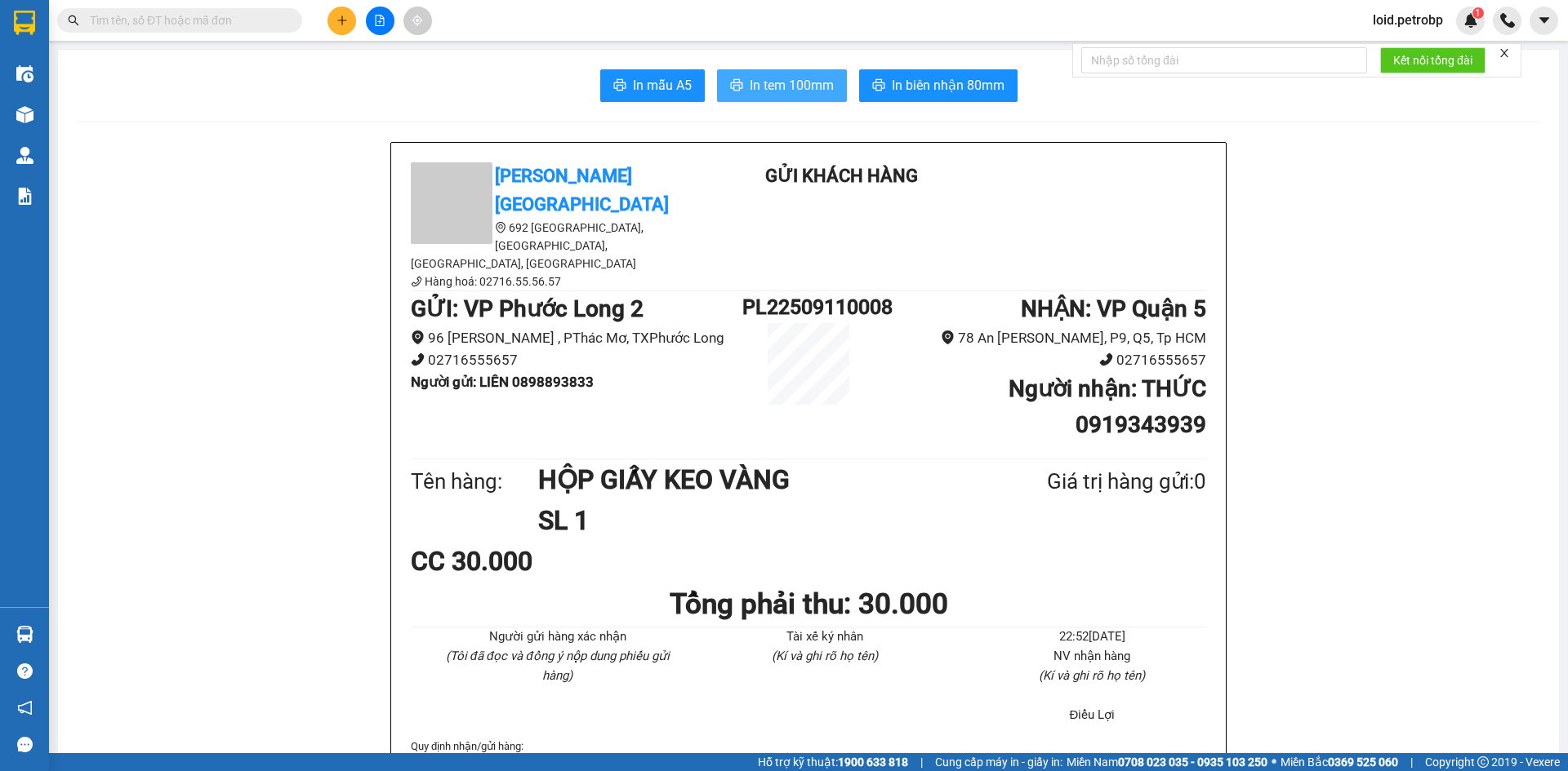
click at [785, 94] on span "In tem 100mm" at bounding box center [791, 85] width 84 height 20
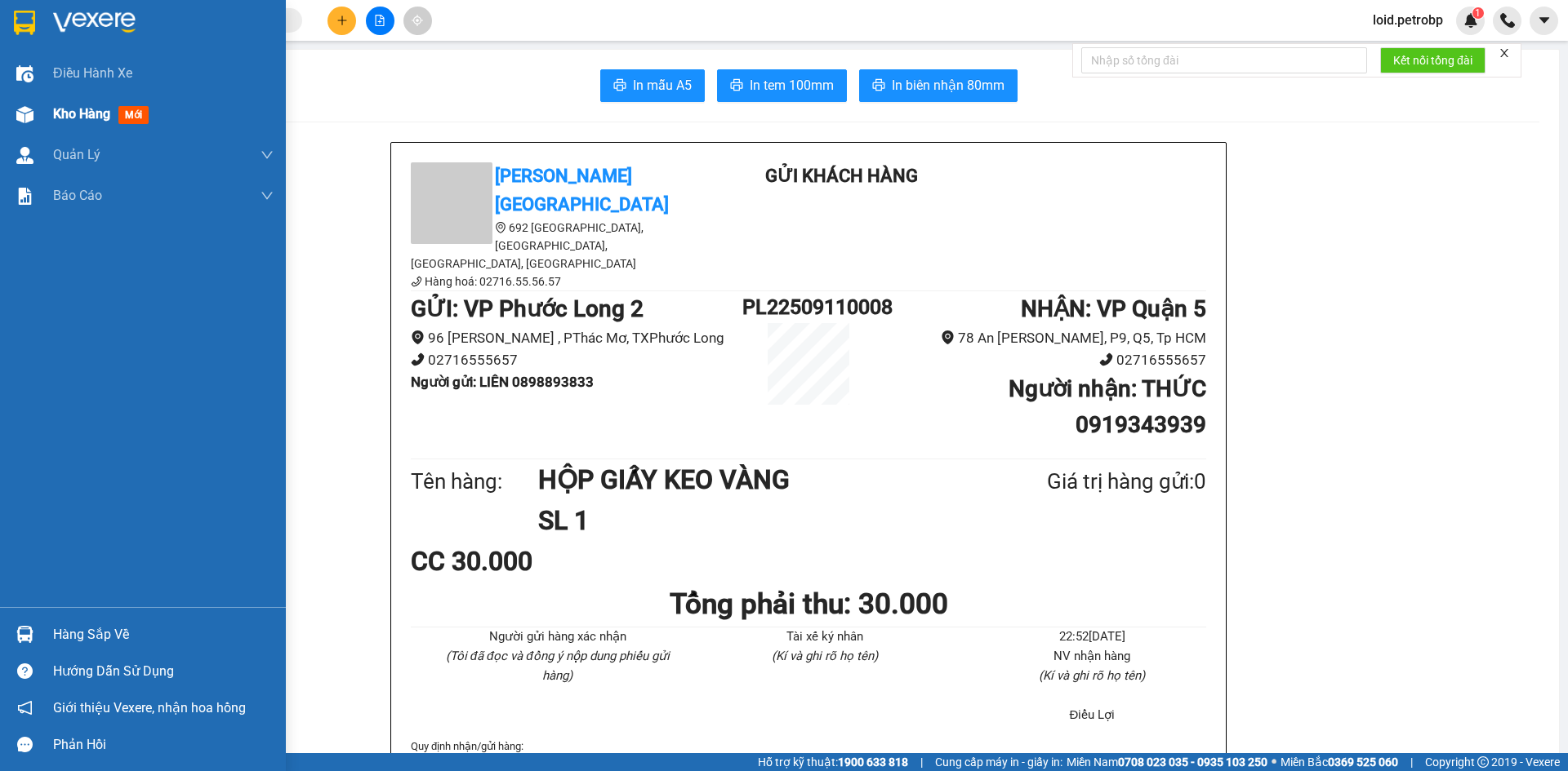
click at [34, 109] on div at bounding box center [25, 115] width 28 height 28
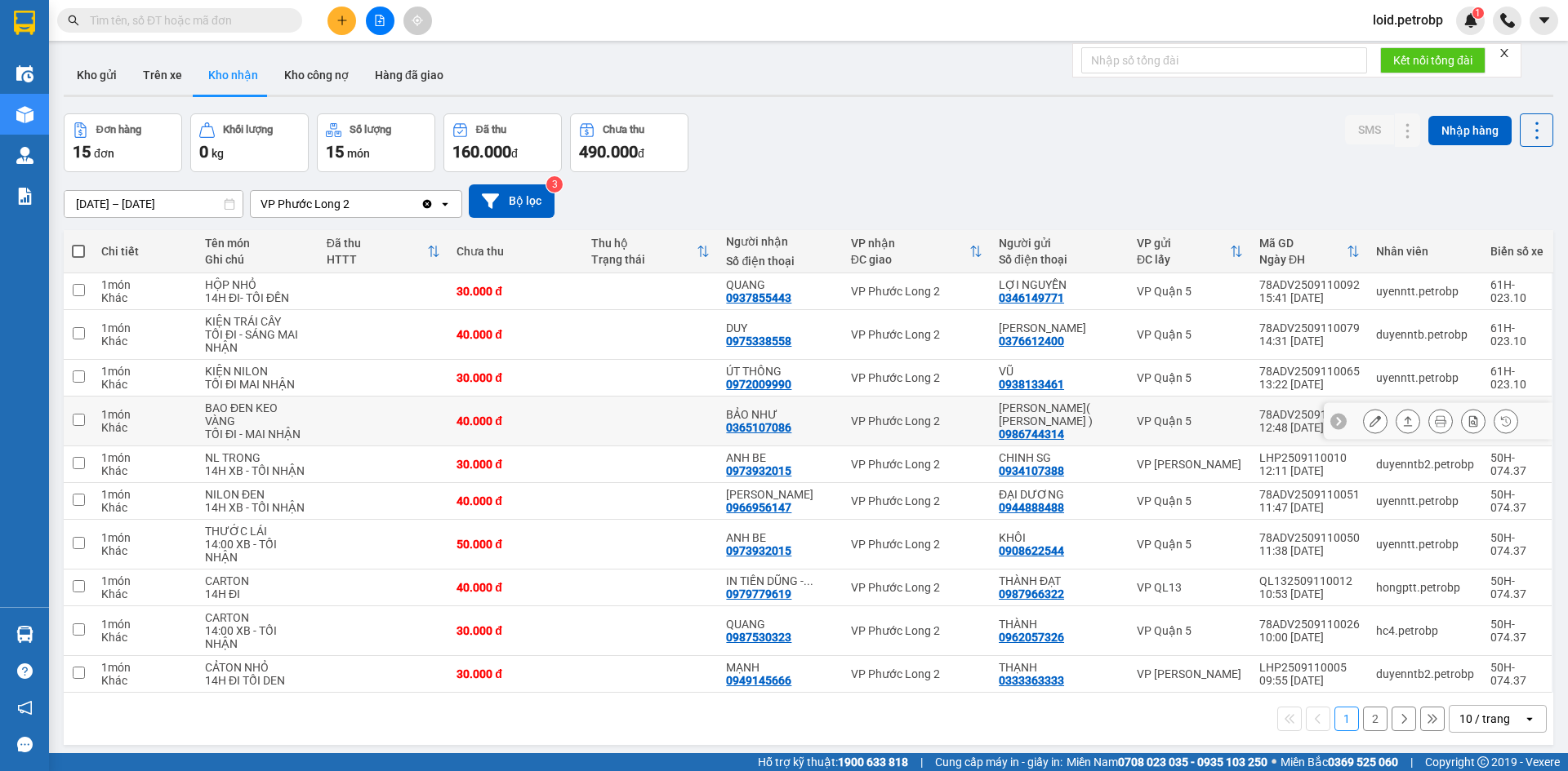
click at [1363, 422] on div at bounding box center [1375, 421] width 25 height 25
click at [1364, 423] on button at bounding box center [1375, 421] width 23 height 28
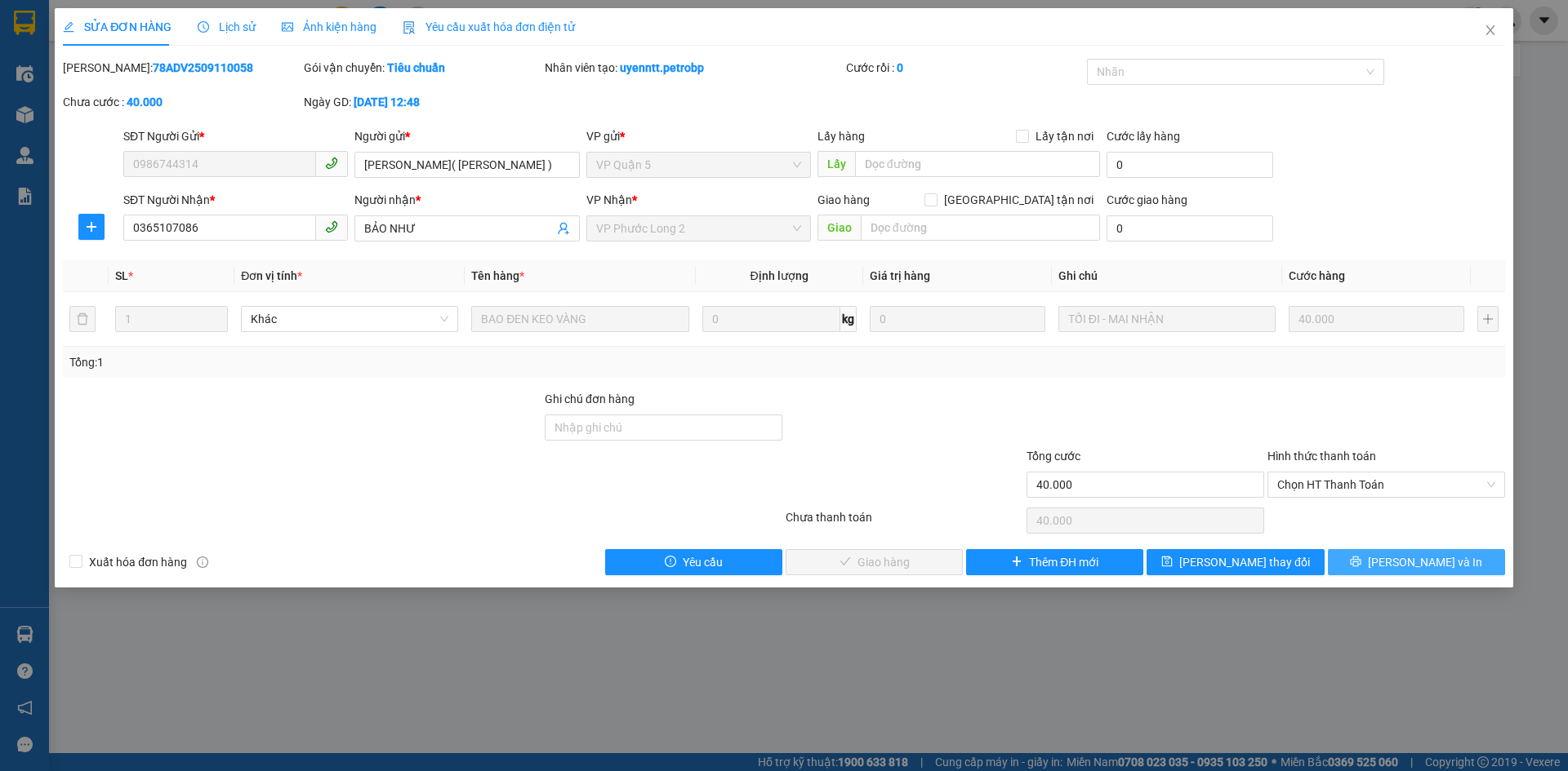
click at [1361, 562] on icon "printer" at bounding box center [1355, 561] width 11 height 11
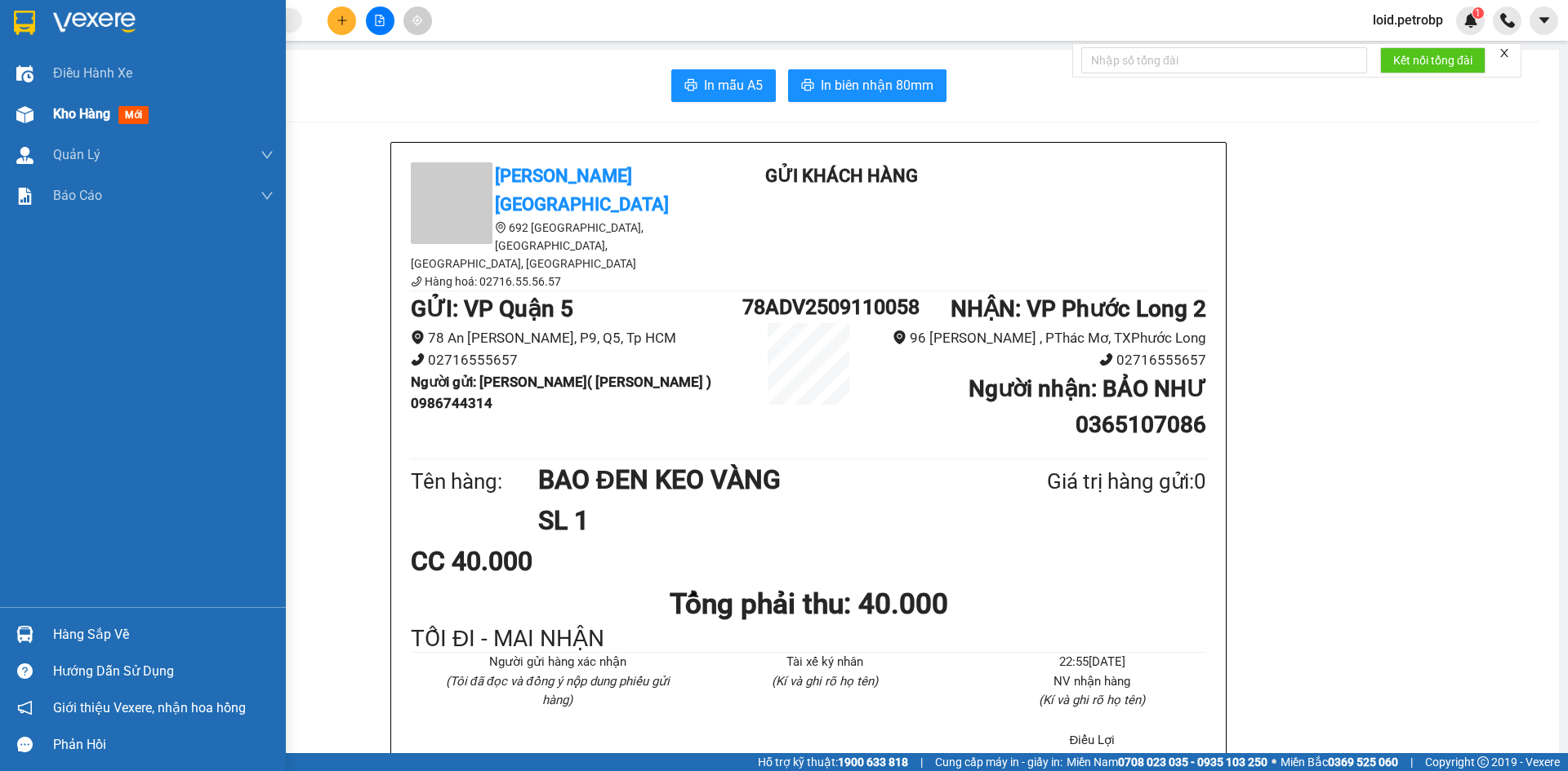
click at [89, 107] on span "Kho hàng" at bounding box center [81, 114] width 57 height 16
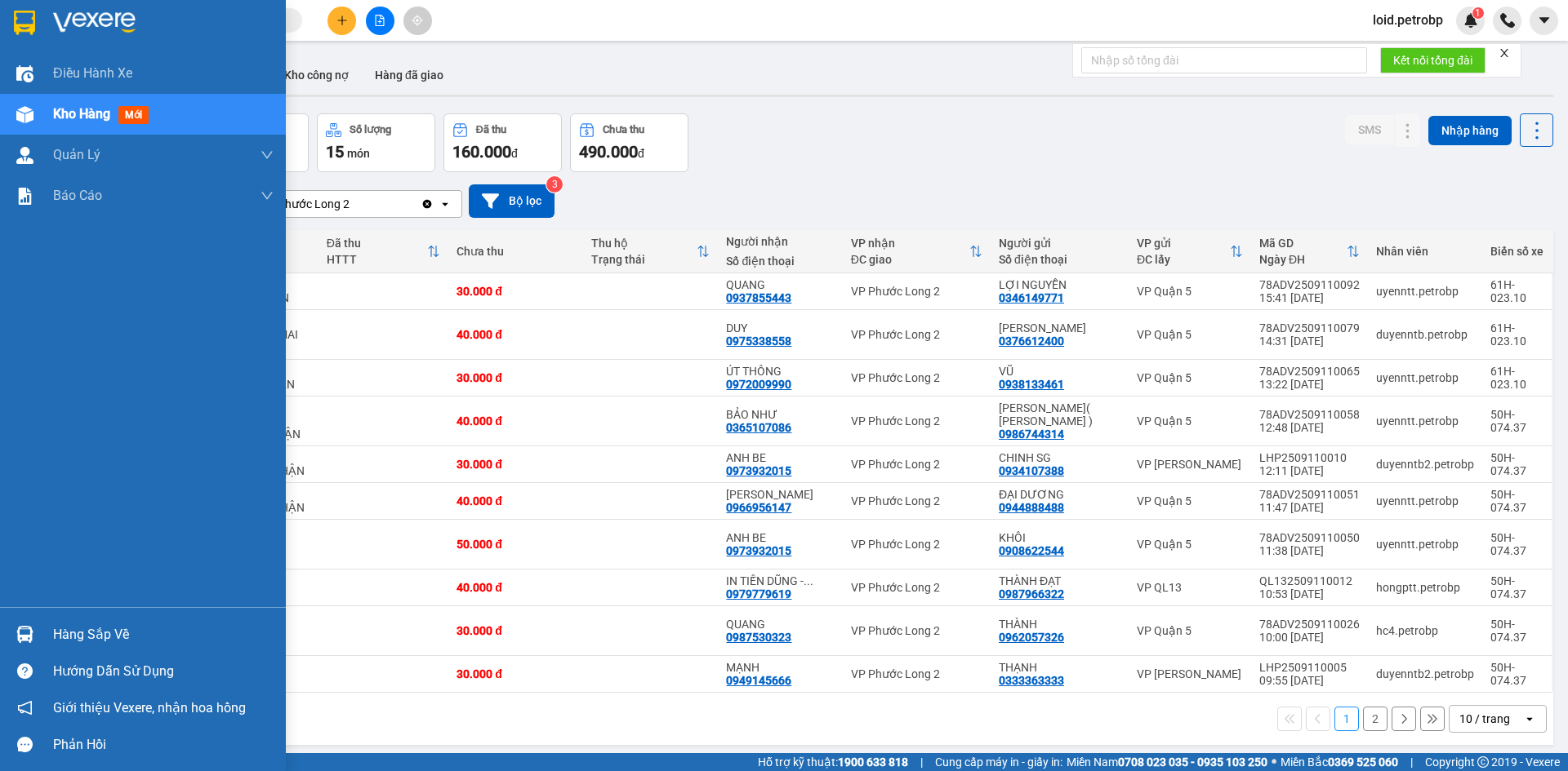
click at [90, 630] on div "Hàng sắp về" at bounding box center [163, 635] width 220 height 25
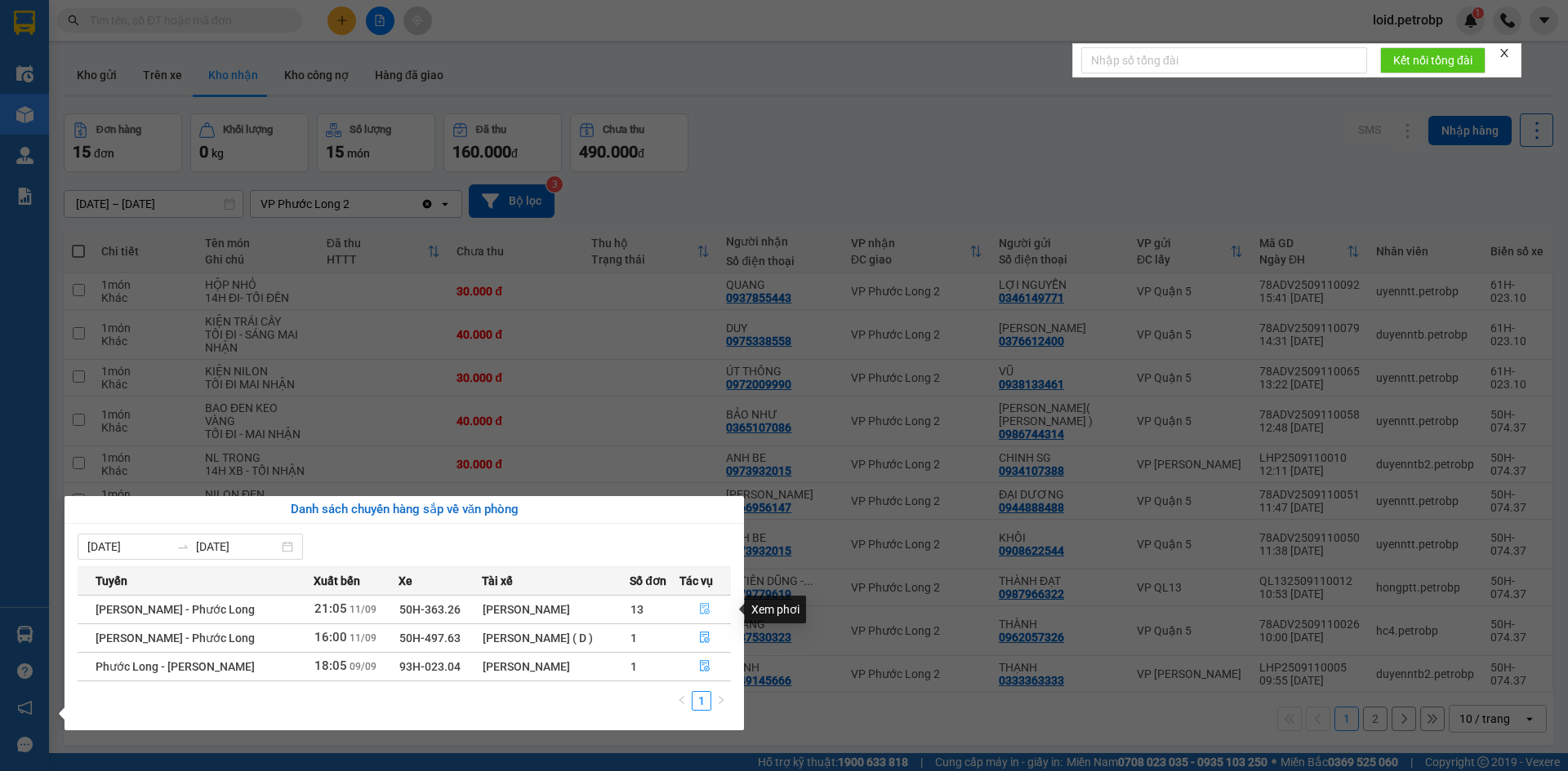
click at [702, 610] on icon "file-done" at bounding box center [704, 609] width 11 height 11
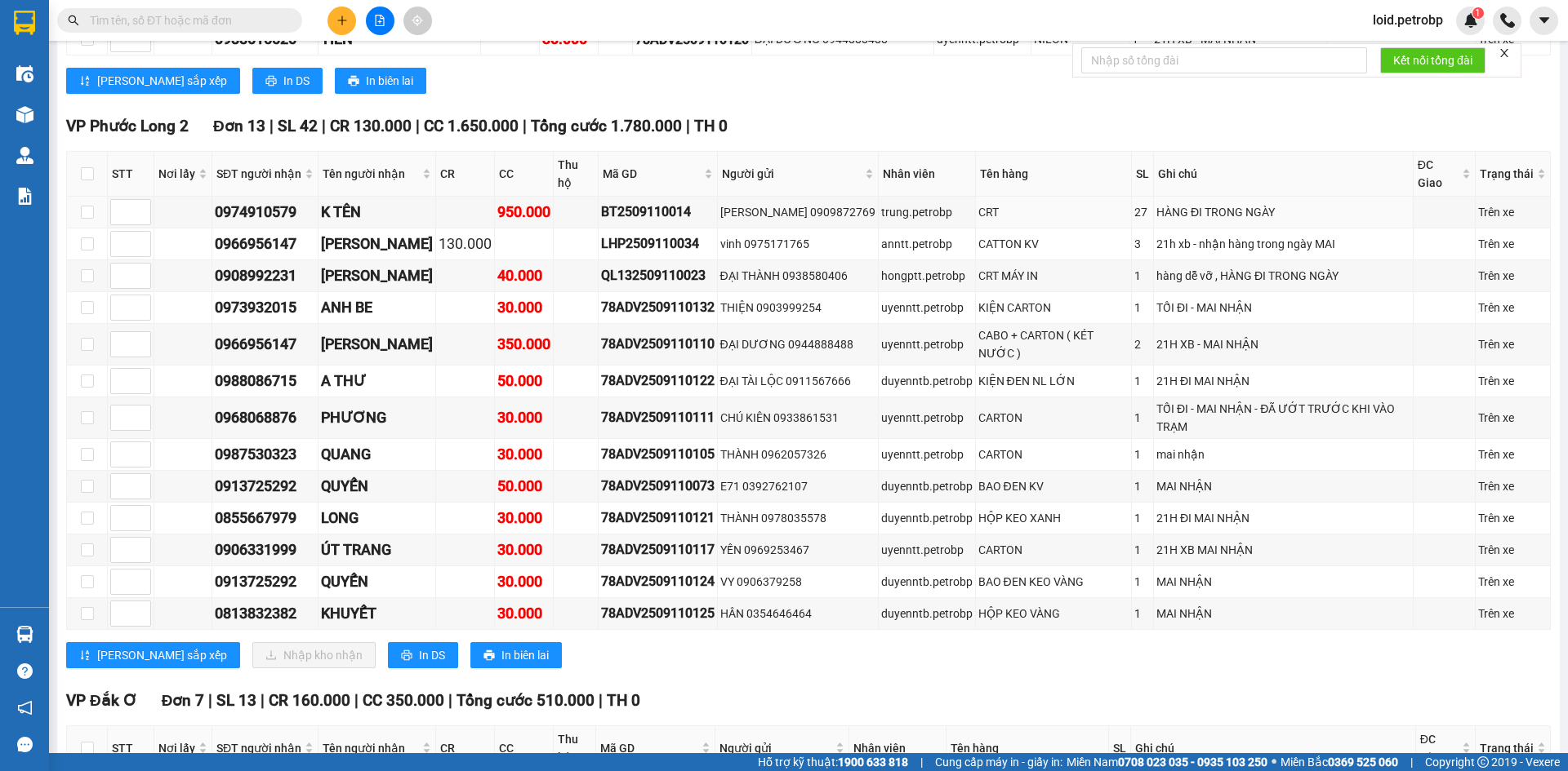
scroll to position [1714, 0]
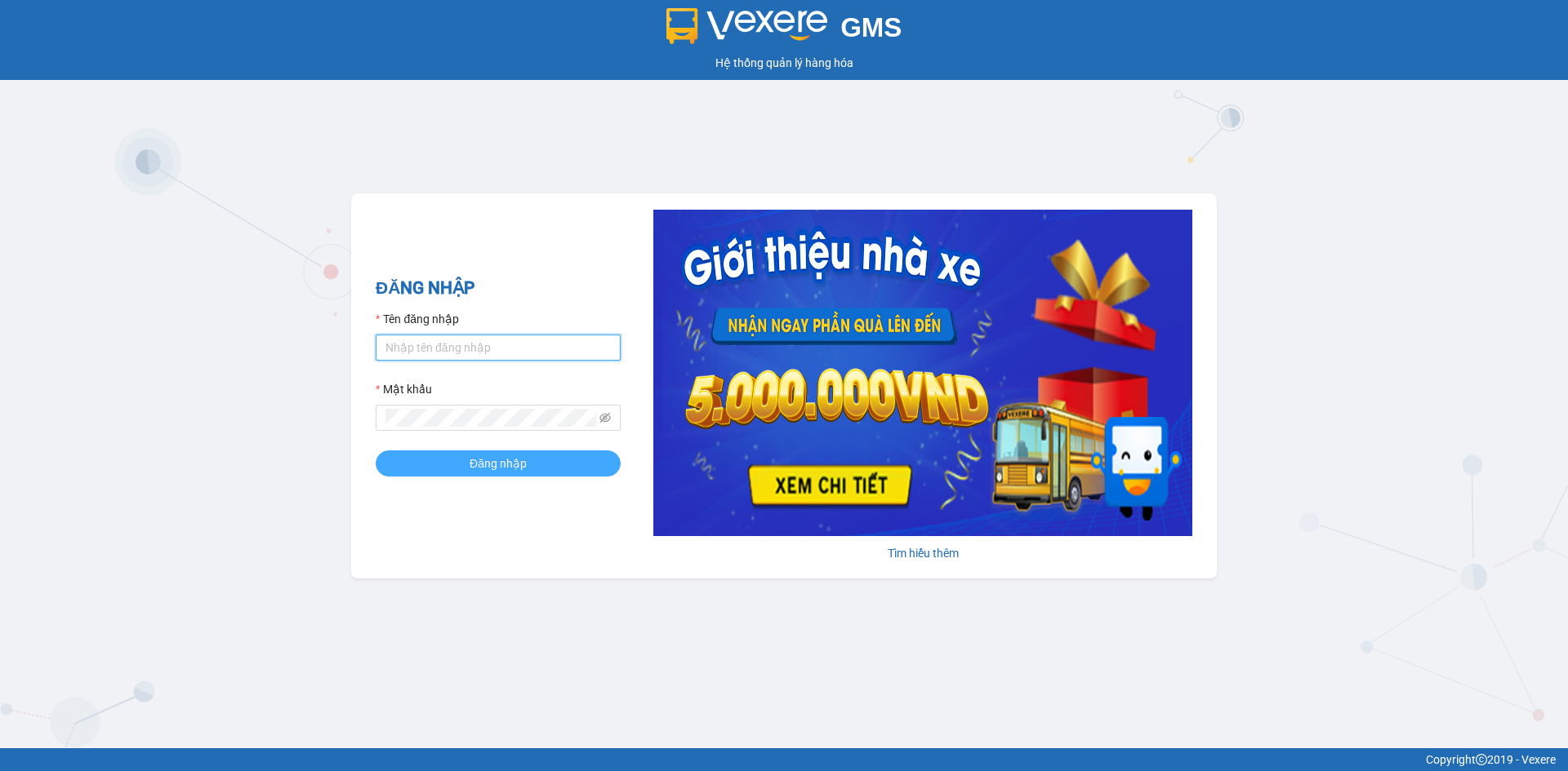
type input "loid.petrobp"
click at [541, 464] on button "Đăng nhập" at bounding box center [498, 463] width 245 height 26
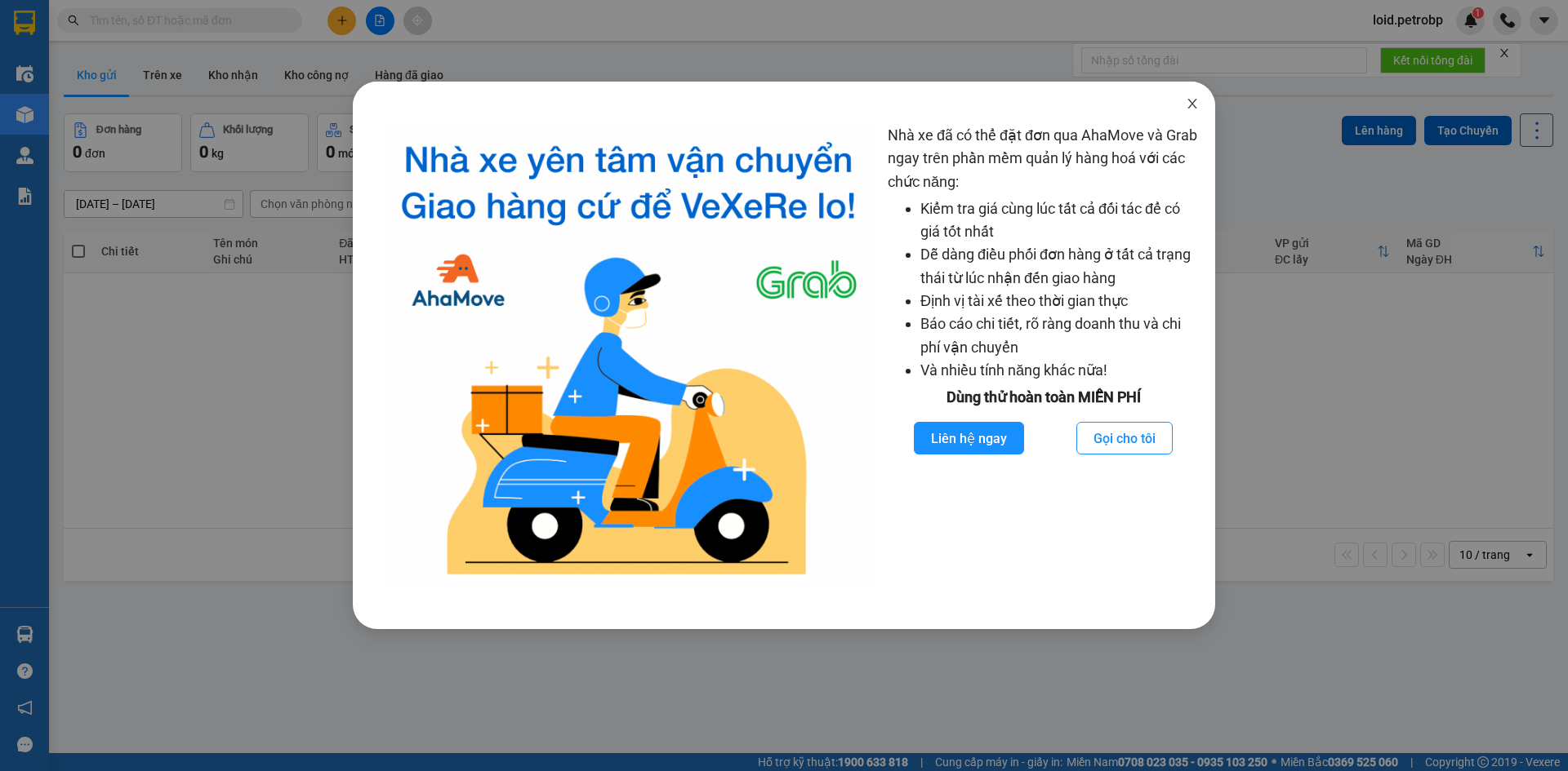
click at [1197, 111] on span "Close" at bounding box center [1192, 105] width 46 height 46
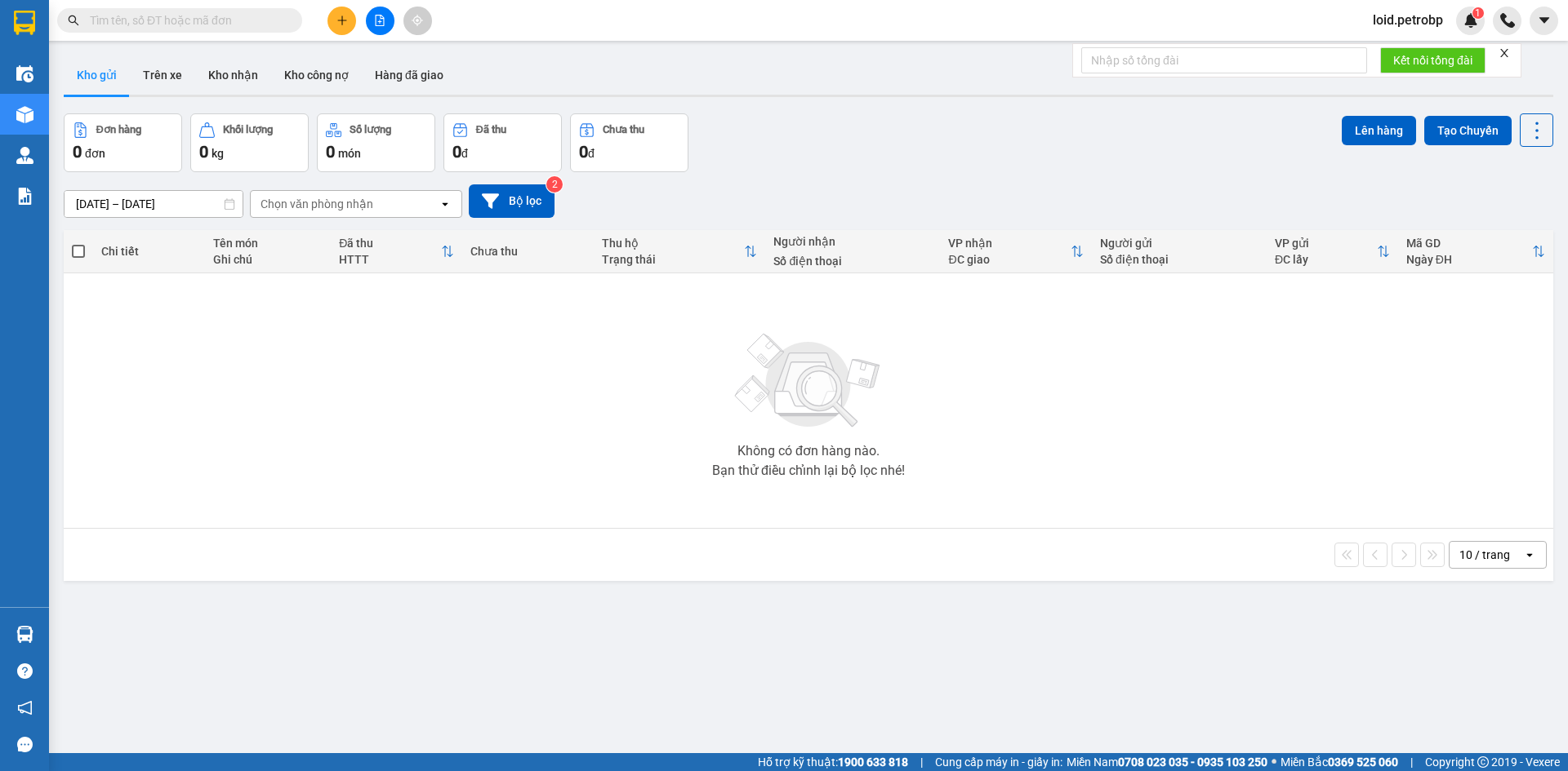
paste input "BT2509110048"
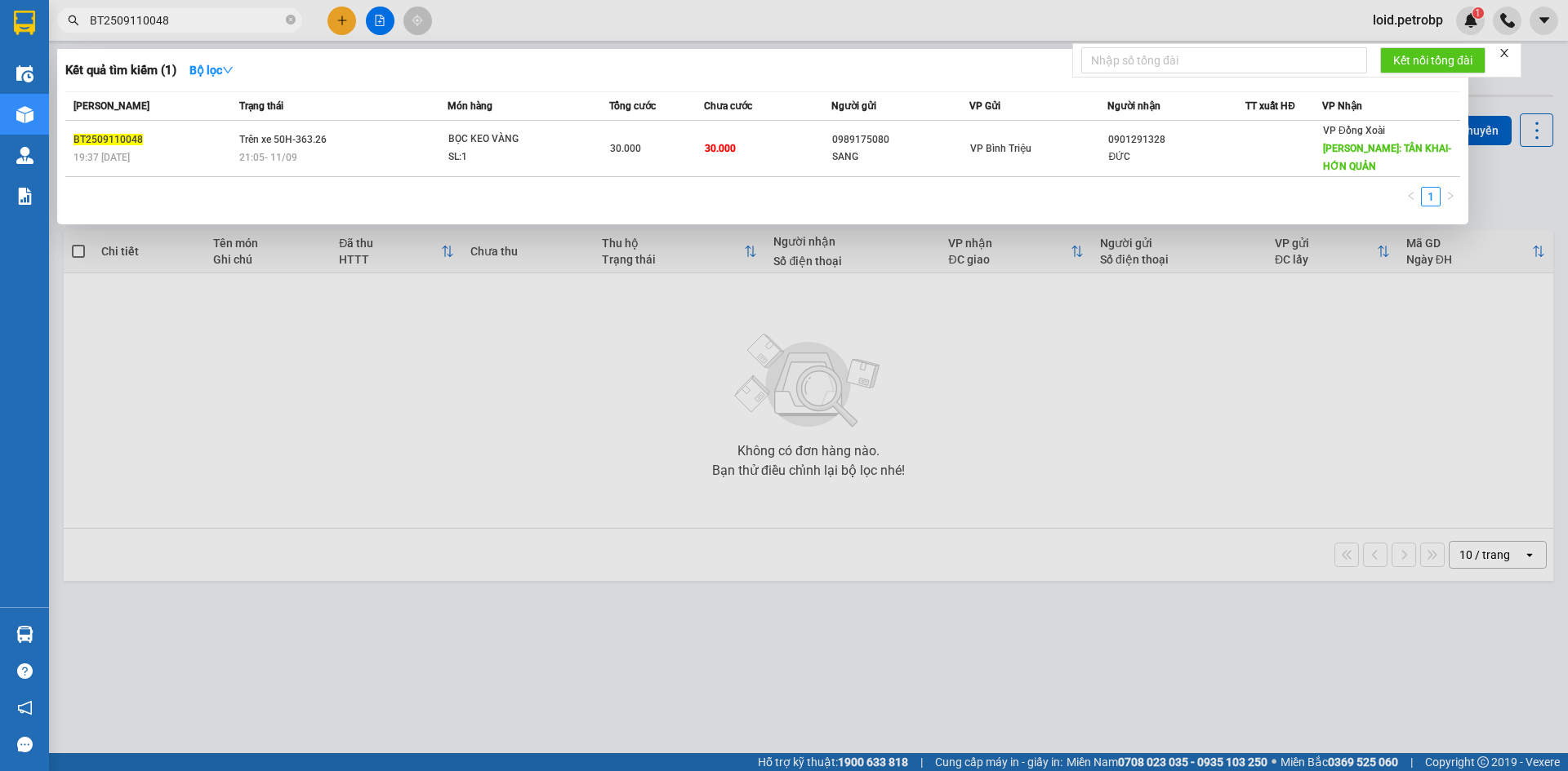
click at [211, 23] on input "BT2509110048" at bounding box center [186, 20] width 193 height 18
paste input "5"
type input "BT2509110045"
